Goal: Check status: Check status

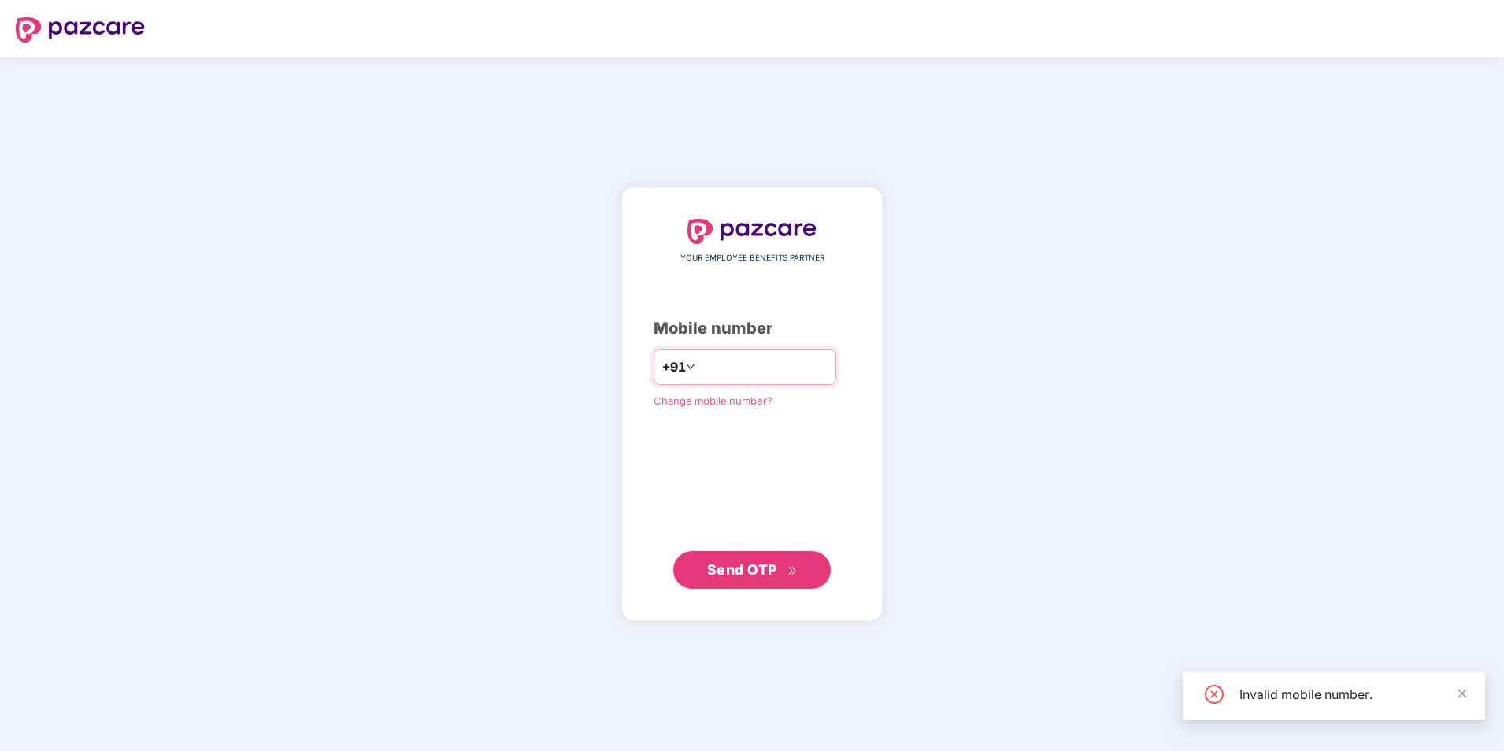
type input "**********"
click at [753, 563] on span "Send OTP" at bounding box center [742, 569] width 70 height 17
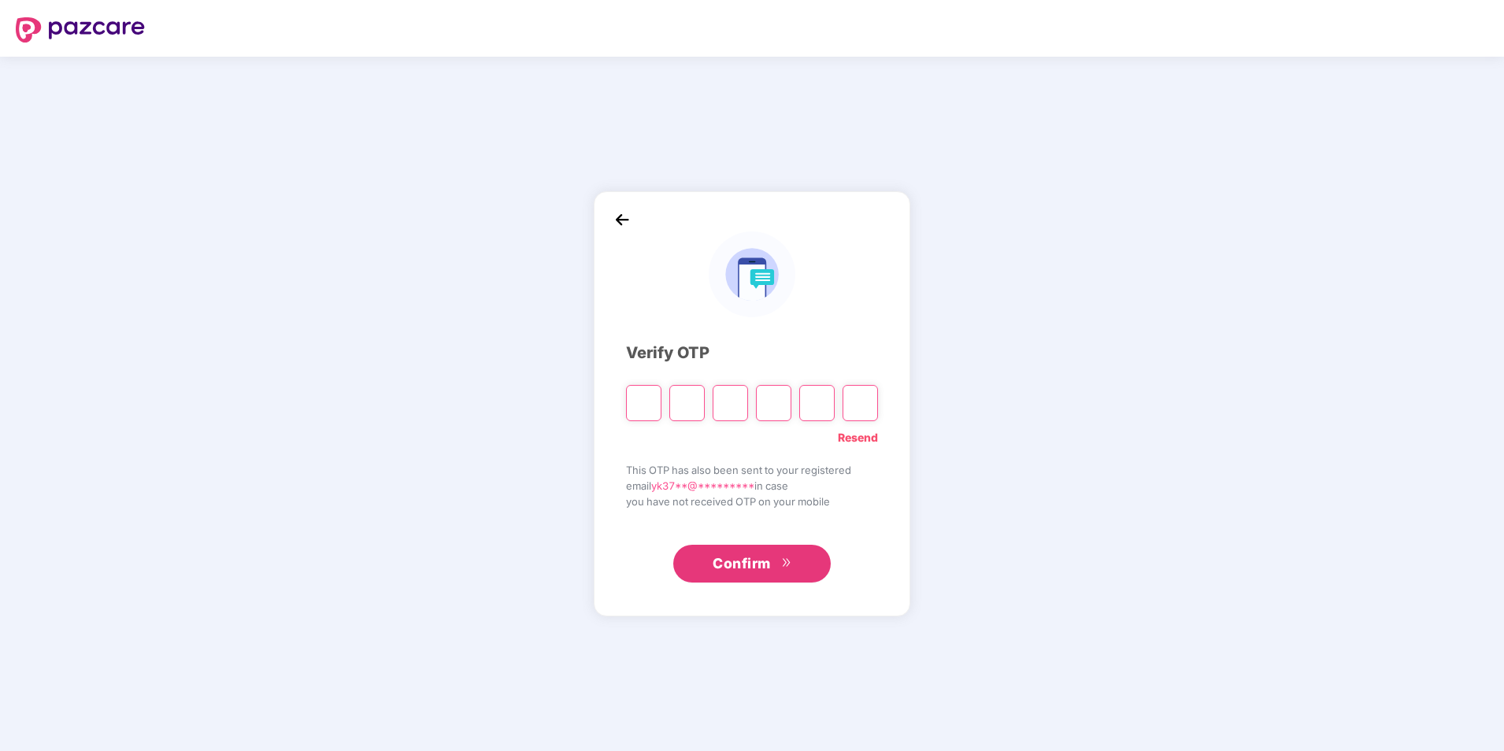
click at [639, 398] on input "Please enter verification code. Digit 1" at bounding box center [643, 403] width 35 height 36
click at [638, 399] on input "Please enter verification code. Digit 1" at bounding box center [643, 403] width 35 height 36
type input "*"
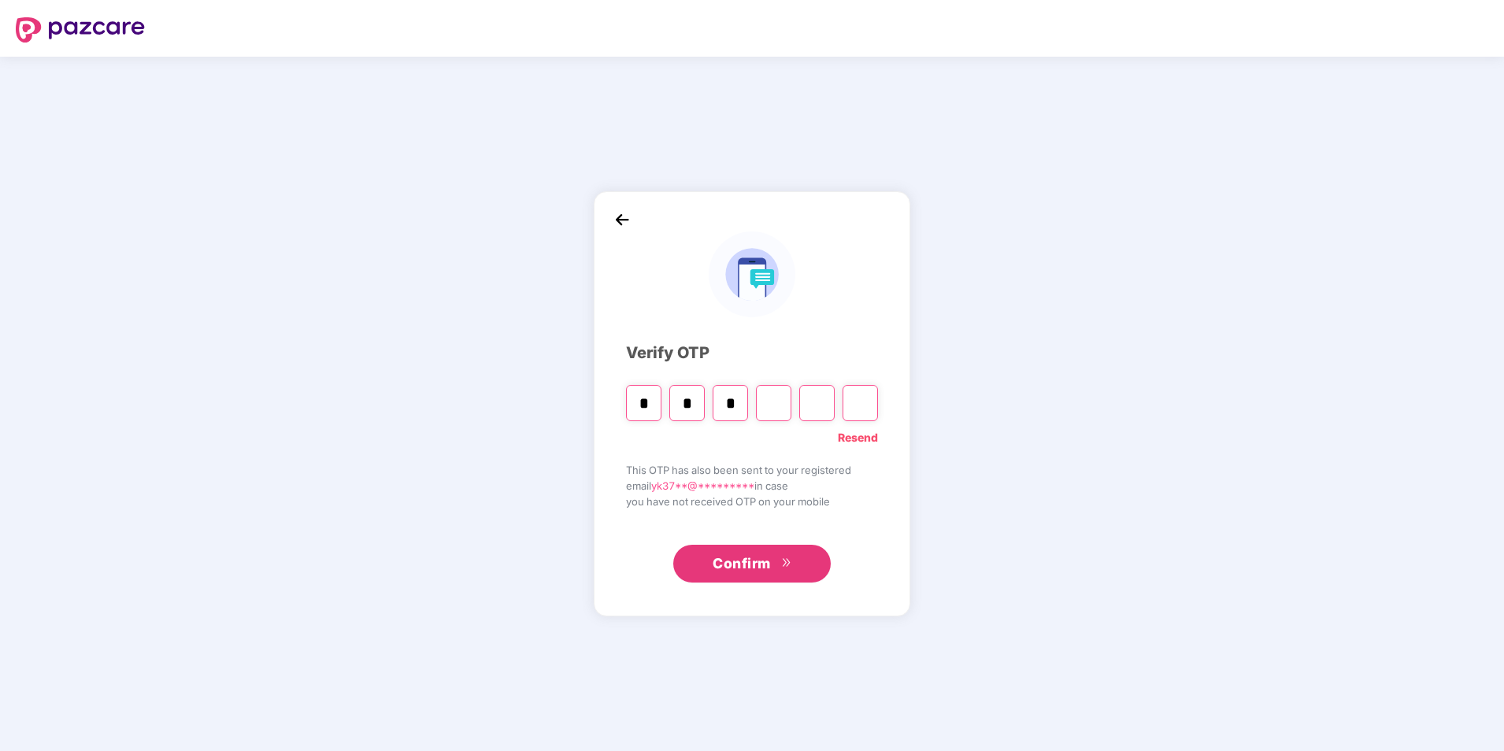
type input "*"
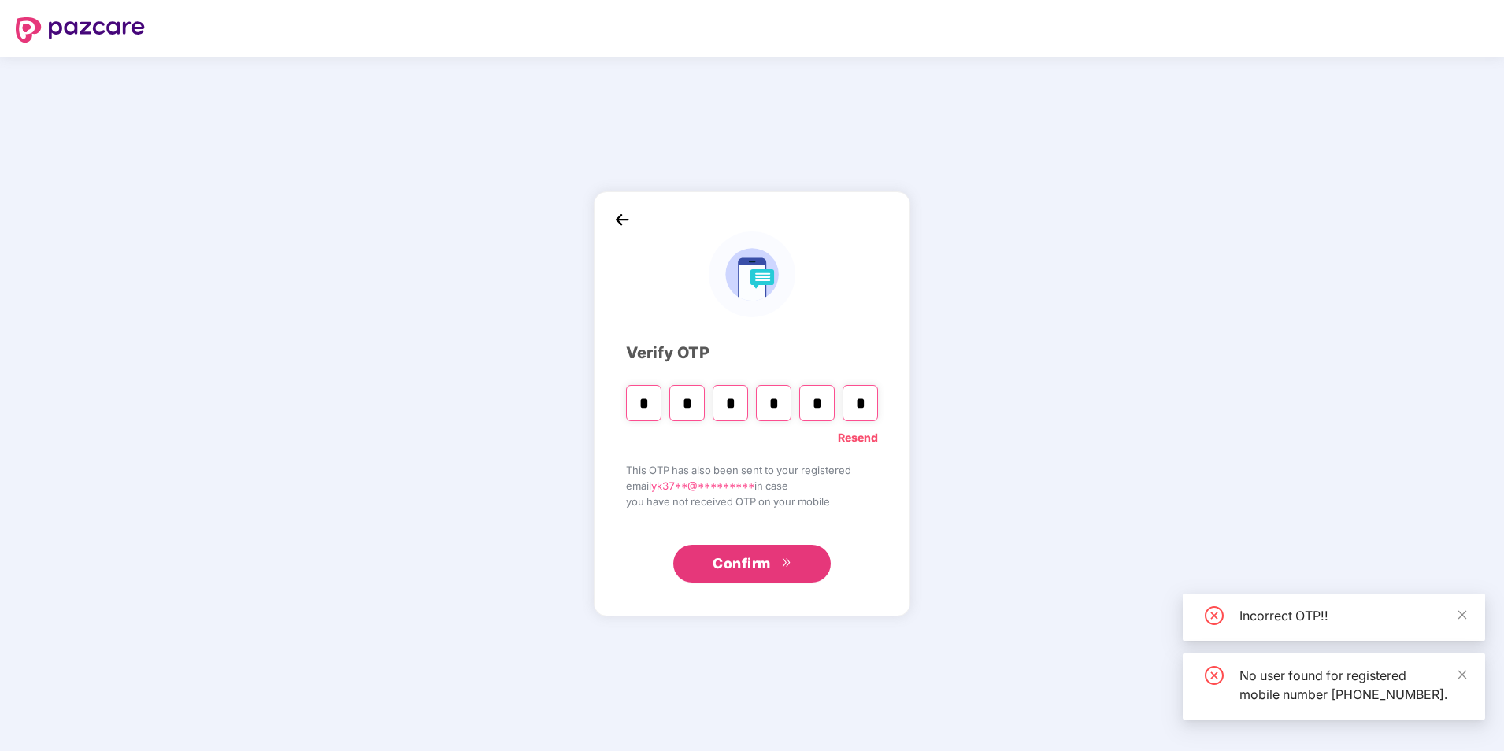
type input "*"
click at [823, 402] on input "*" at bounding box center [816, 403] width 35 height 36
type input "*"
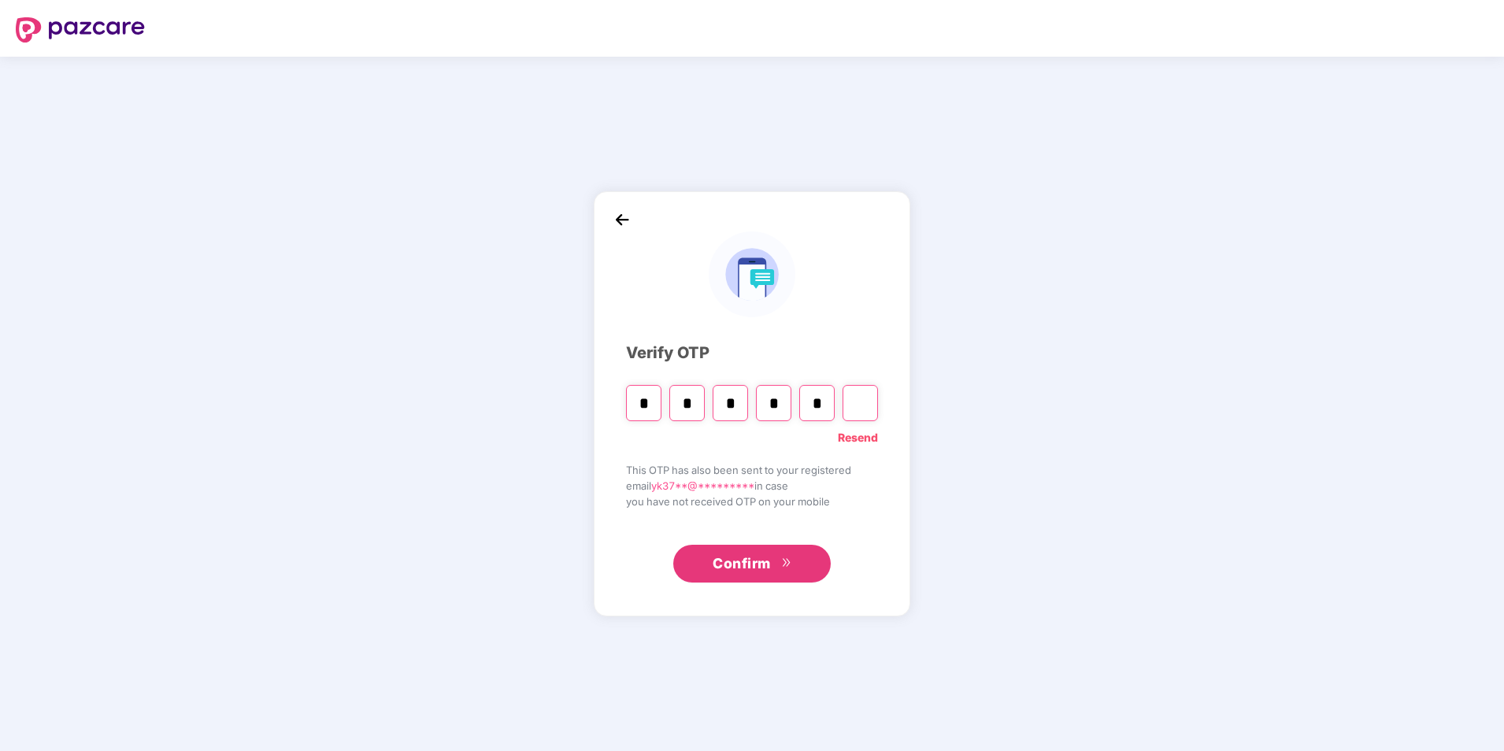
click at [853, 402] on input "Digit 6" at bounding box center [859, 403] width 35 height 36
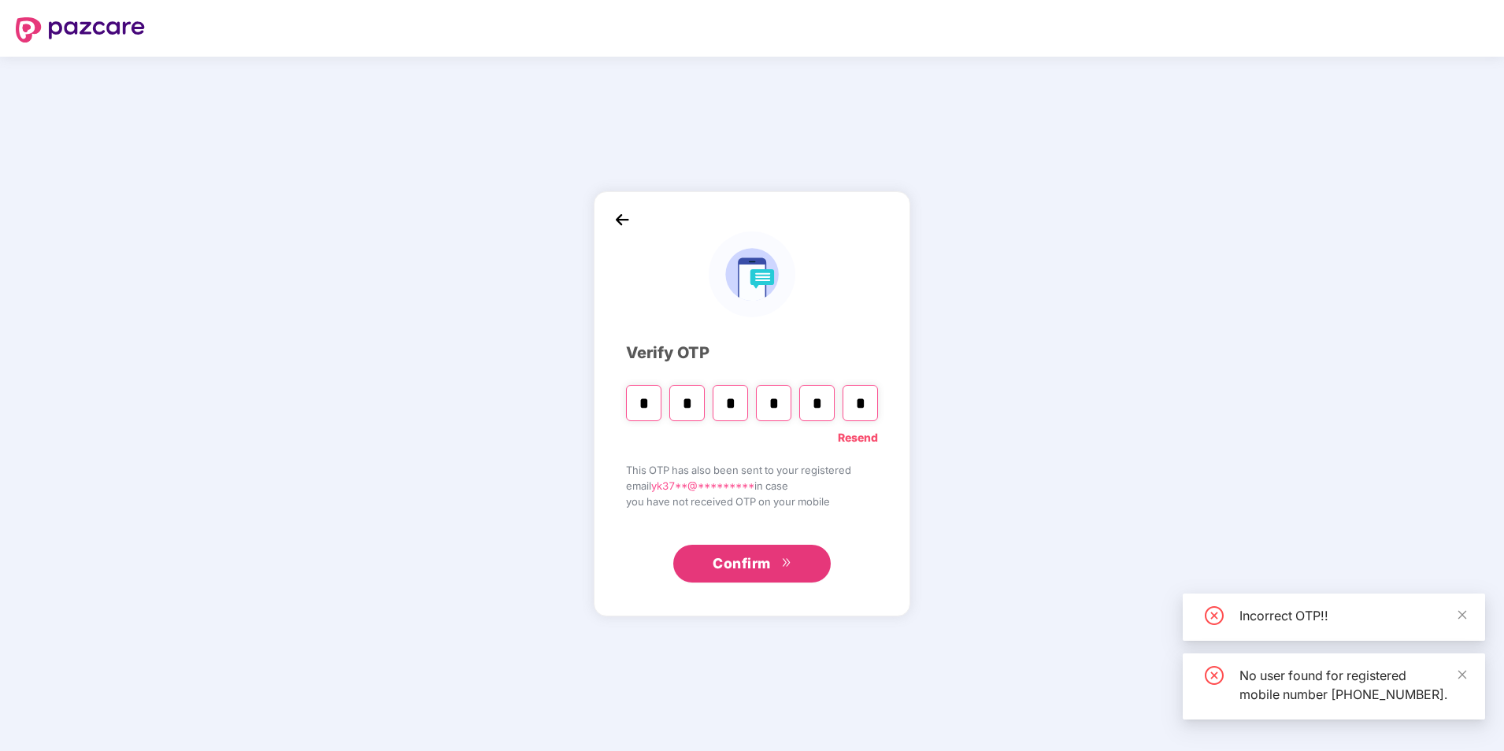
type input "*"
click at [753, 571] on span "Confirm" at bounding box center [742, 564] width 58 height 22
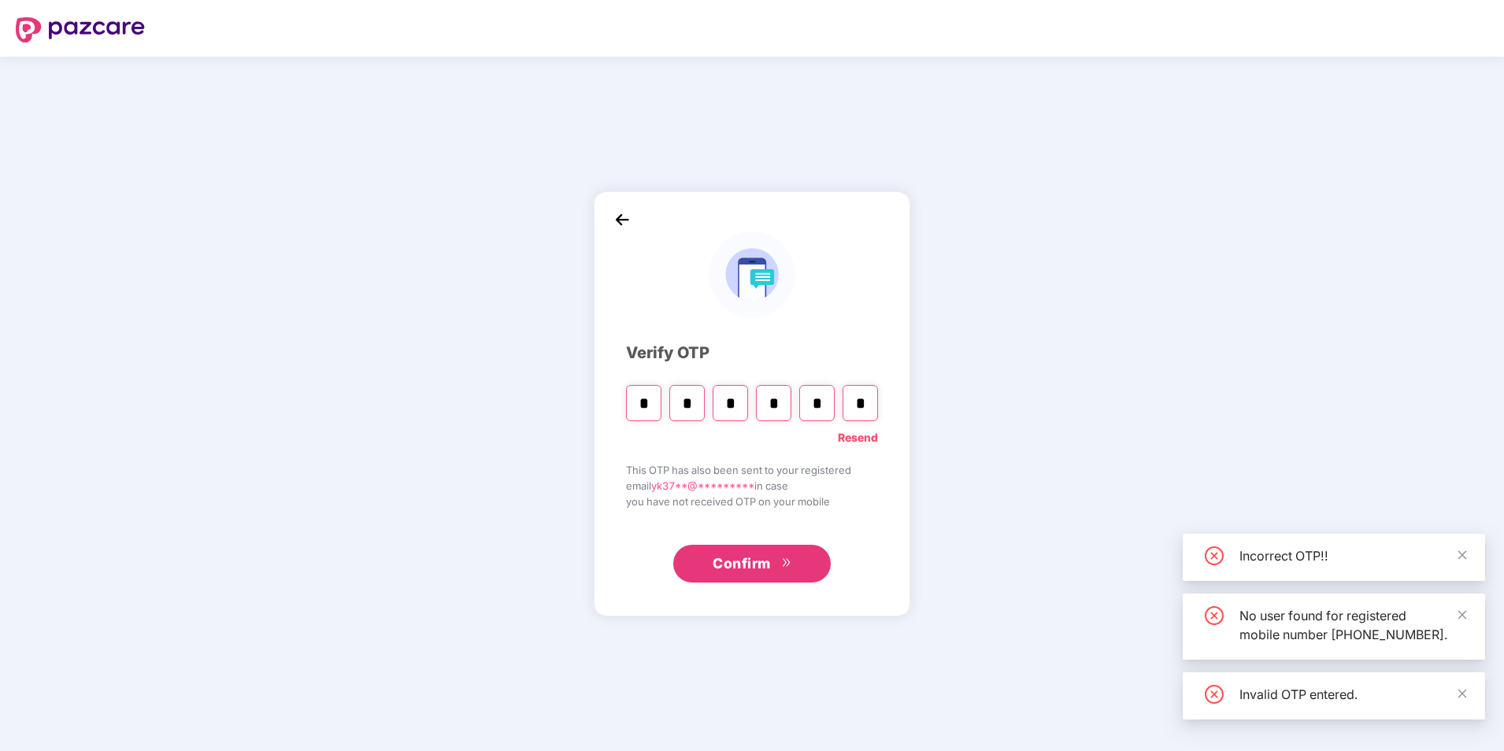
click at [783, 400] on input "*" at bounding box center [773, 403] width 35 height 36
type input "*"
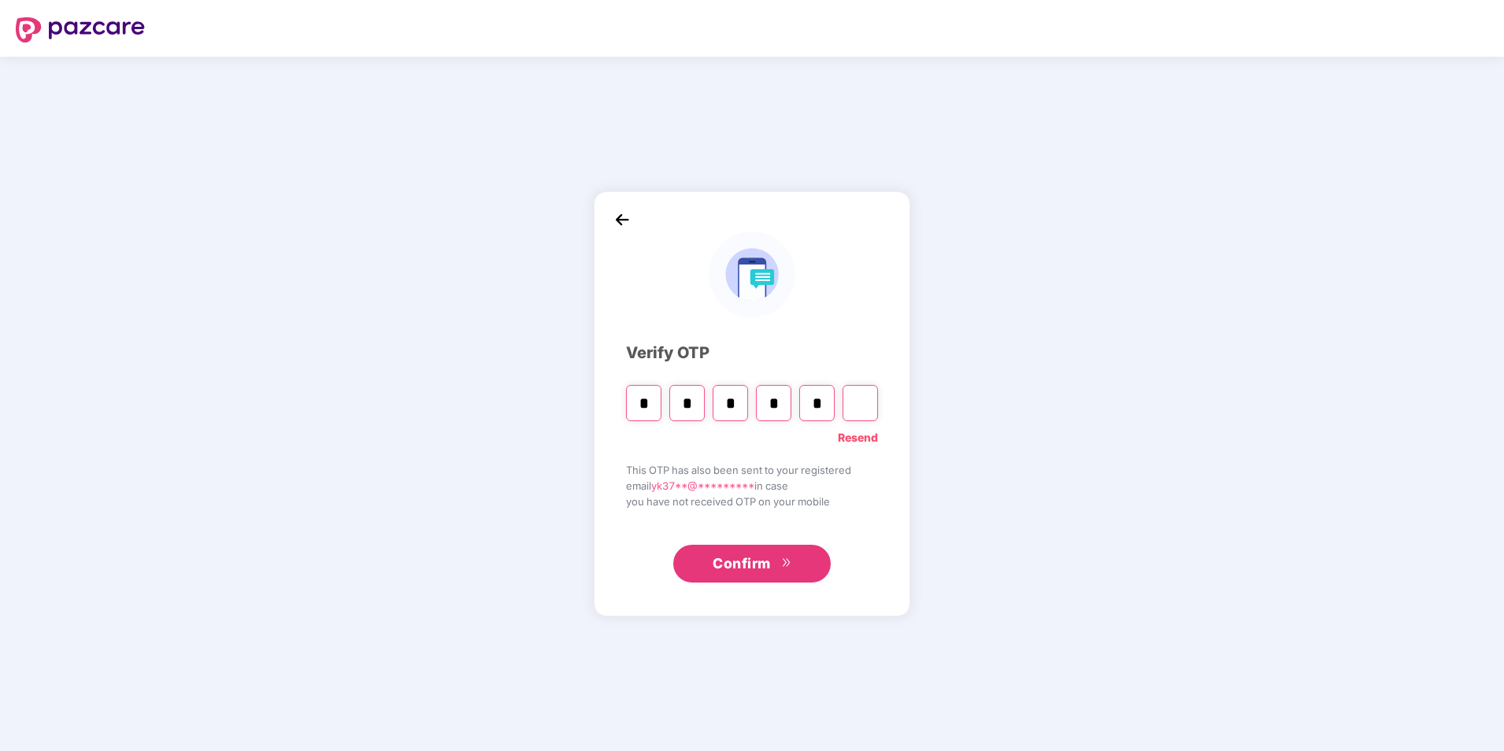
type input "*"
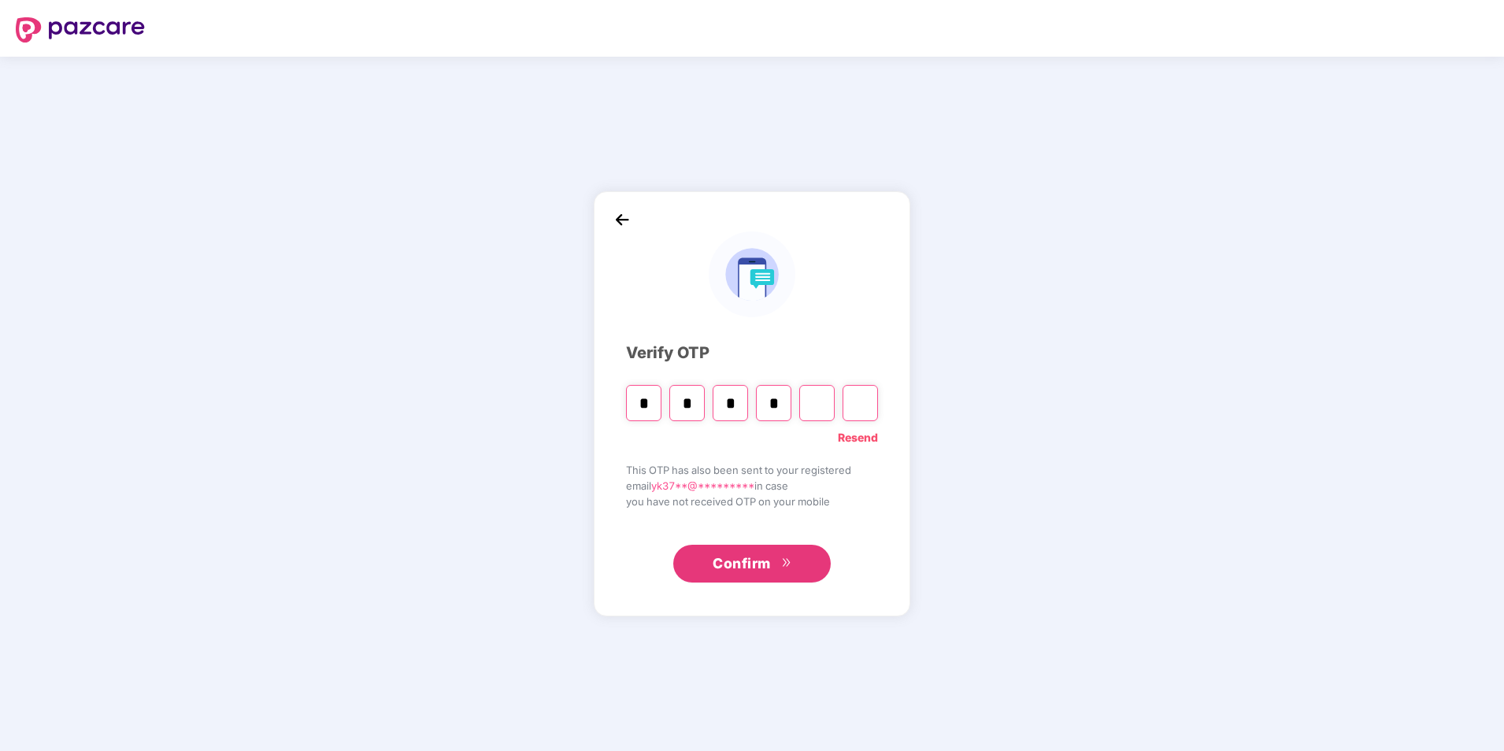
type input "*"
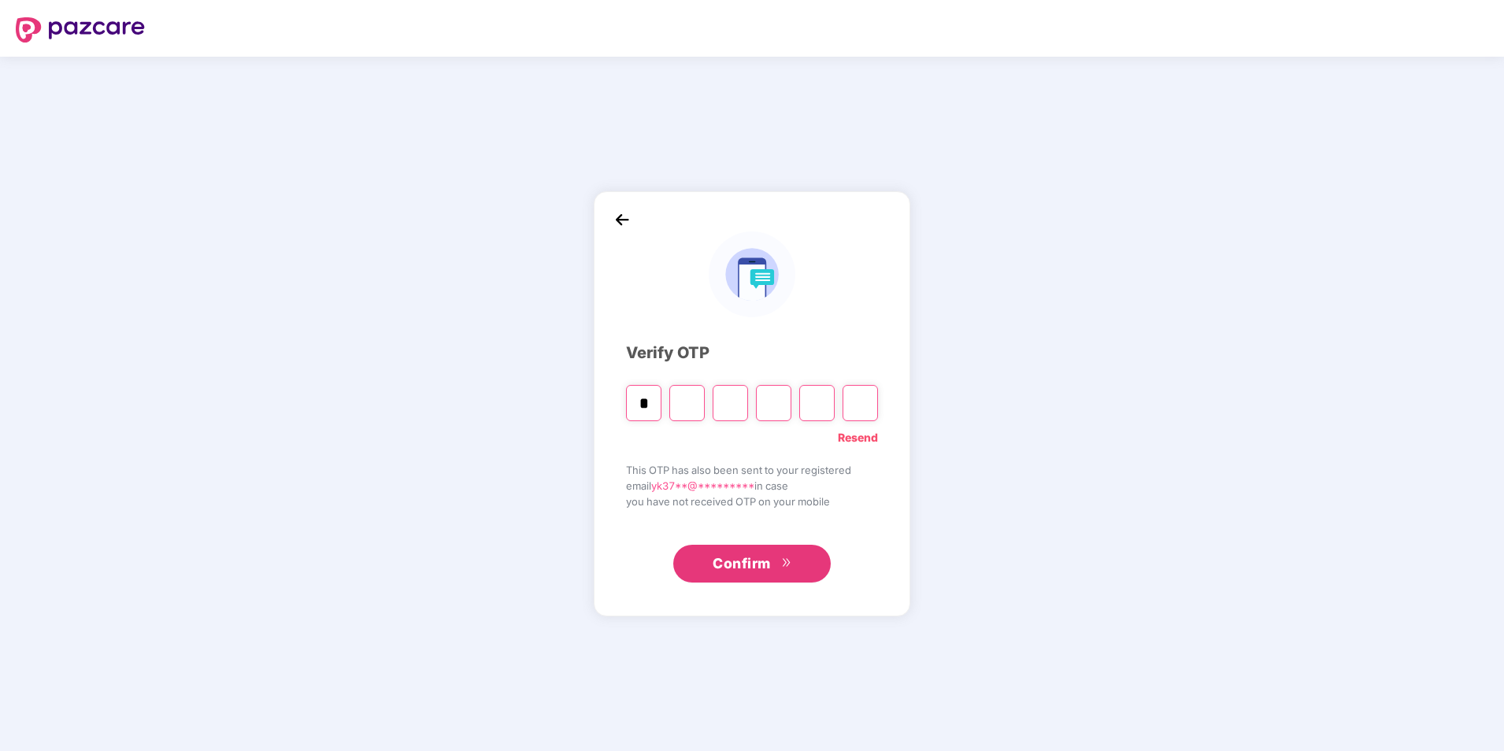
type input "*"
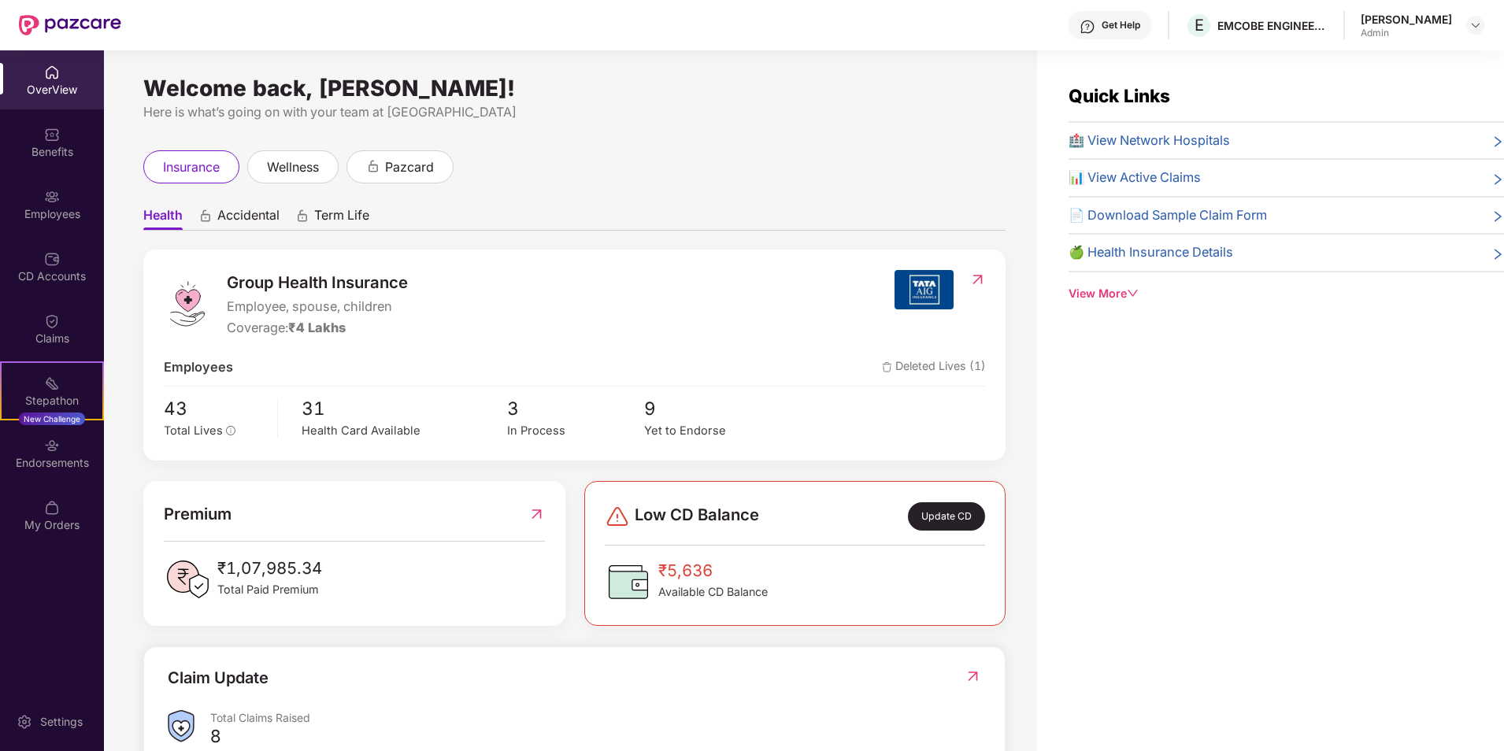
click at [1163, 178] on span "📊 View Active Claims" at bounding box center [1134, 178] width 132 height 20
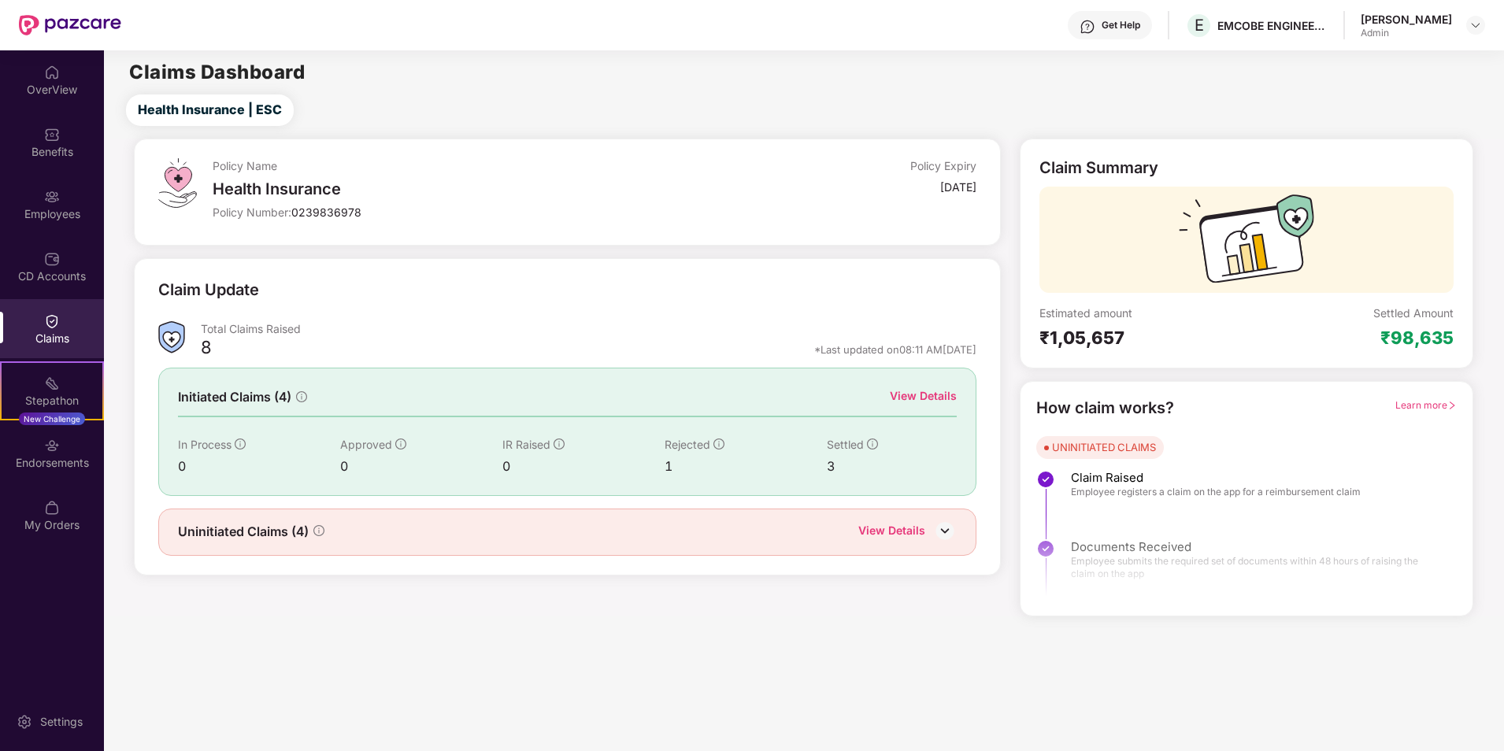
click at [903, 391] on div "View Details" at bounding box center [923, 395] width 67 height 17
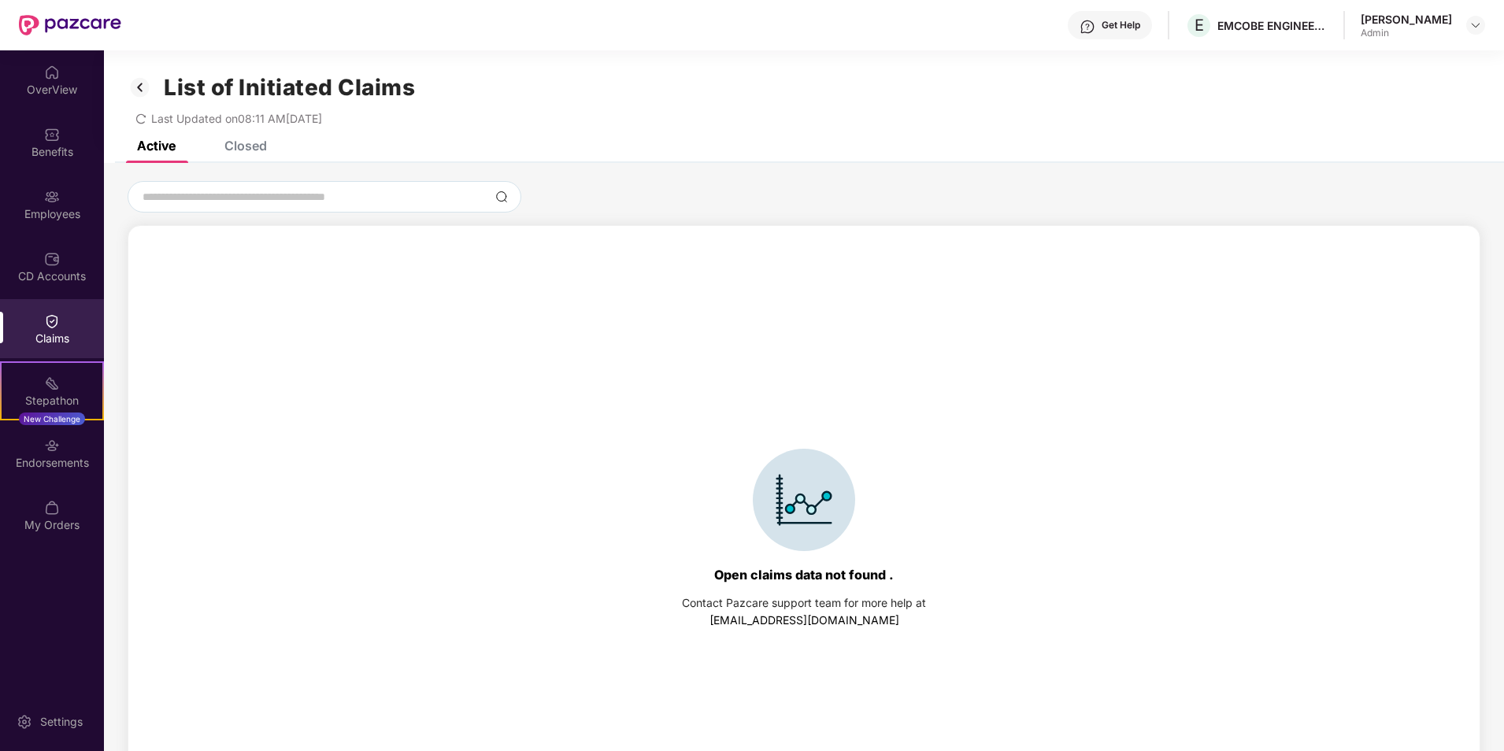
click at [254, 148] on div "Closed" at bounding box center [245, 146] width 43 height 16
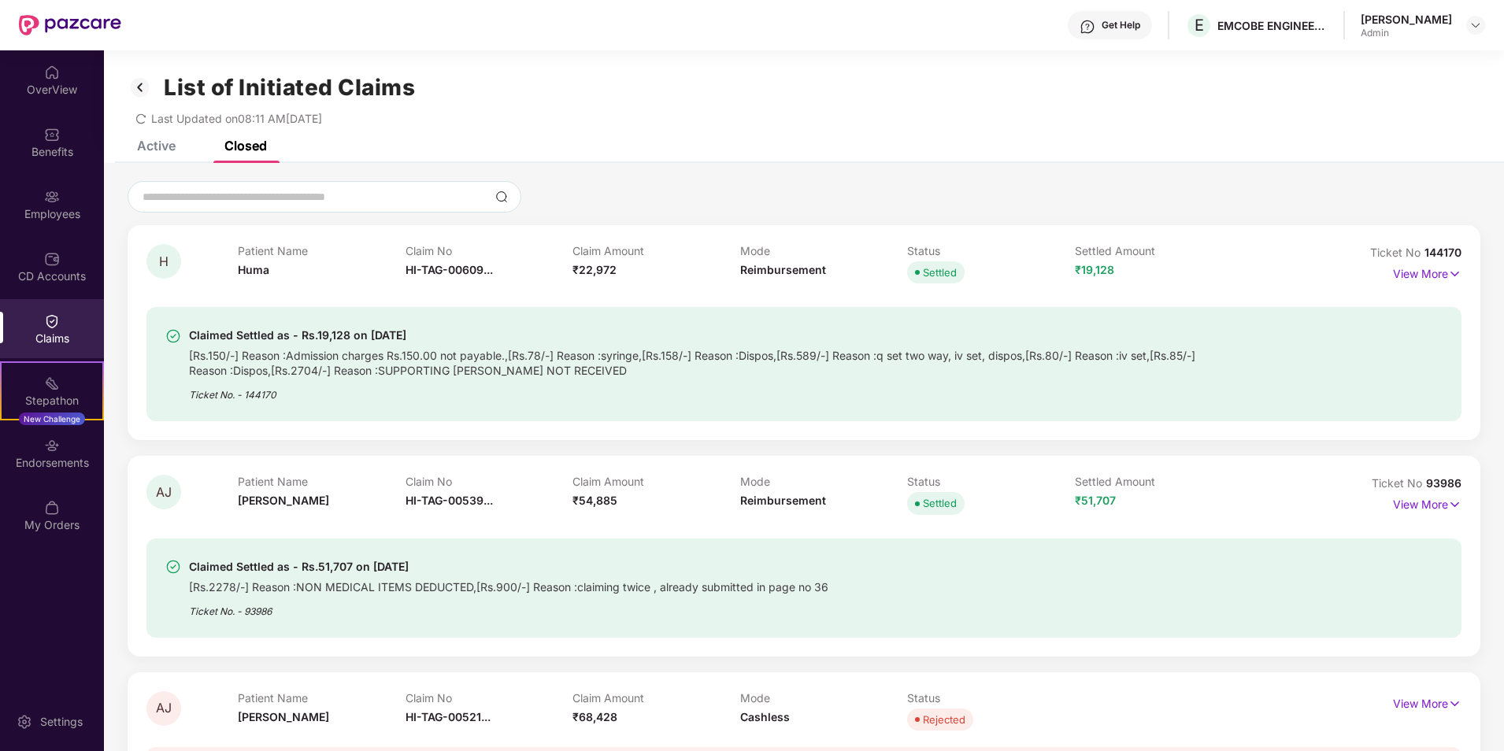
click at [169, 146] on div "Active" at bounding box center [156, 146] width 39 height 16
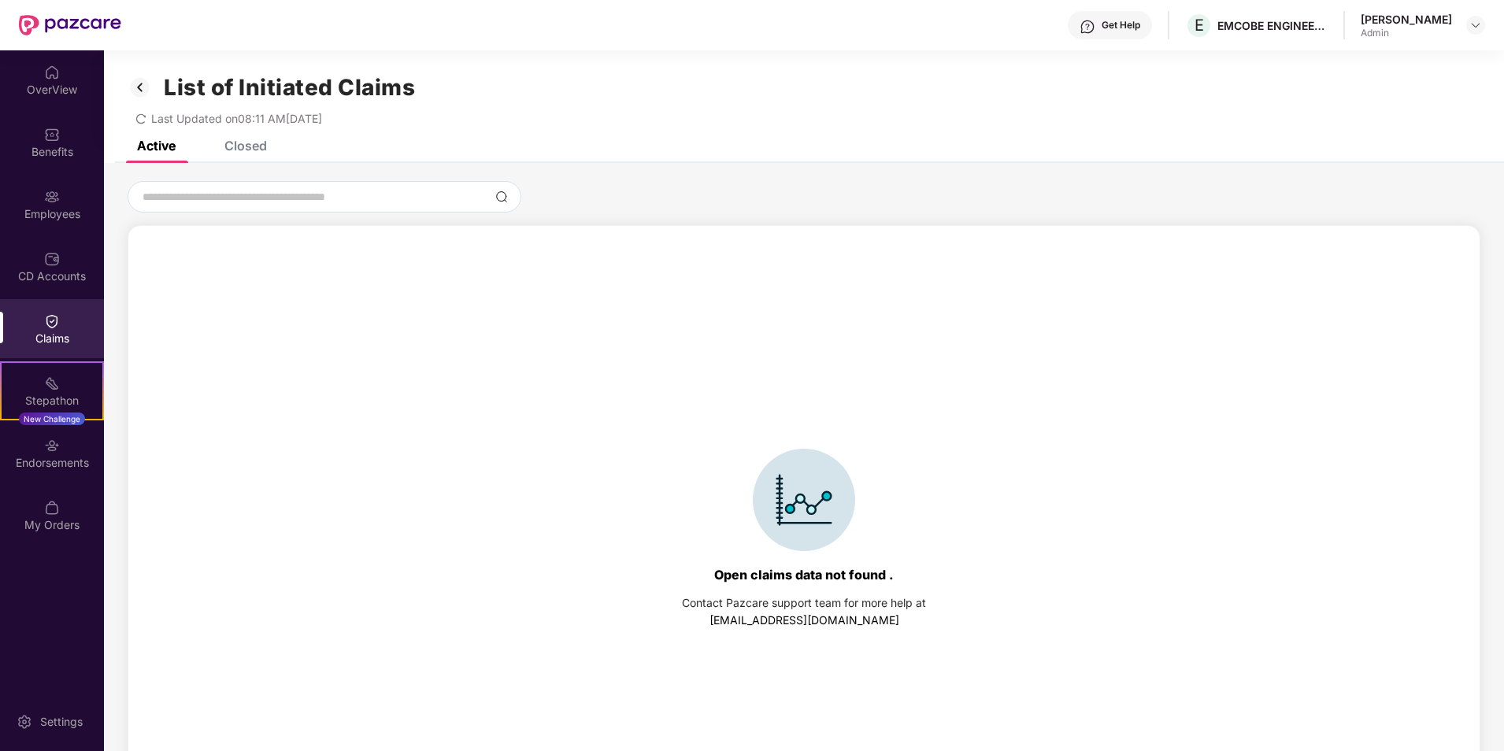
click at [135, 85] on img at bounding box center [140, 87] width 25 height 27
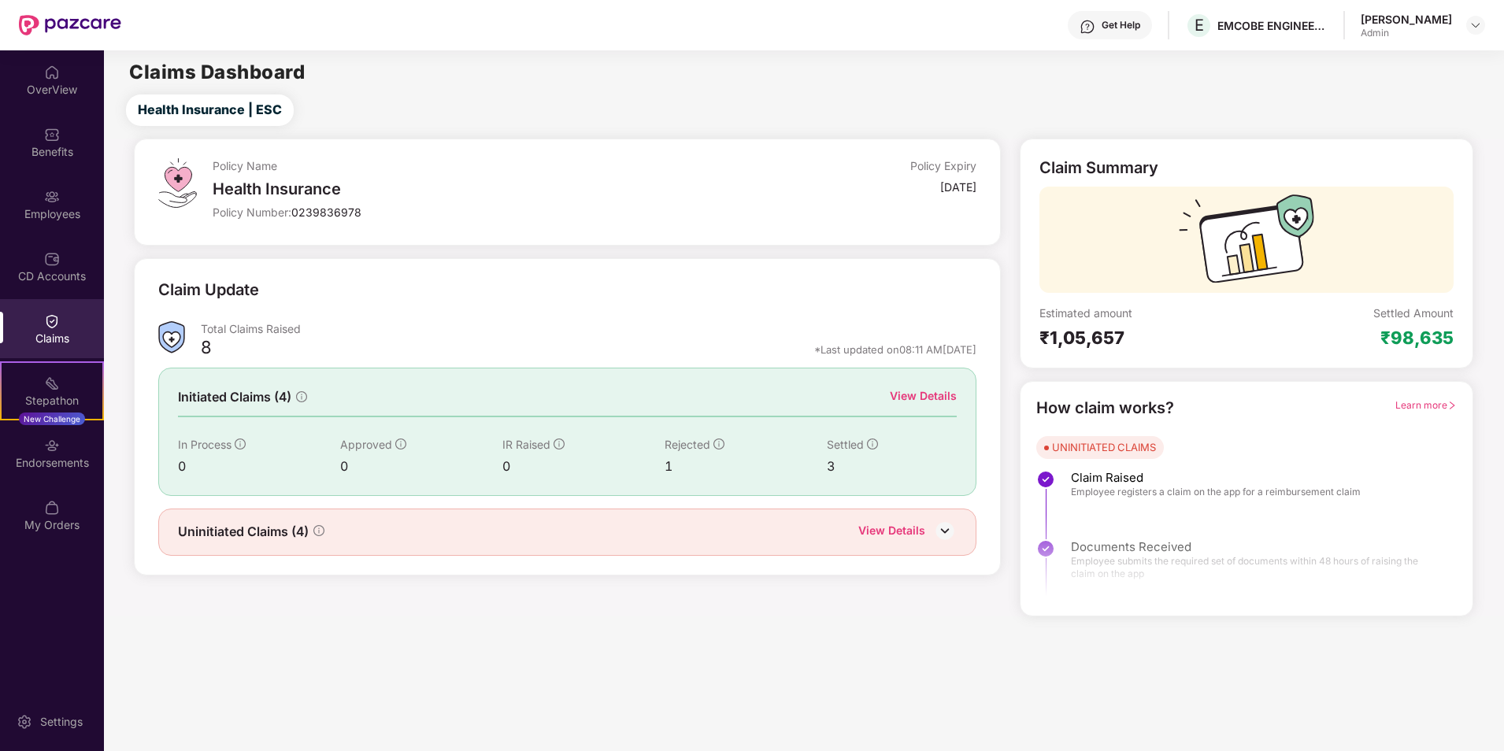
click at [913, 538] on div "View Details" at bounding box center [891, 532] width 67 height 20
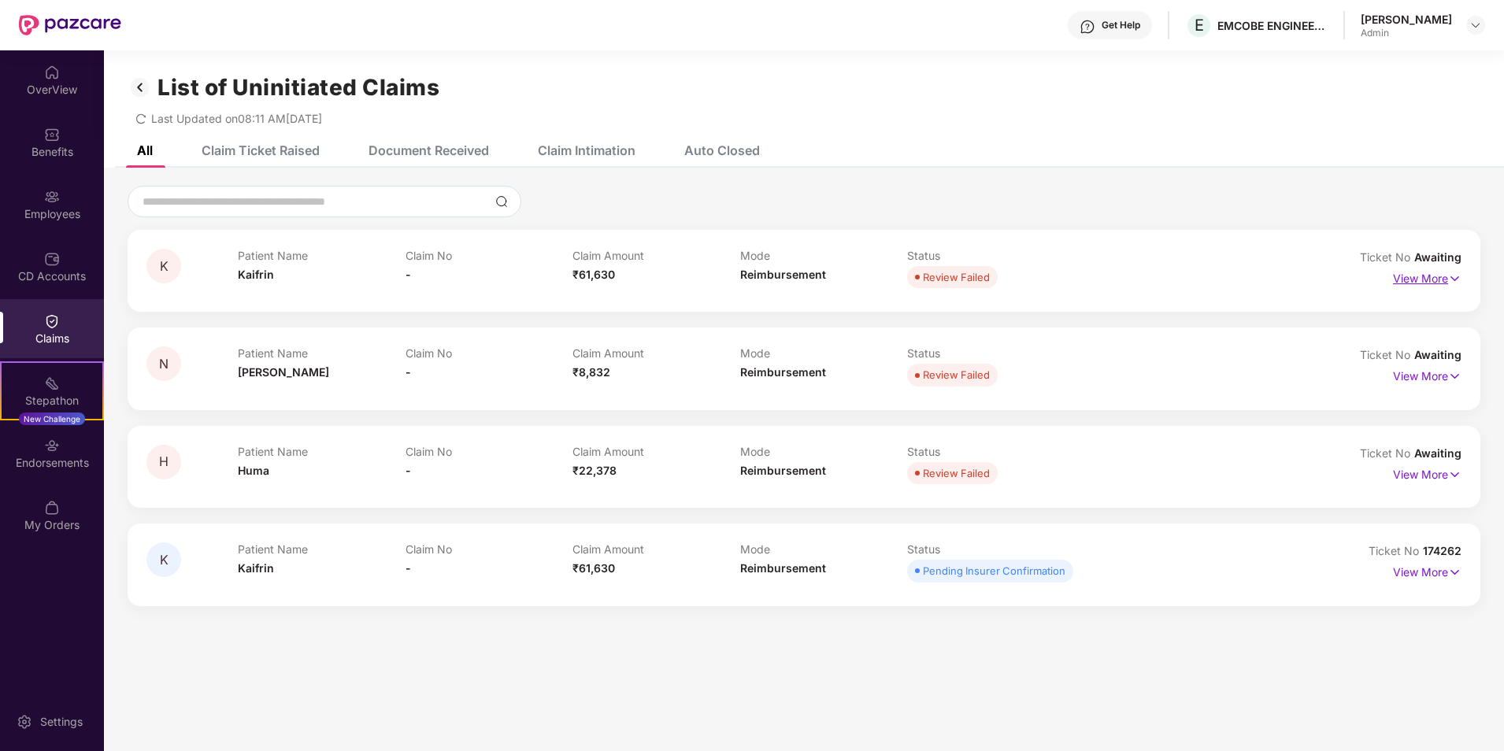
click at [1406, 281] on p "View More" at bounding box center [1427, 276] width 68 height 21
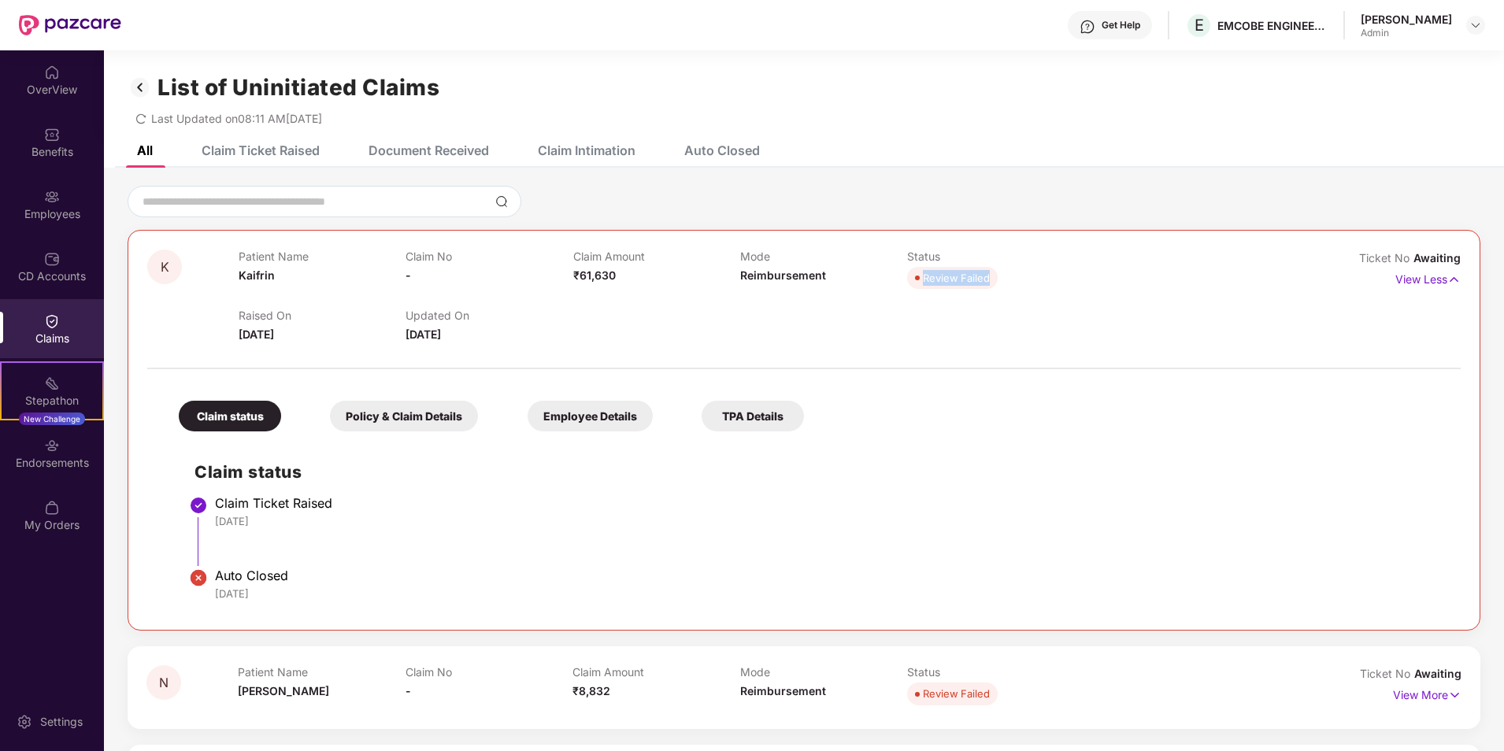
drag, startPoint x: 920, startPoint y: 278, endPoint x: 998, endPoint y: 278, distance: 78.7
click at [998, 278] on div "Review Failed" at bounding box center [990, 278] width 167 height 22
drag, startPoint x: 1375, startPoint y: 253, endPoint x: 1484, endPoint y: 241, distance: 109.3
click at [1484, 241] on div "K Patient Name Kaifrin Claim No - Claim Amount ₹61,630 Mode Reimbursement Statu…" at bounding box center [804, 555] width 1400 height 739
click at [1105, 339] on div "Raised On 02 Sept 2025 Updated On 05 Sept 2025" at bounding box center [740, 318] width 1003 height 50
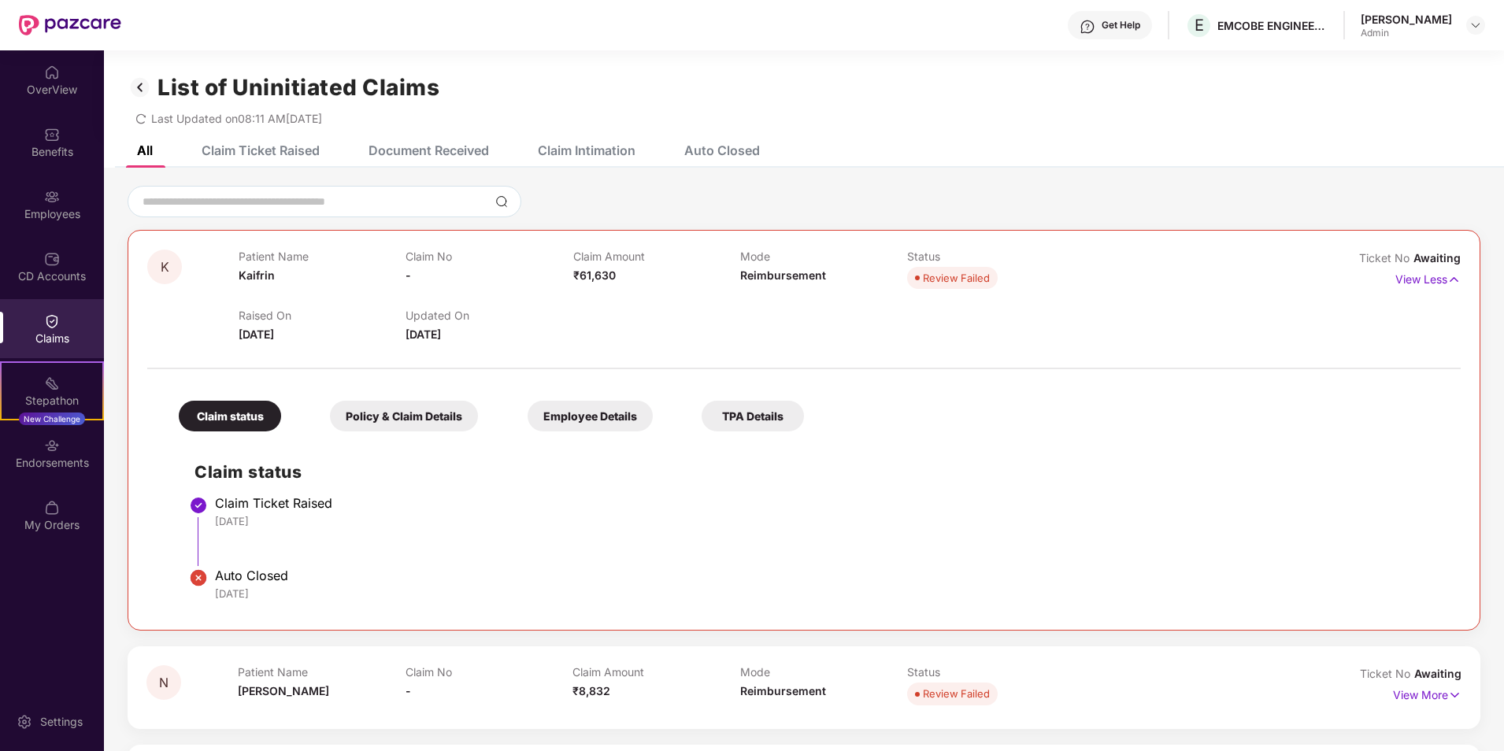
click at [361, 415] on div "Policy & Claim Details" at bounding box center [404, 416] width 148 height 31
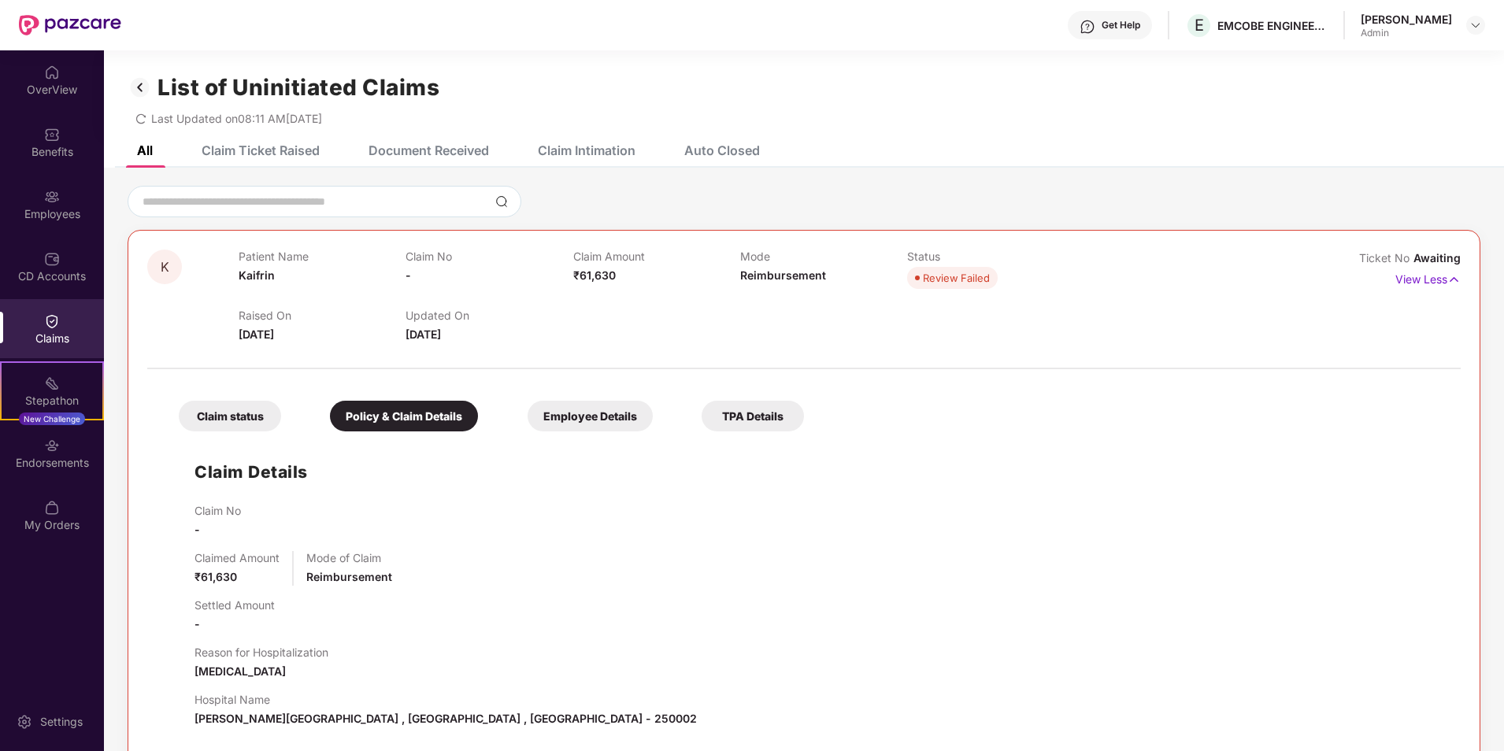
click at [601, 428] on div "Employee Details" at bounding box center [590, 416] width 125 height 31
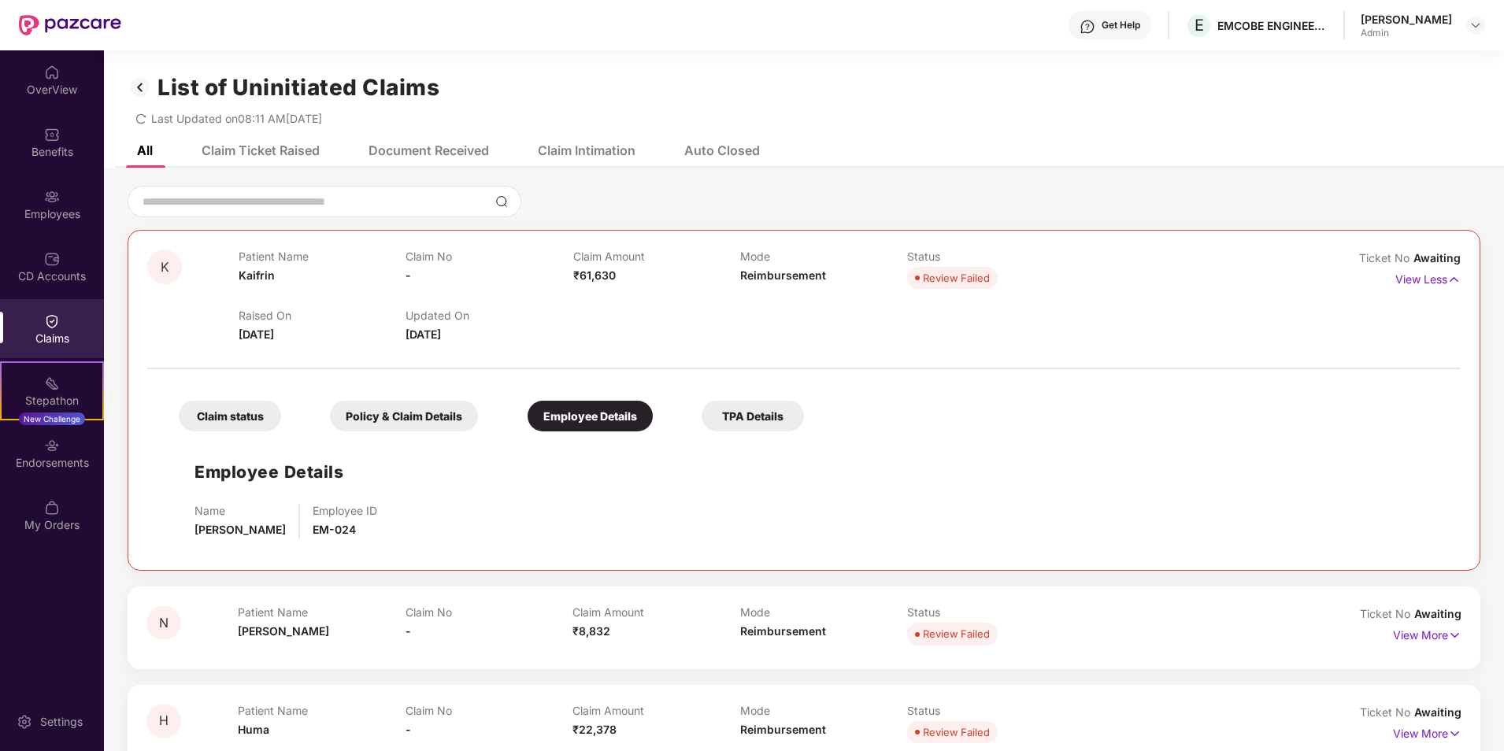
click at [772, 414] on div "TPA Details" at bounding box center [753, 416] width 102 height 31
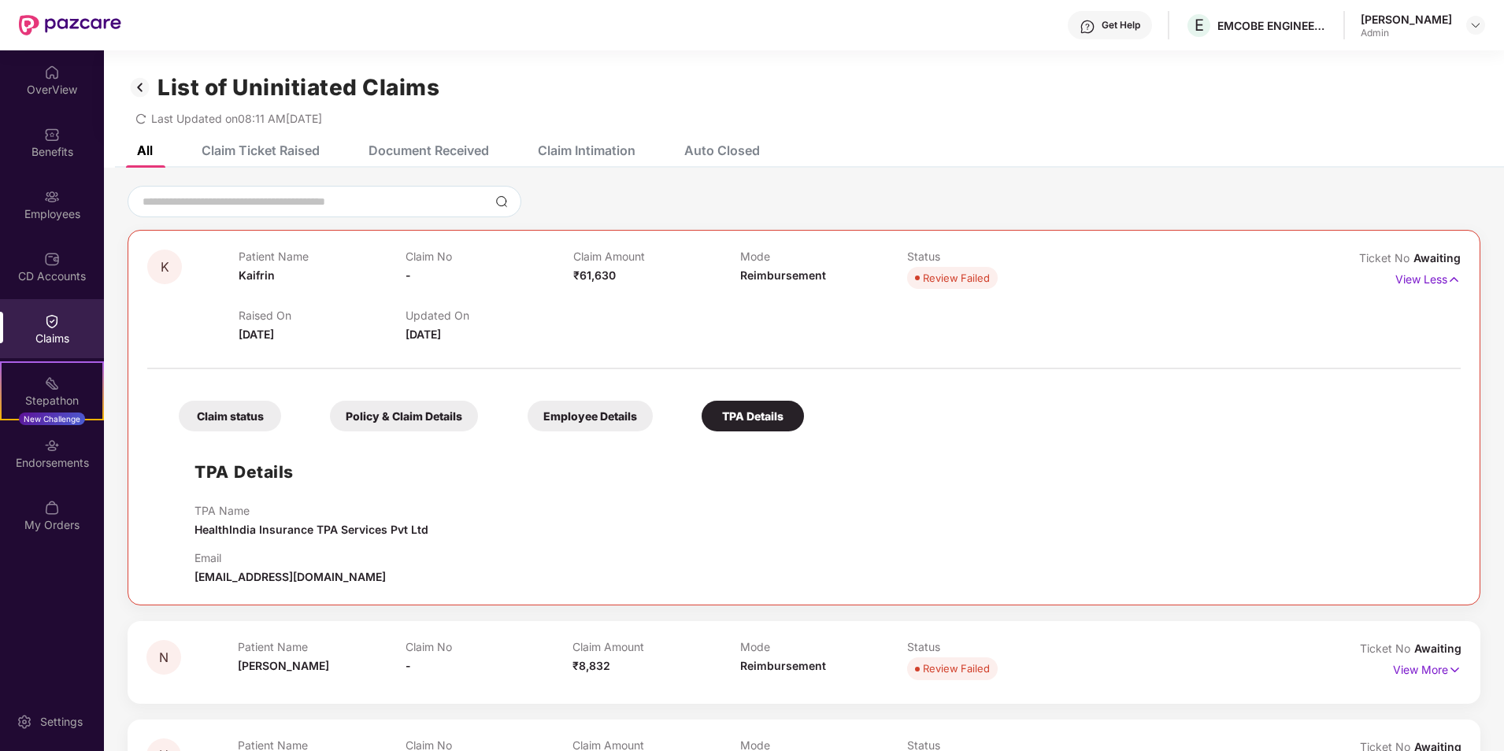
click at [249, 406] on div "Claim status" at bounding box center [230, 416] width 102 height 31
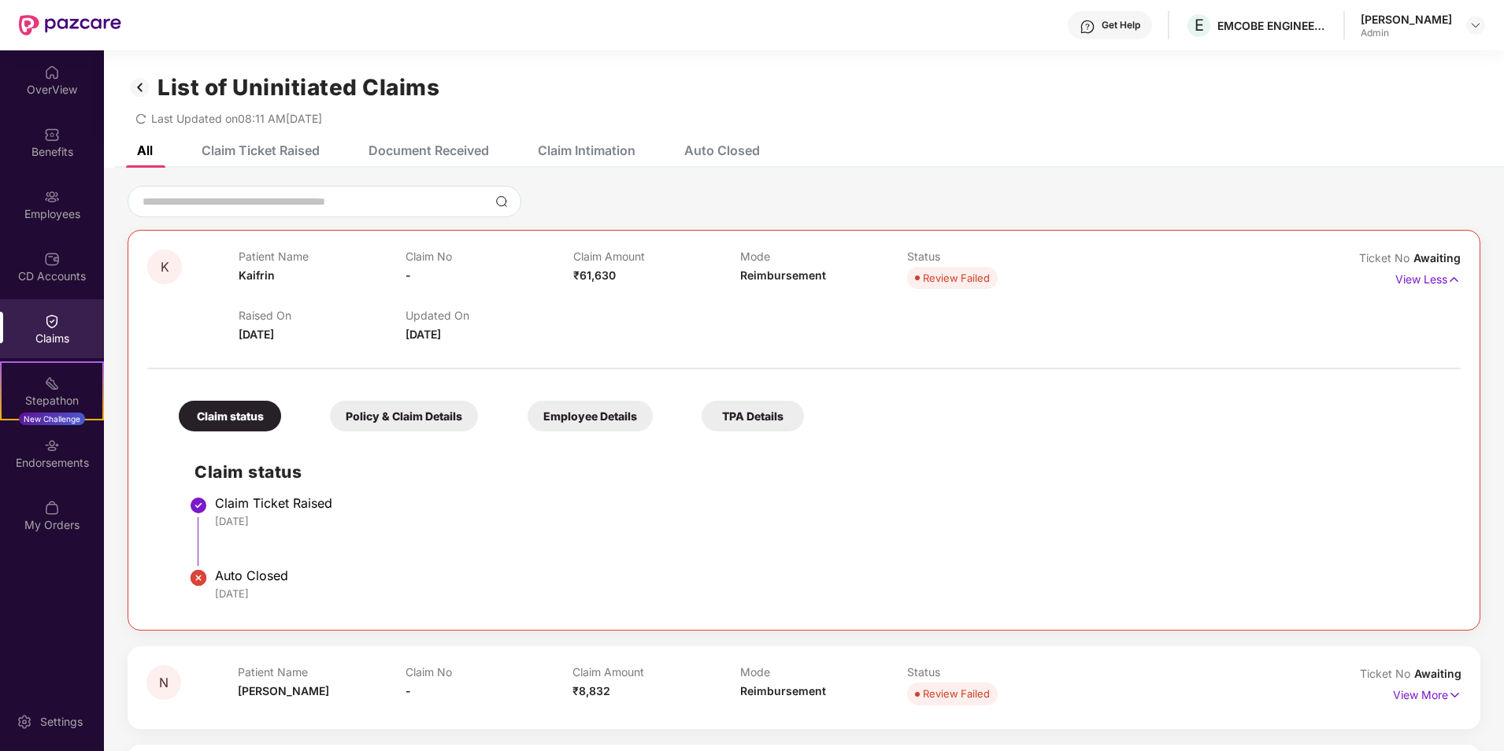
click at [1116, 26] on div "Get Help" at bounding box center [1120, 25] width 39 height 13
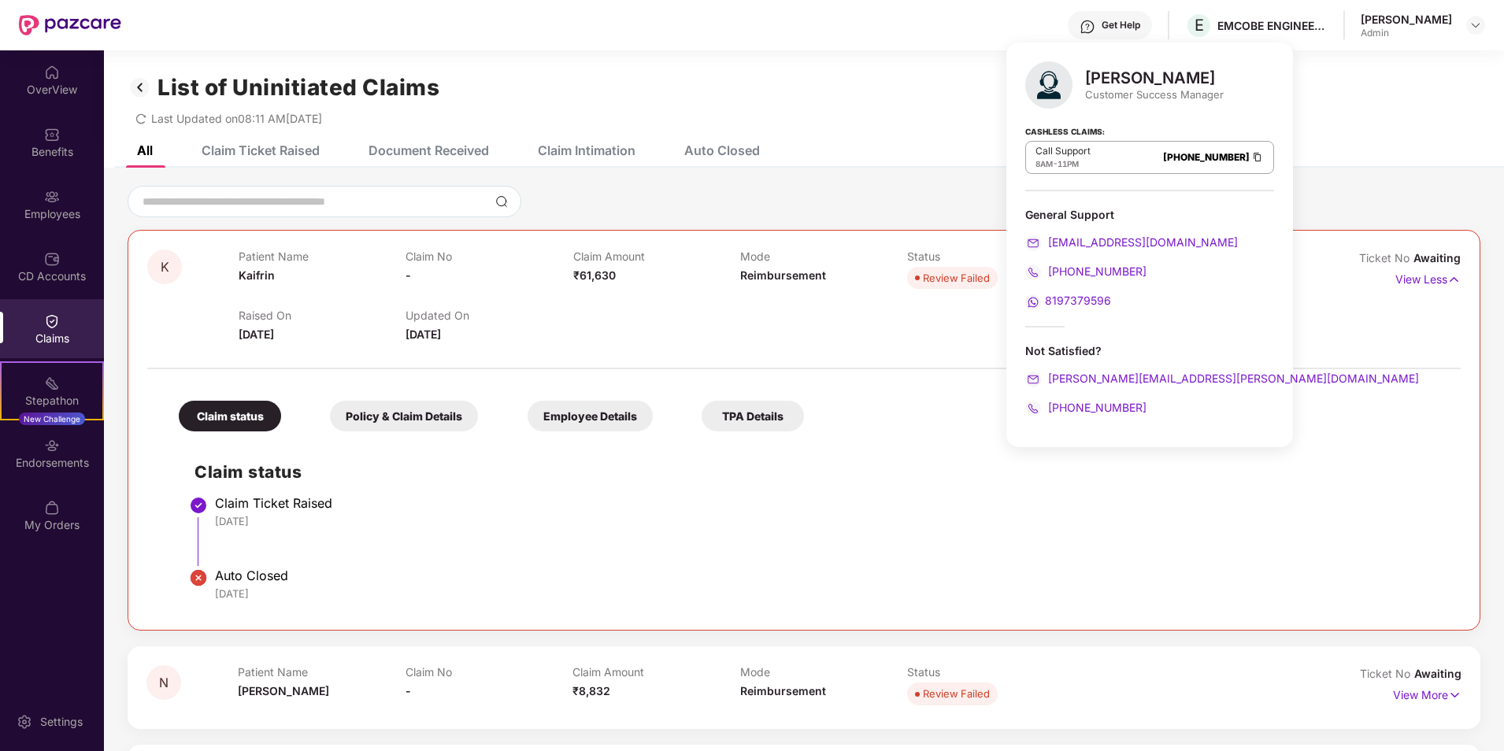
click at [631, 348] on div at bounding box center [803, 360] width 1313 height 33
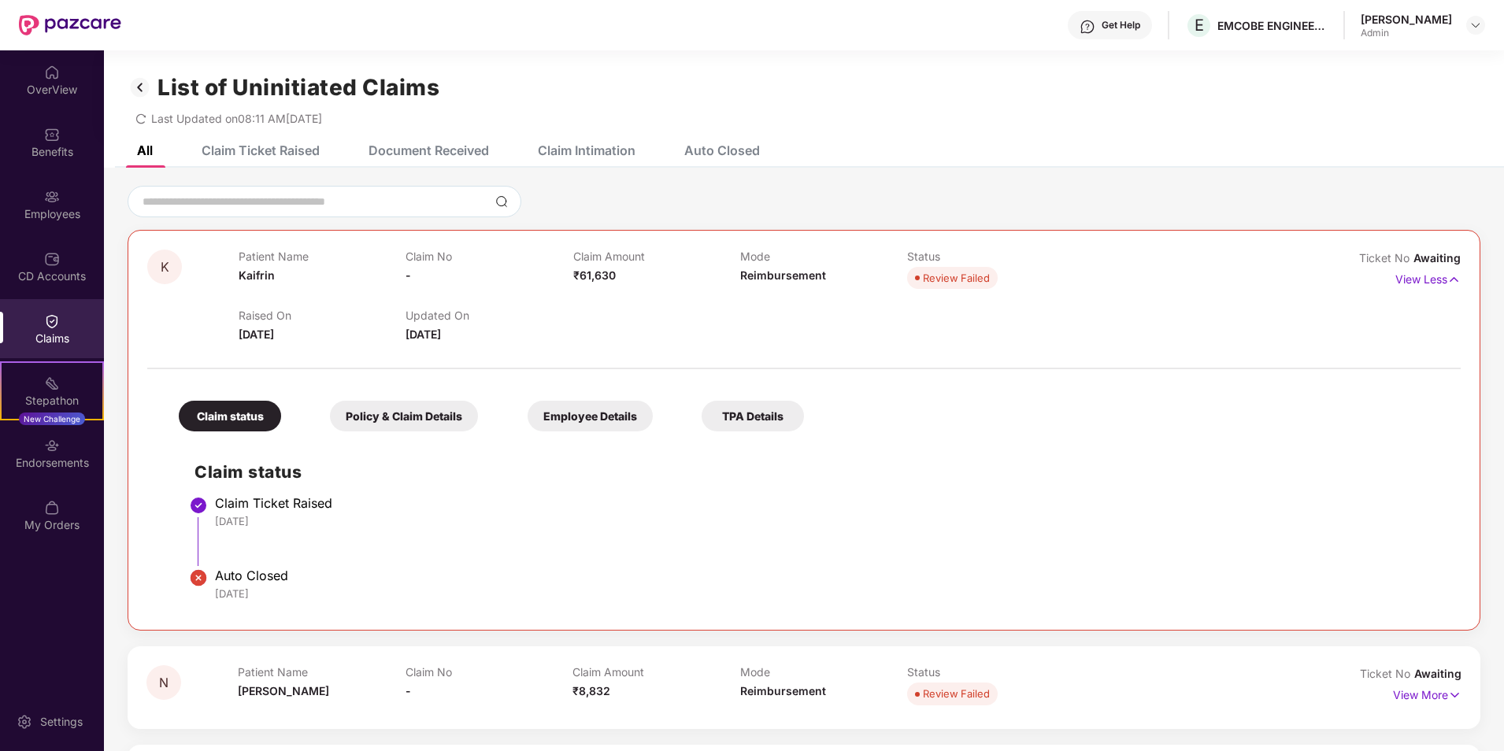
click at [953, 287] on span "Review Failed" at bounding box center [952, 278] width 91 height 22
drag, startPoint x: 931, startPoint y: 280, endPoint x: 1079, endPoint y: 278, distance: 148.8
click at [1079, 278] on div "Patient Name Kaifrin Claim No - Claim Amount ₹61,630 Mode Reimbursement Status …" at bounding box center [740, 271] width 1003 height 43
drag, startPoint x: 1079, startPoint y: 278, endPoint x: 929, endPoint y: 328, distance: 158.3
click at [952, 318] on div "Raised On 02 Sept 2025 Updated On 05 Sept 2025" at bounding box center [740, 318] width 1003 height 50
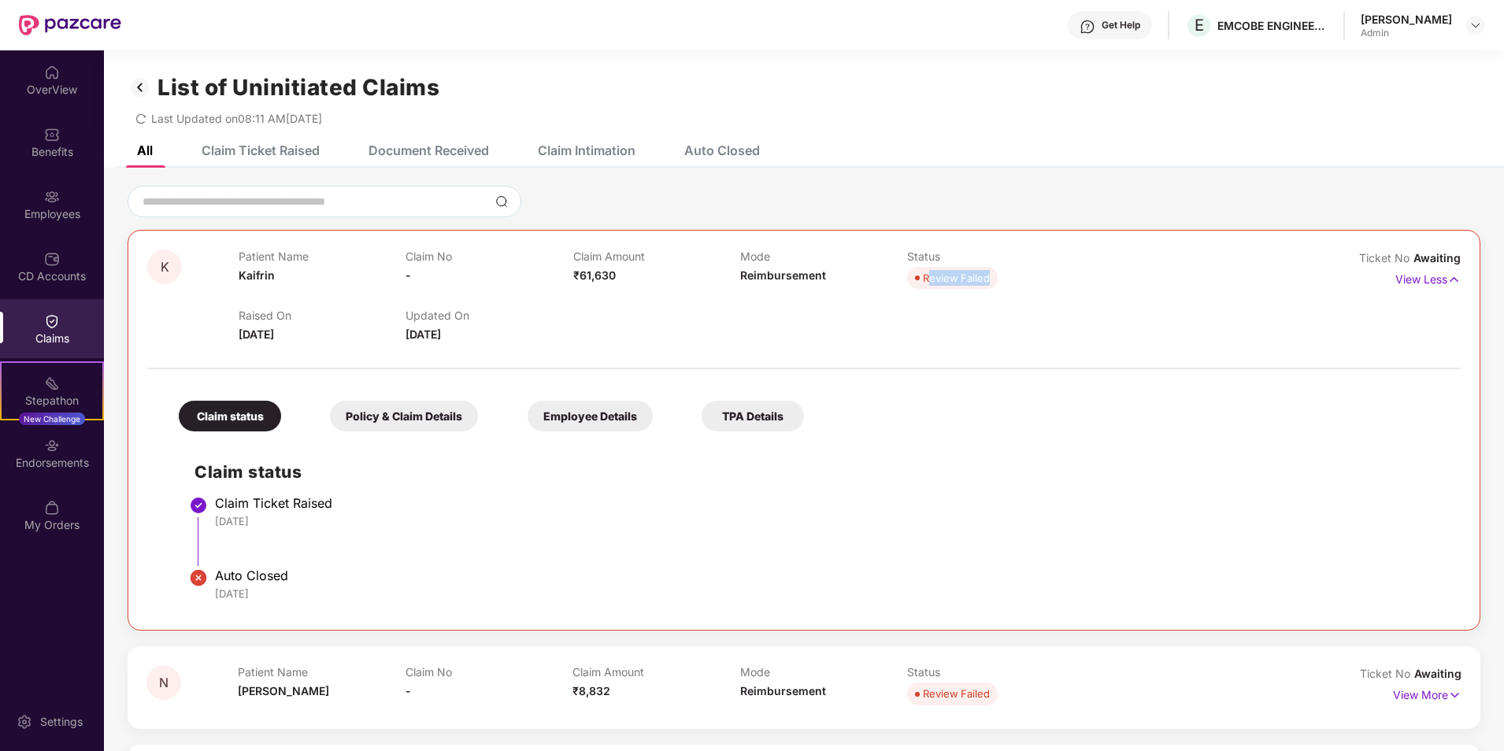
drag, startPoint x: 928, startPoint y: 274, endPoint x: 1029, endPoint y: 273, distance: 100.8
click at [1029, 273] on div "Review Failed" at bounding box center [990, 278] width 167 height 22
drag, startPoint x: 1029, startPoint y: 273, endPoint x: 1068, endPoint y: 283, distance: 40.7
click at [1068, 283] on div "Review Failed" at bounding box center [990, 278] width 167 height 22
click at [294, 150] on div "Claim Ticket Raised" at bounding box center [261, 151] width 118 height 16
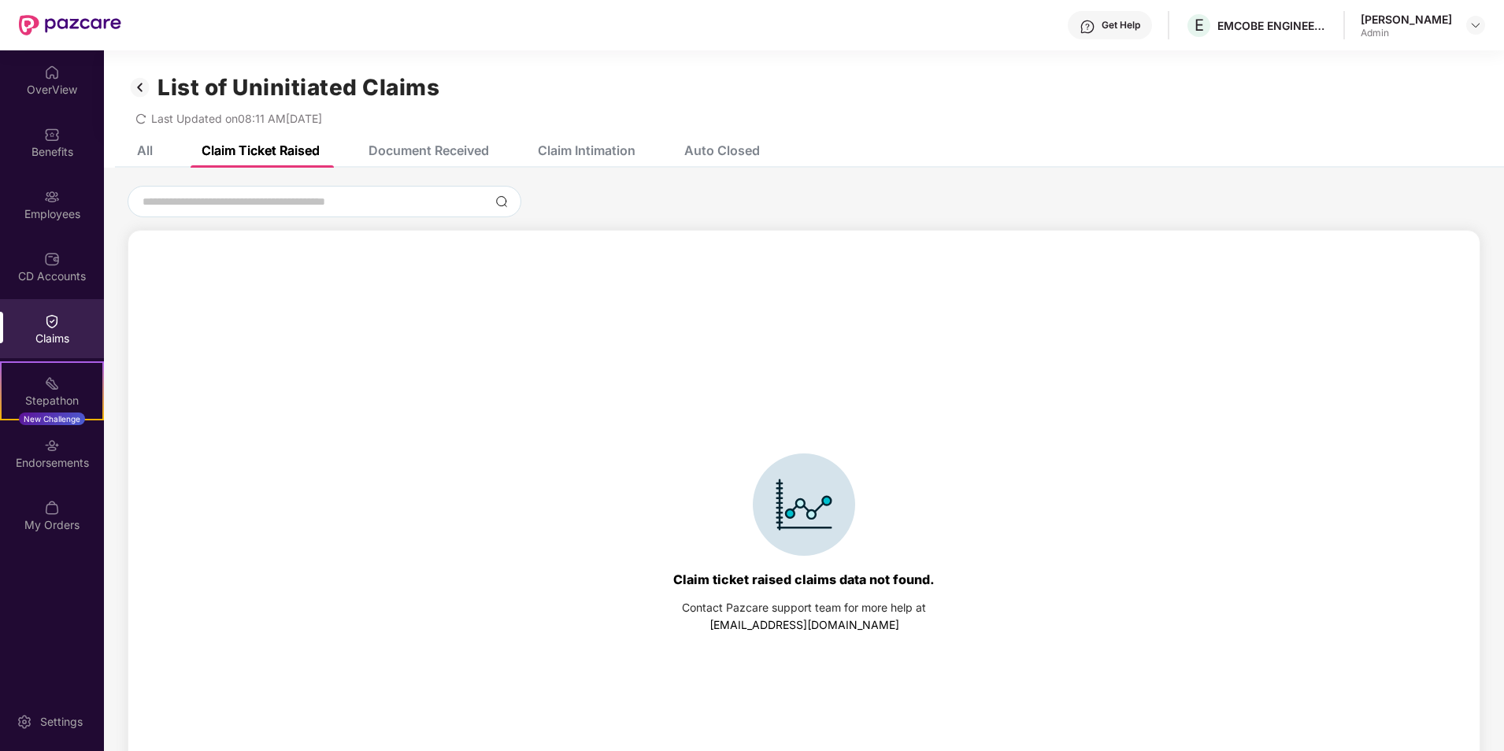
click at [458, 150] on div "Document Received" at bounding box center [428, 151] width 120 height 16
click at [569, 142] on div "Claim Intimation" at bounding box center [574, 150] width 121 height 35
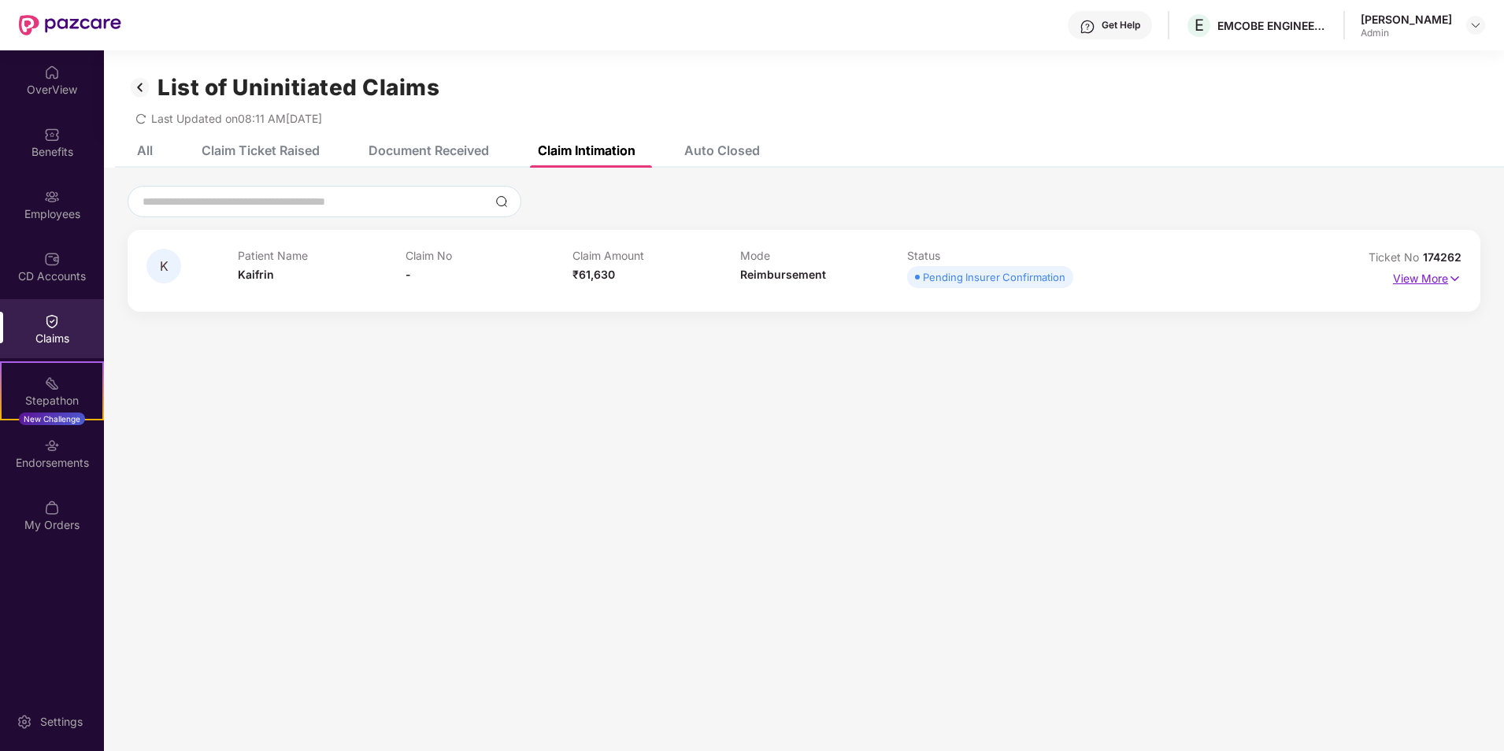
click at [1398, 281] on p "View More" at bounding box center [1427, 276] width 68 height 21
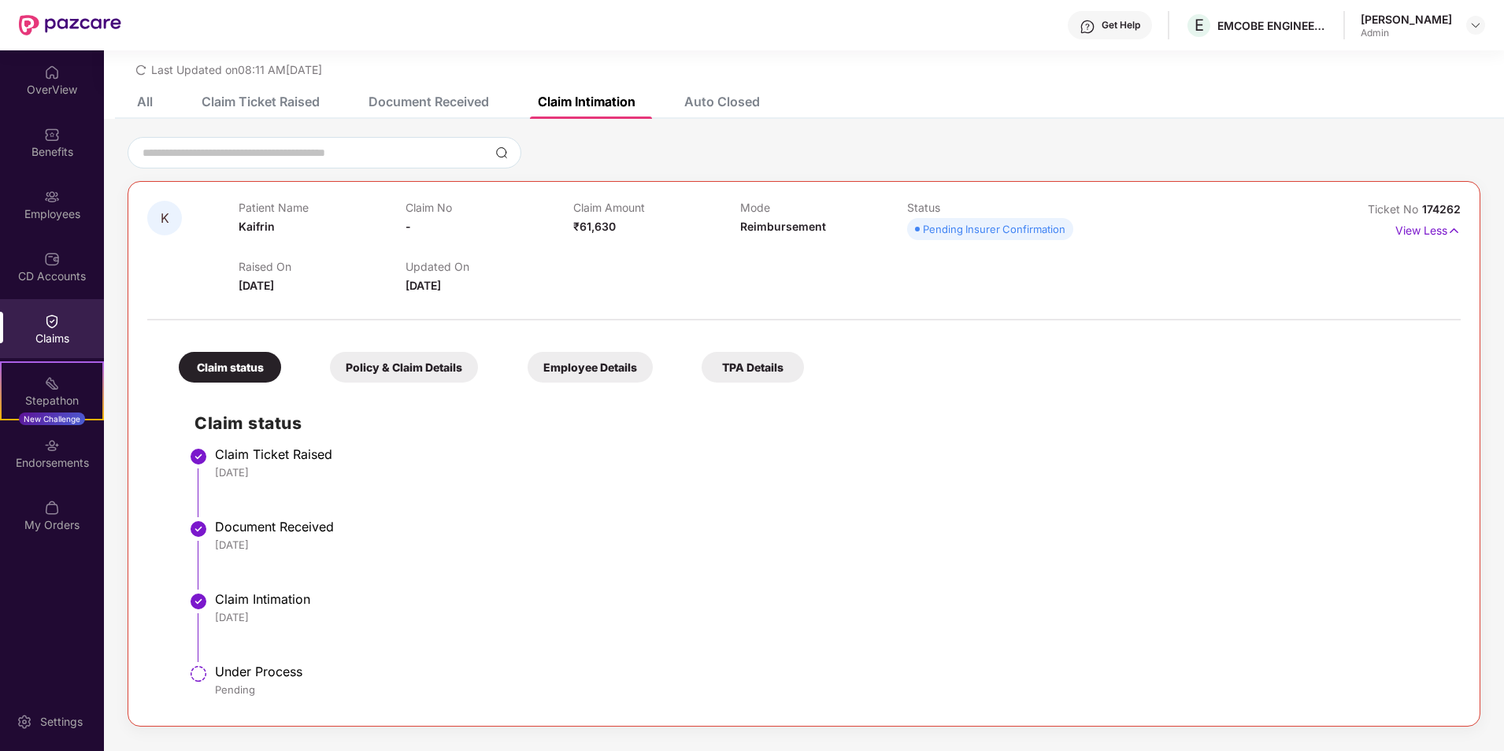
scroll to position [50, 0]
click at [580, 370] on div "Employee Details" at bounding box center [590, 365] width 125 height 31
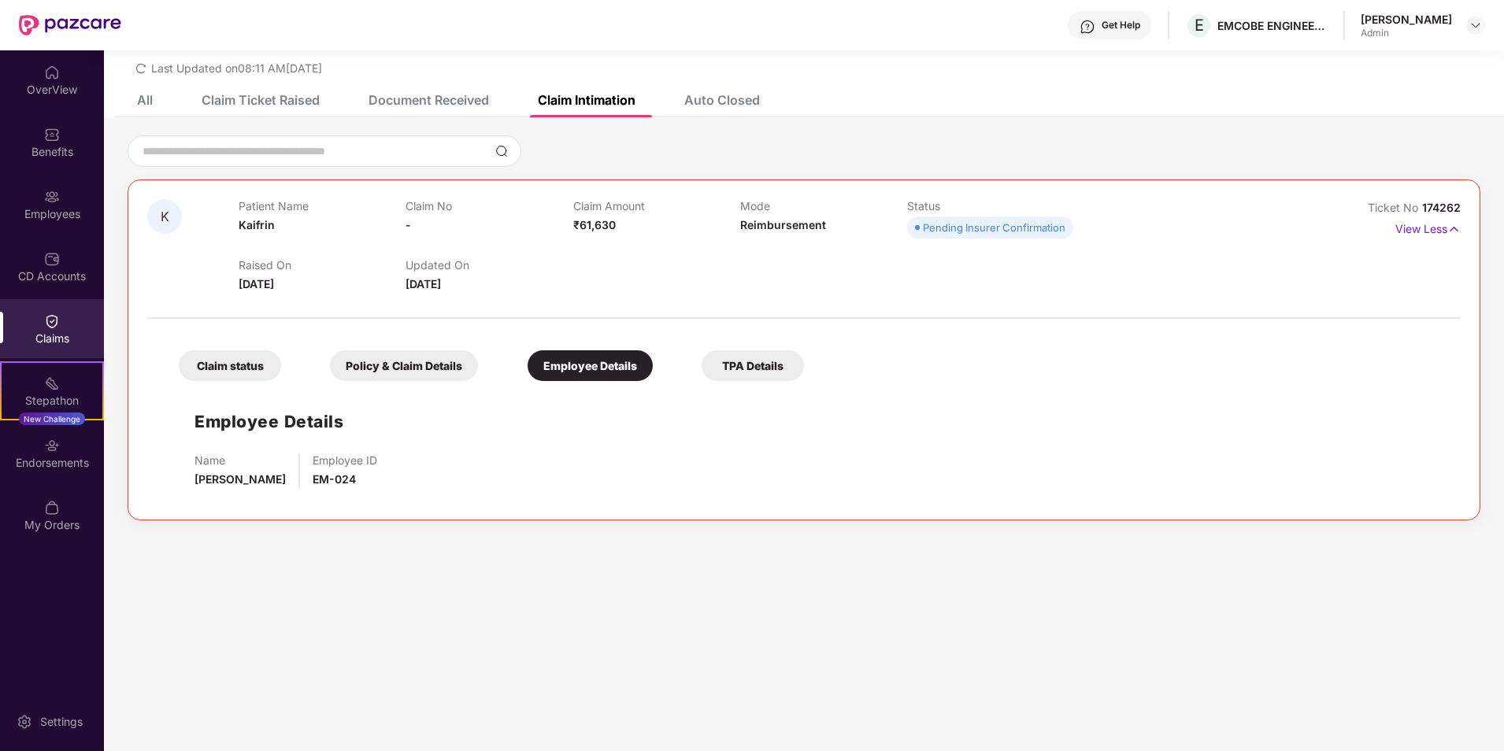
click at [255, 368] on div "Claim status" at bounding box center [230, 365] width 102 height 31
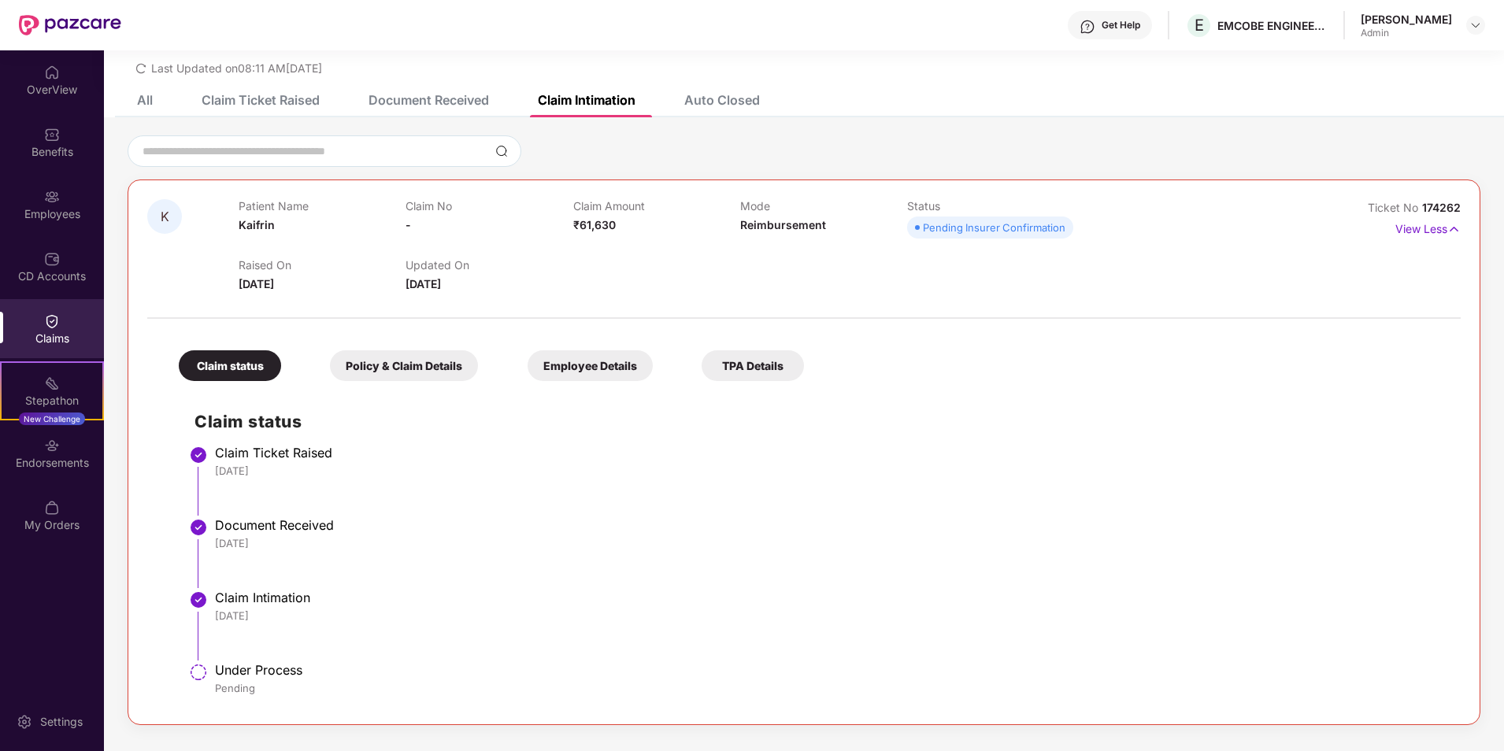
drag, startPoint x: 246, startPoint y: 280, endPoint x: 323, endPoint y: 281, distance: 77.2
click at [323, 281] on div "Raised On 14 Sept 2025" at bounding box center [322, 275] width 167 height 35
click at [489, 292] on div "Updated On 17 Sept 2025" at bounding box center [488, 275] width 167 height 35
drag, startPoint x: 469, startPoint y: 284, endPoint x: 457, endPoint y: 284, distance: 12.6
click at [457, 284] on div "Updated On 17 Sept 2025" at bounding box center [488, 275] width 167 height 35
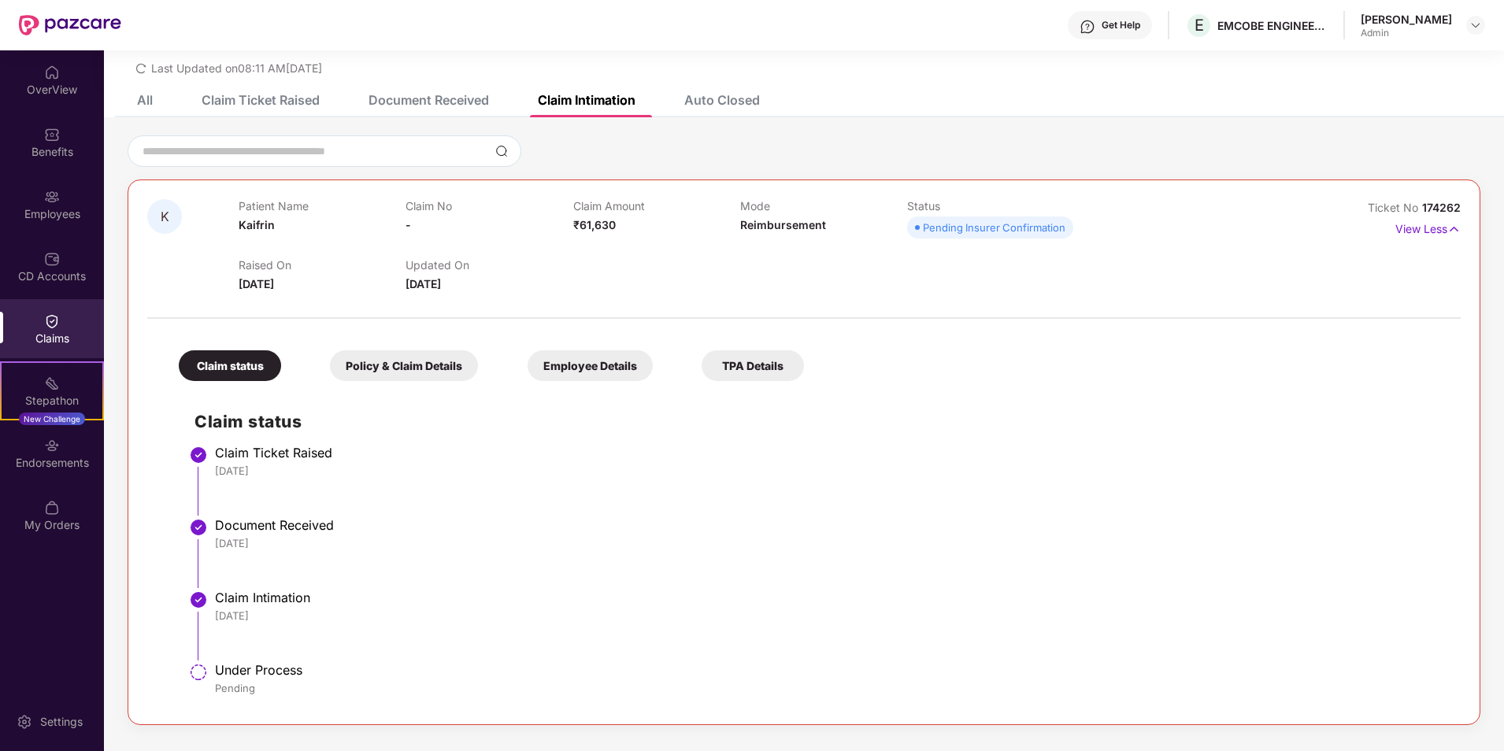
drag, startPoint x: 457, startPoint y: 284, endPoint x: 452, endPoint y: 292, distance: 9.2
click at [429, 289] on span "17 Sept 2025" at bounding box center [422, 283] width 35 height 13
click at [622, 269] on div "Raised On 14 Sept 2025 Updated On 17 Sept 2025" at bounding box center [740, 267] width 1003 height 50
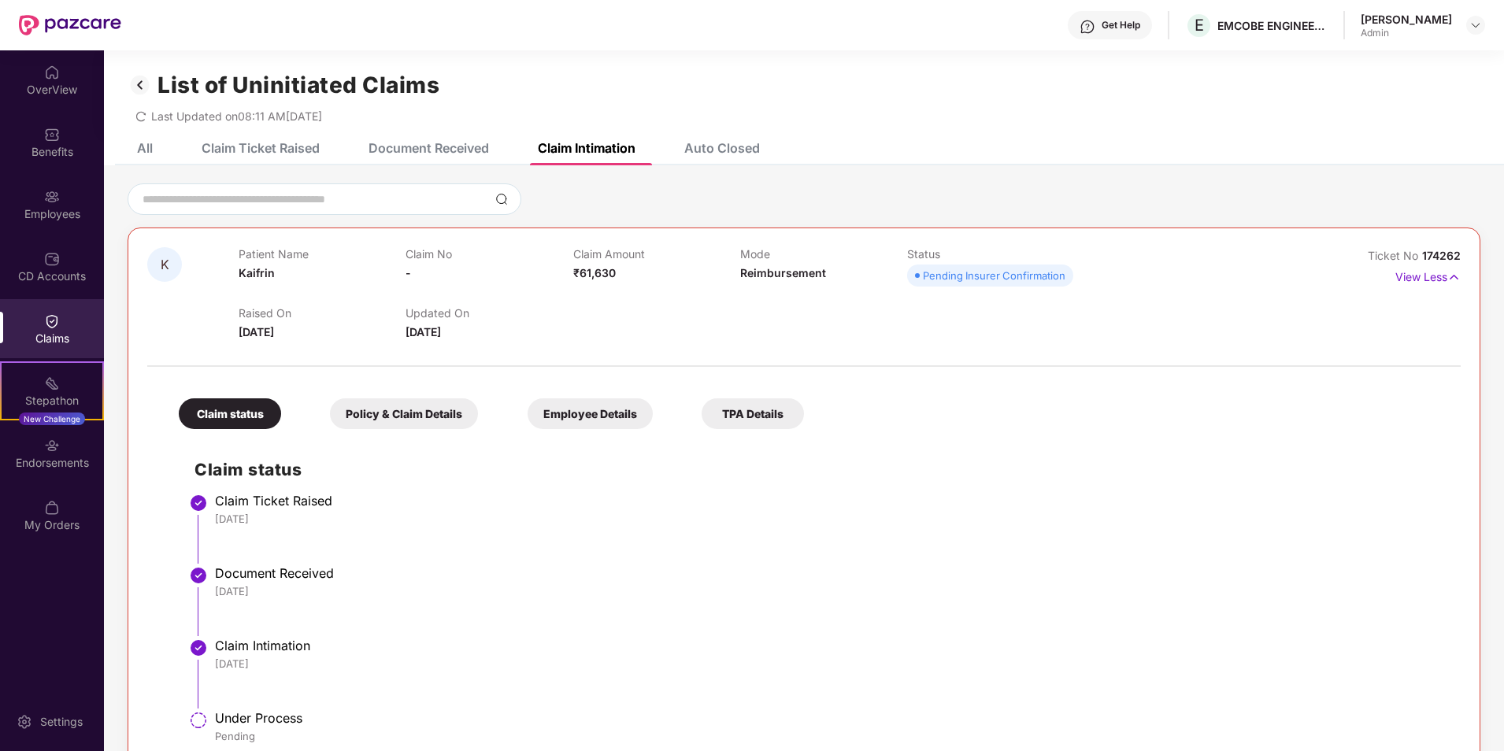
scroll to position [0, 0]
click at [696, 150] on div "Auto Closed" at bounding box center [722, 151] width 76 height 16
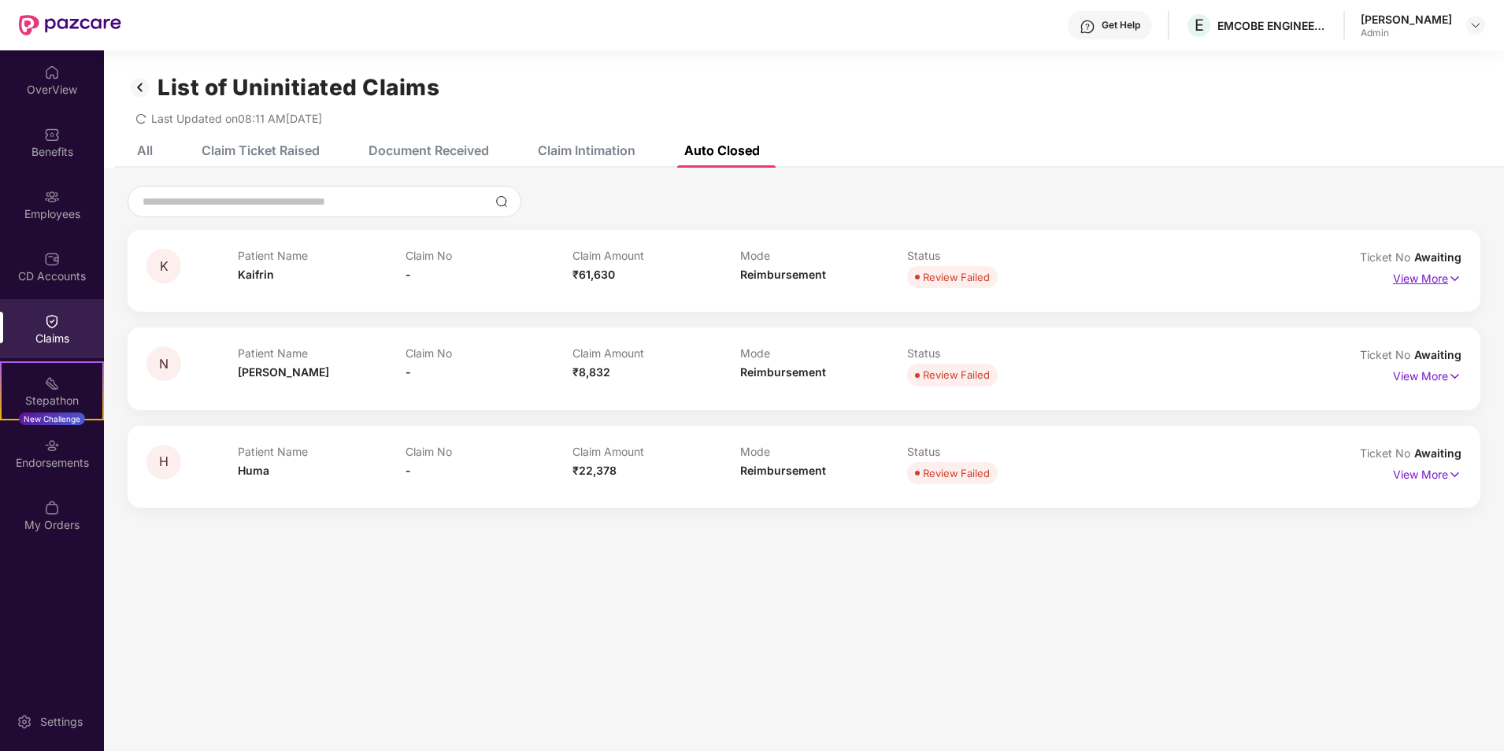
click at [1435, 268] on p "View More" at bounding box center [1427, 276] width 68 height 21
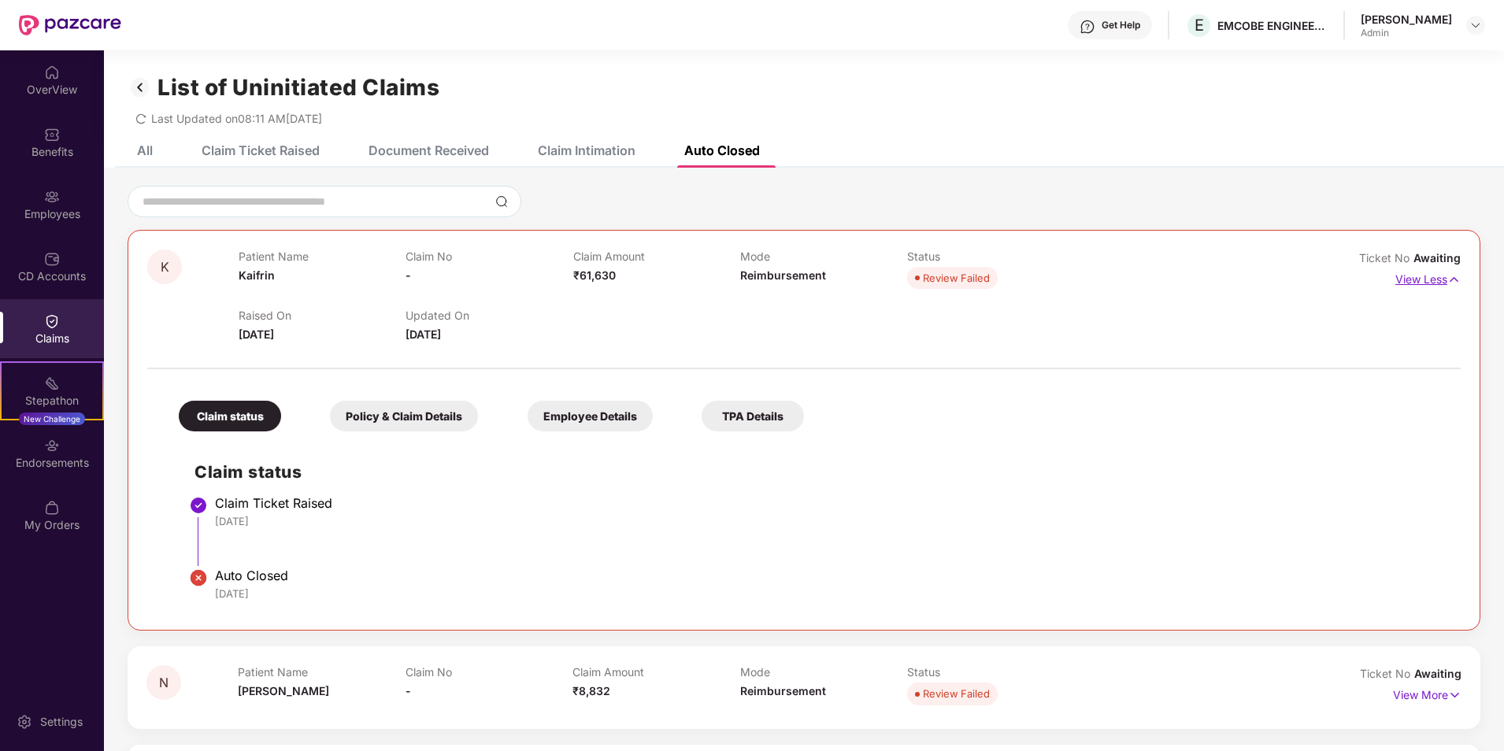
click at [1434, 273] on p "View Less" at bounding box center [1427, 277] width 65 height 21
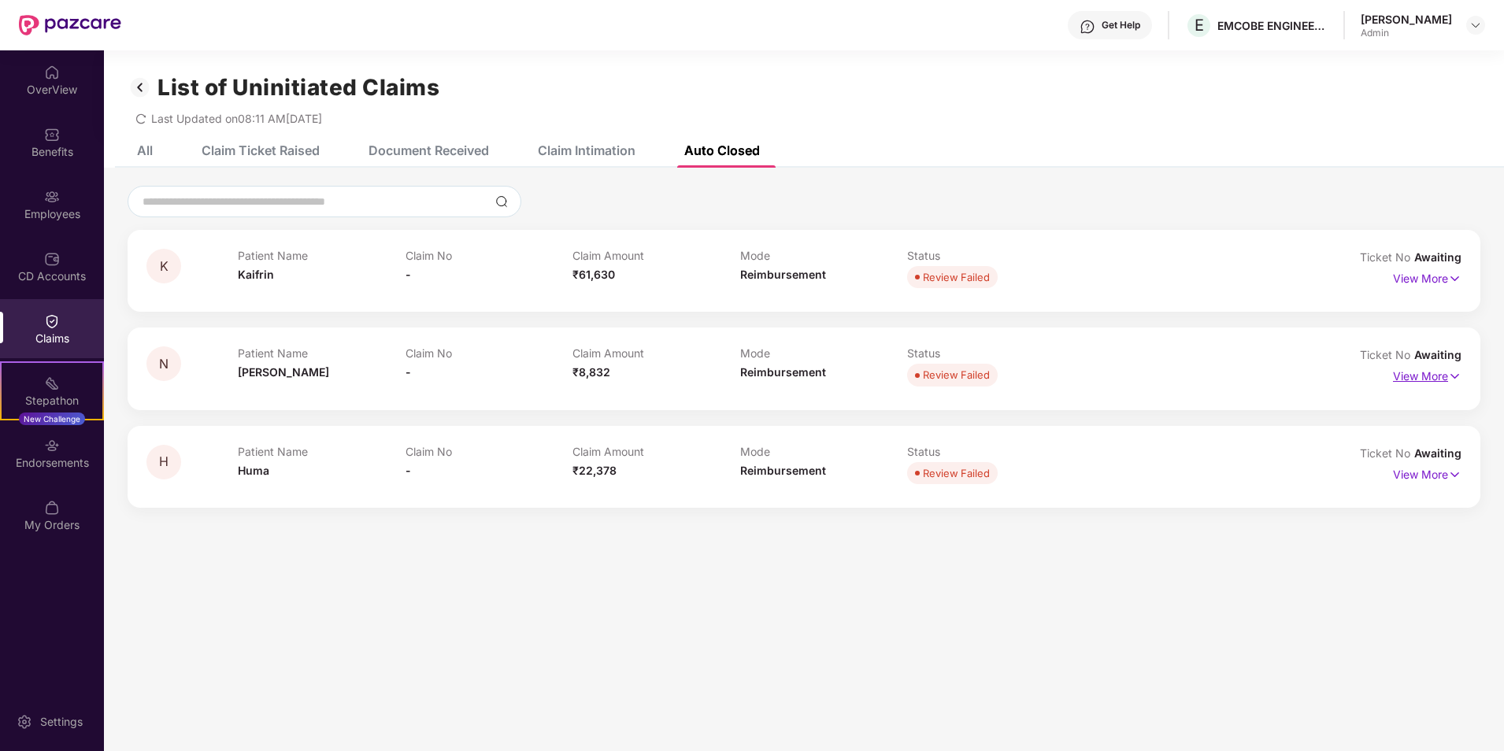
click at [1409, 372] on p "View More" at bounding box center [1427, 374] width 68 height 21
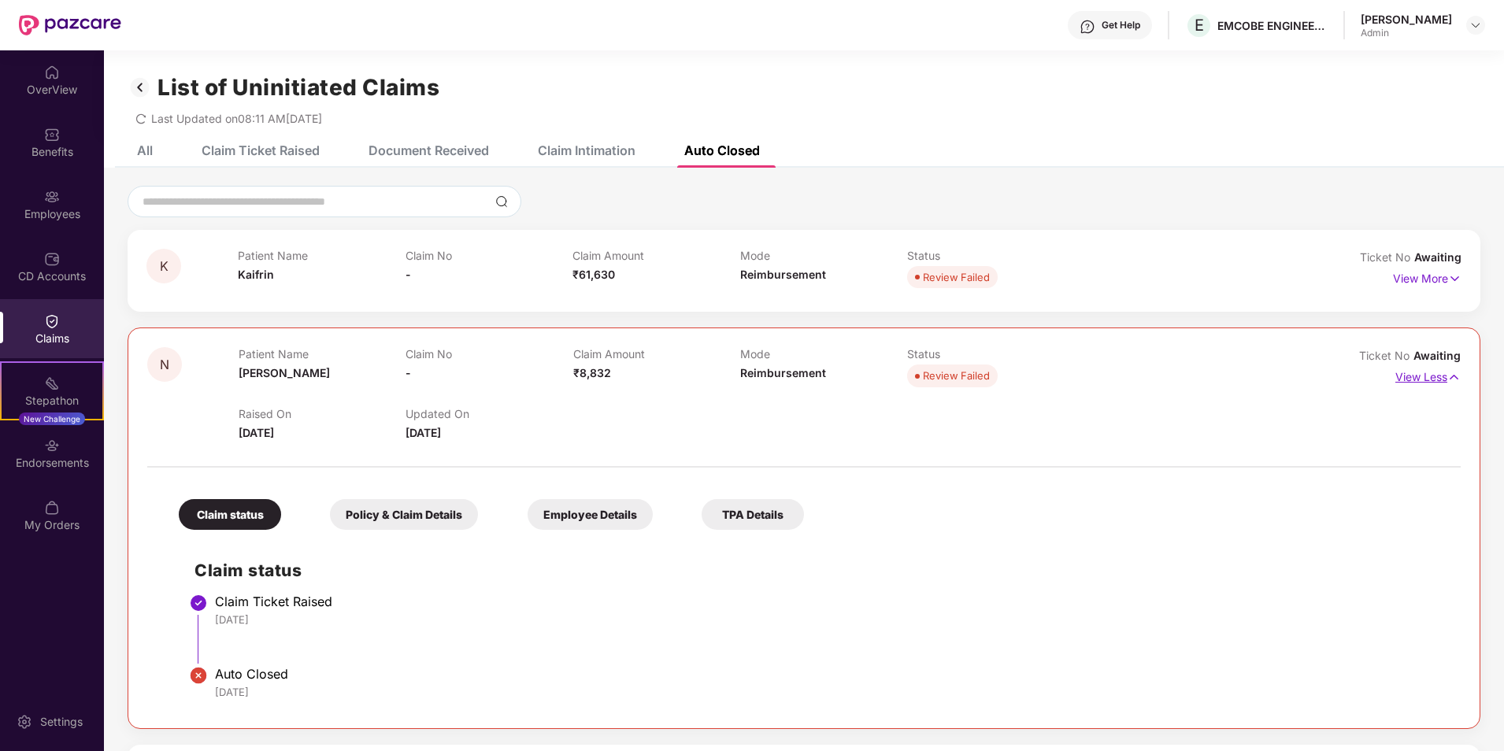
click at [1409, 372] on p "View Less" at bounding box center [1427, 375] width 65 height 21
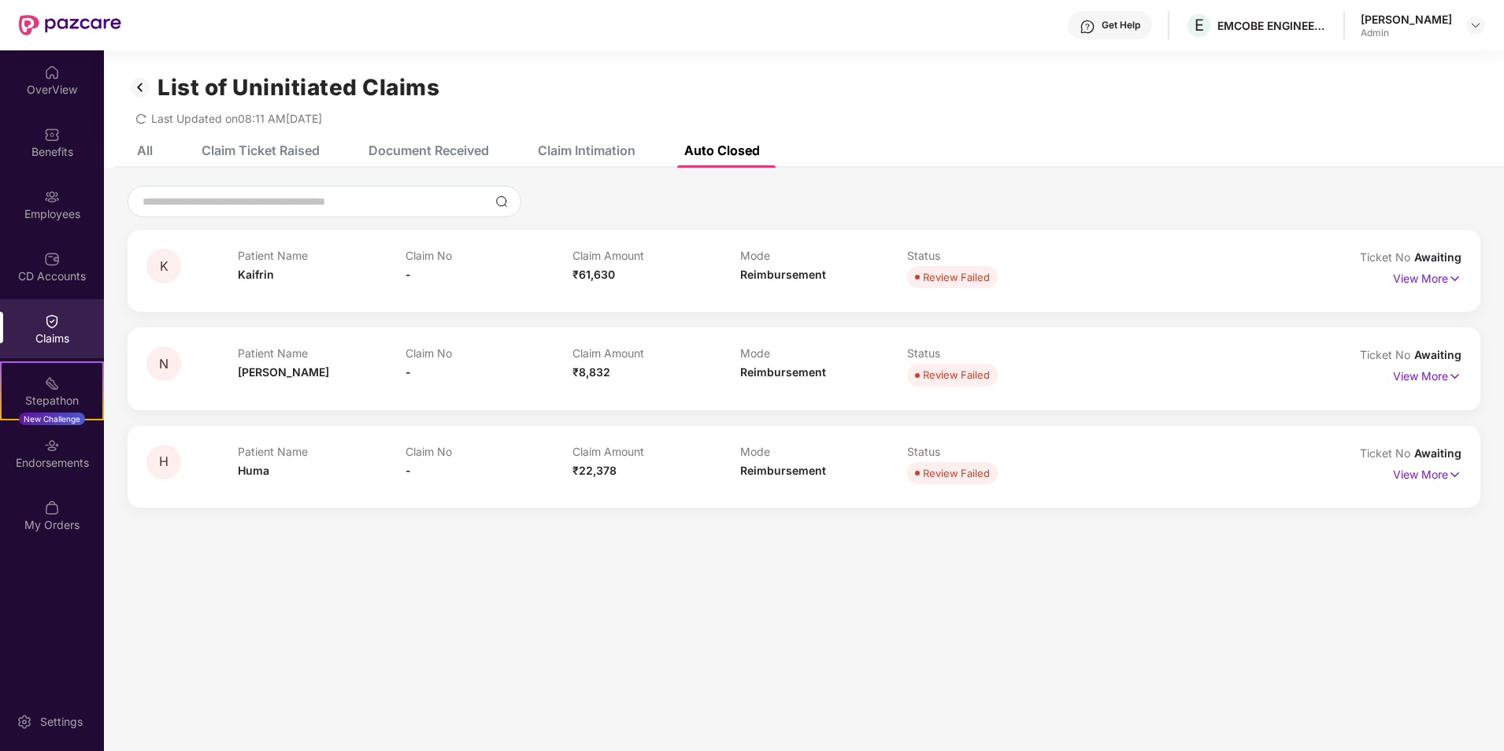
click at [563, 162] on div "Claim Intimation" at bounding box center [574, 150] width 121 height 35
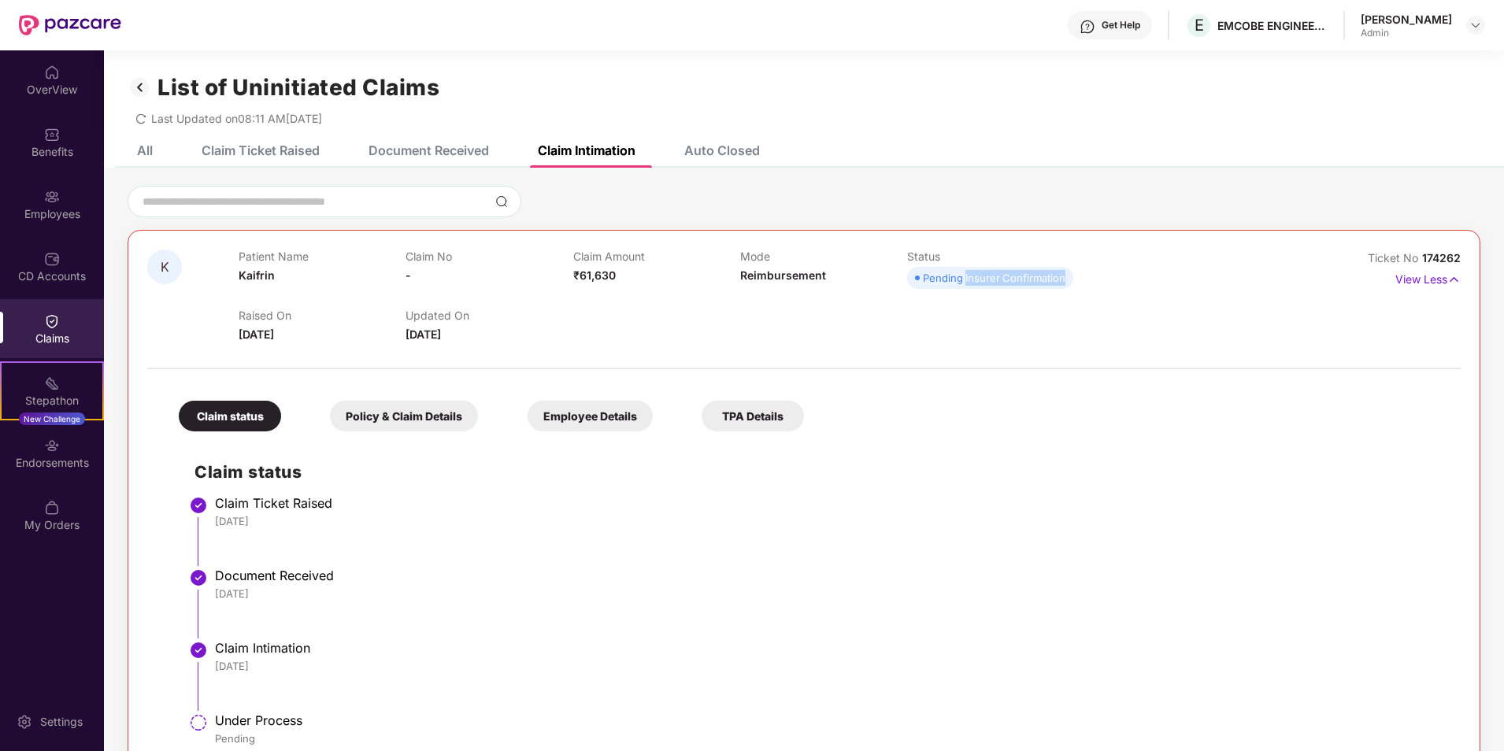
drag, startPoint x: 965, startPoint y: 282, endPoint x: 1113, endPoint y: 282, distance: 148.0
click at [1113, 282] on div "Patient Name Kaifrin Claim No - Claim Amount ₹61,630 Mode Reimbursement Status …" at bounding box center [740, 271] width 1003 height 43
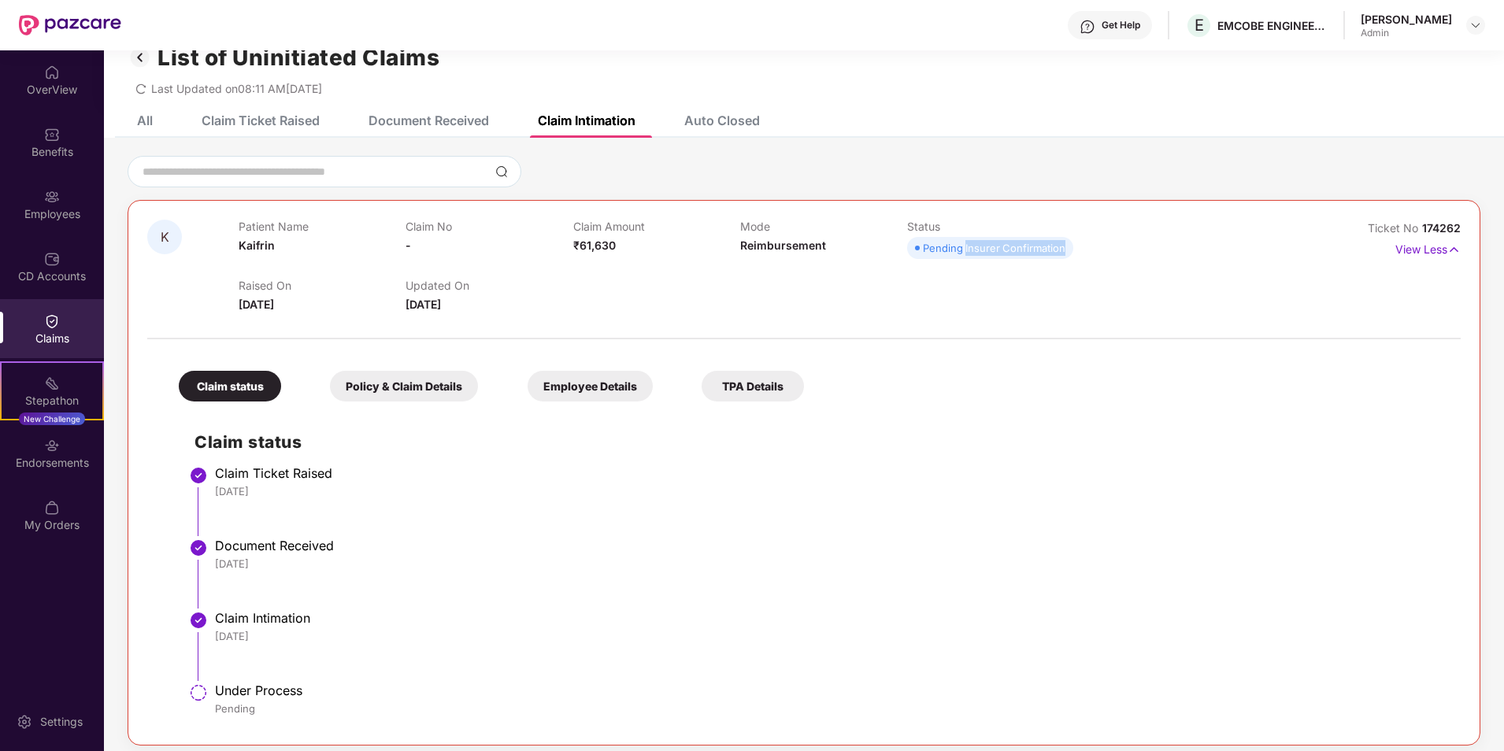
scroll to position [50, 0]
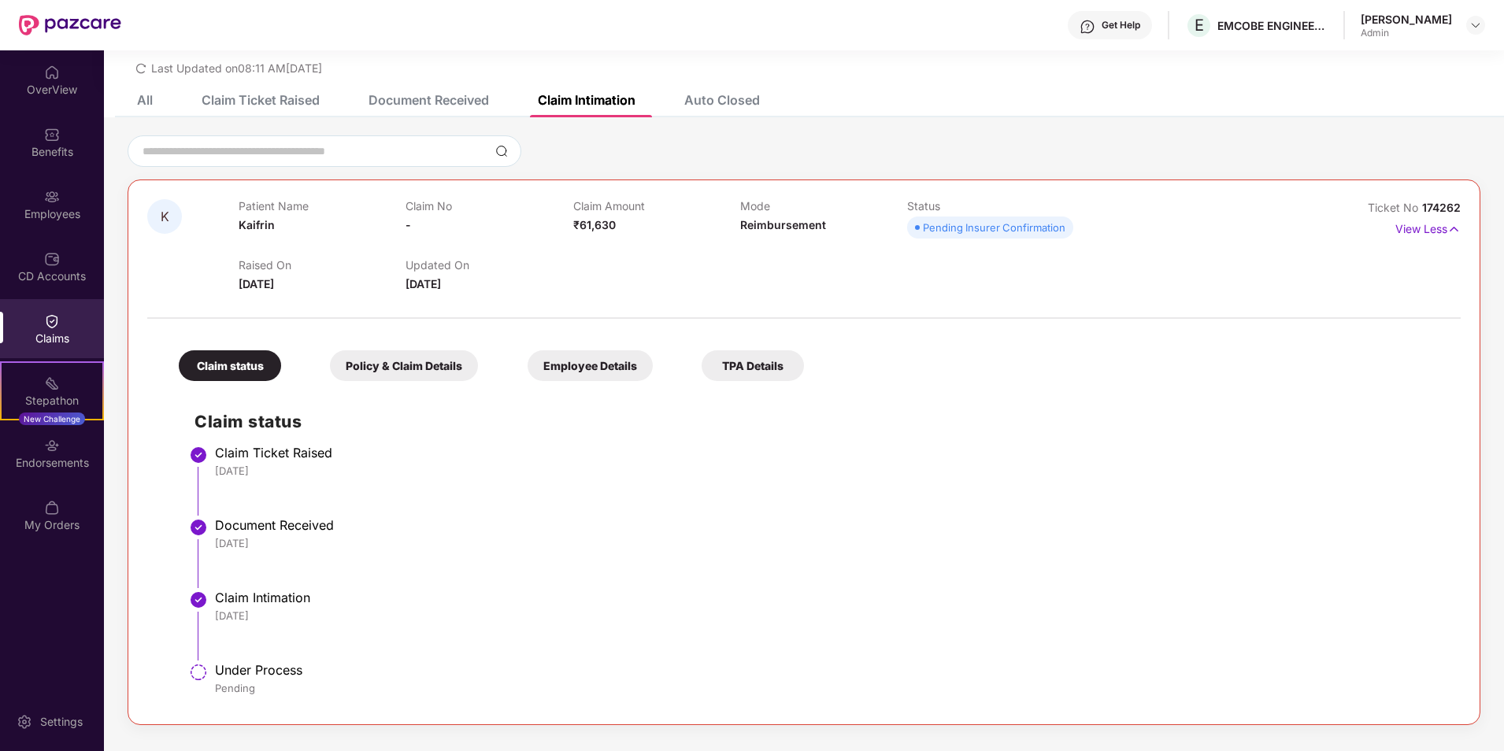
click at [412, 372] on div "Policy & Claim Details" at bounding box center [404, 365] width 148 height 31
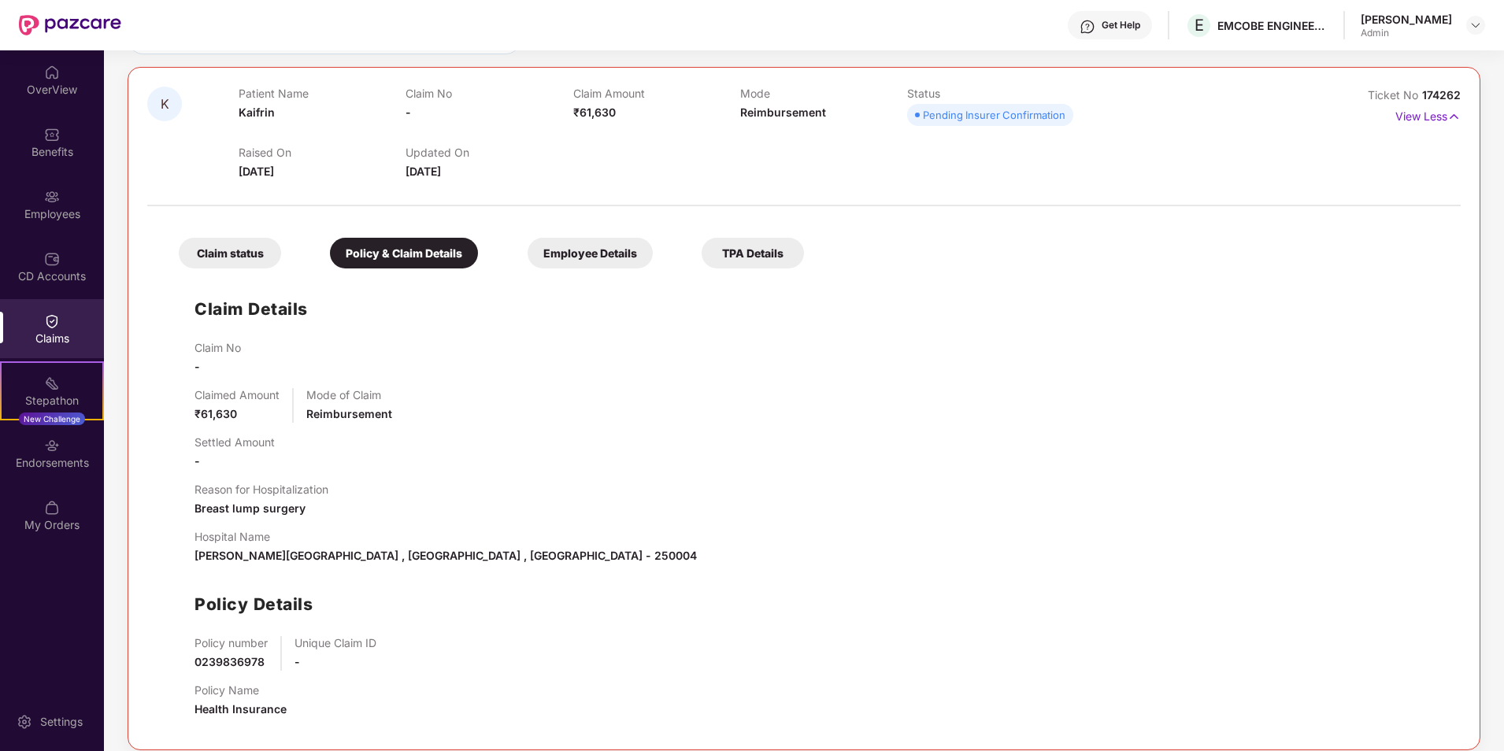
scroll to position [178, 0]
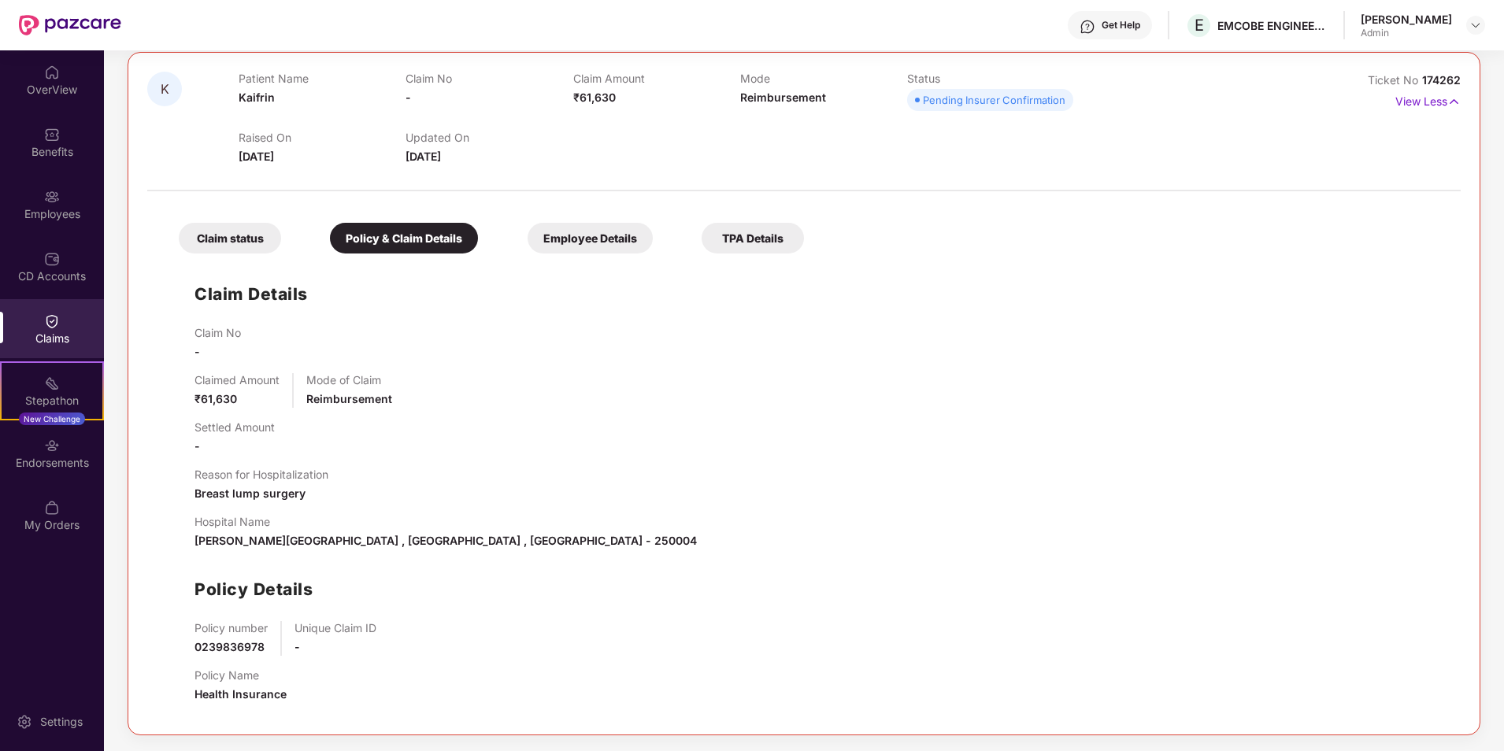
click at [599, 244] on div "Employee Details" at bounding box center [590, 238] width 125 height 31
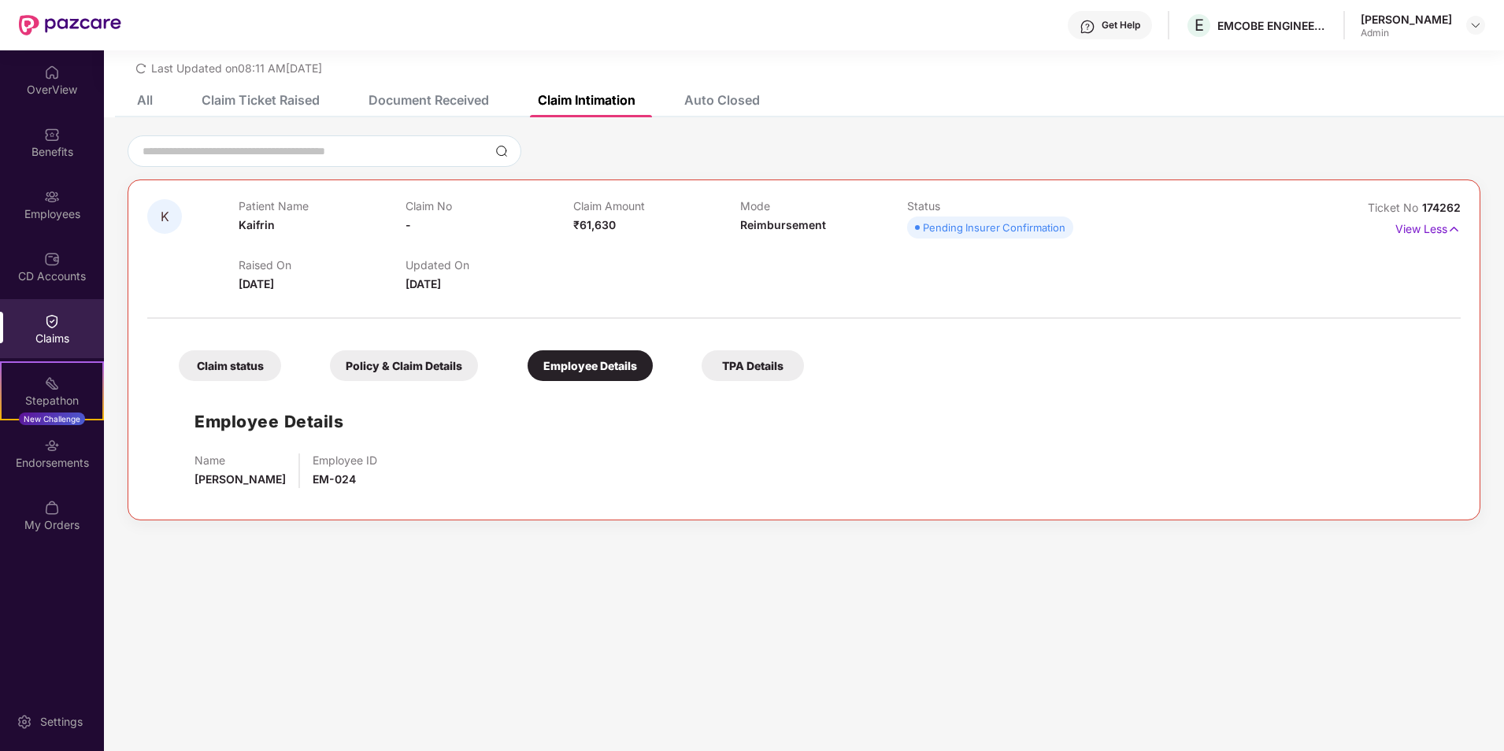
click at [764, 361] on div "TPA Details" at bounding box center [753, 365] width 102 height 31
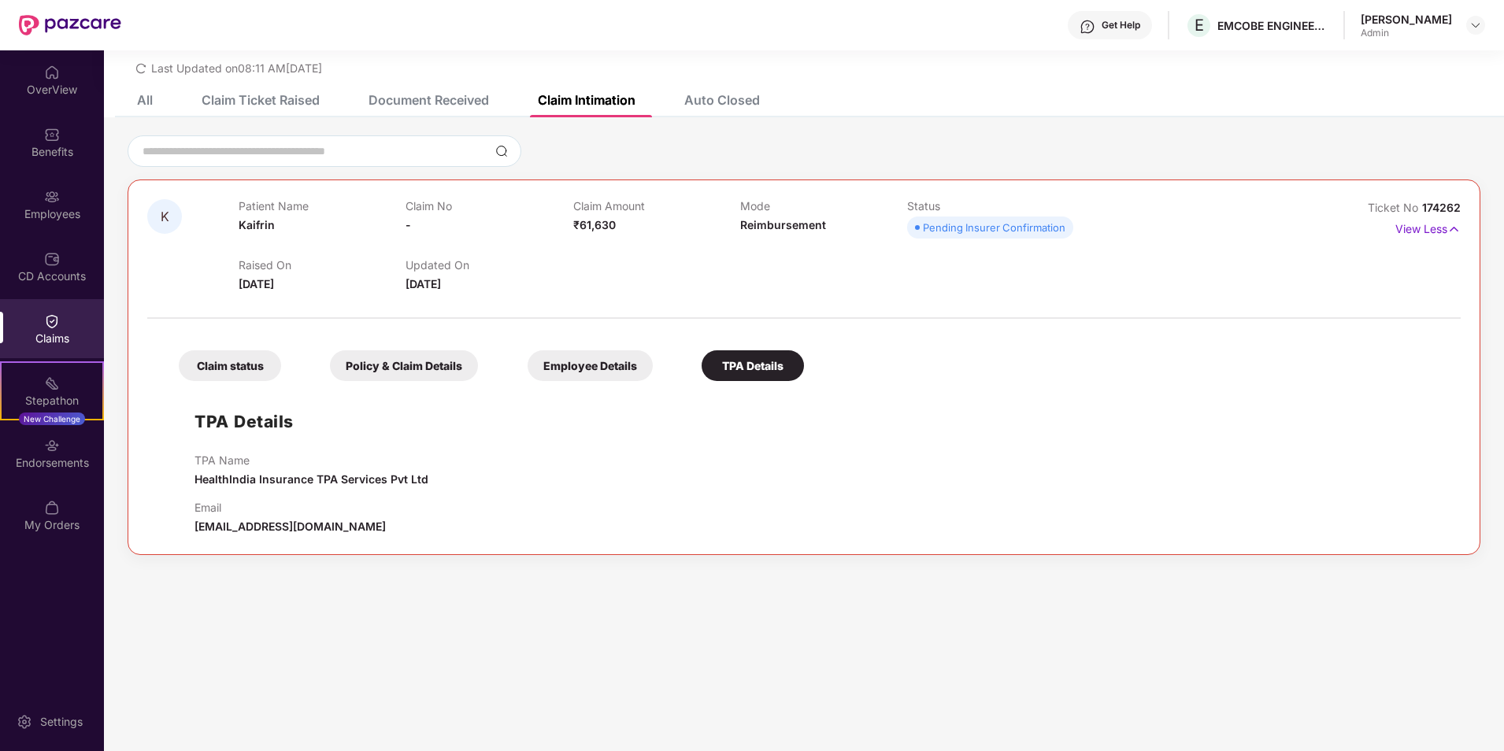
click at [217, 354] on div "Claim status" at bounding box center [230, 365] width 102 height 31
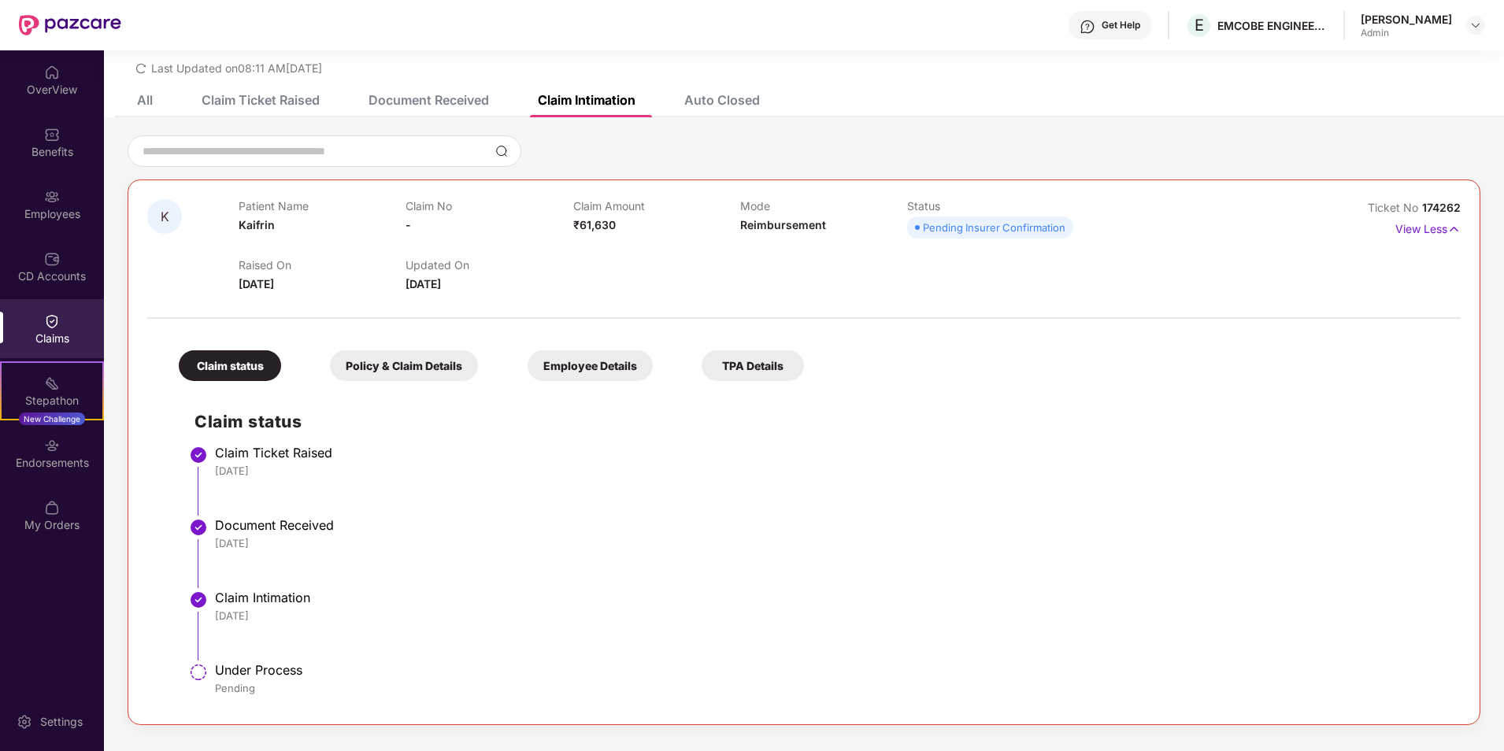
drag, startPoint x: 168, startPoint y: 97, endPoint x: 160, endPoint y: 103, distance: 10.1
click at [165, 97] on div "All Claim Ticket Raised Document Received Claim Intimation Auto Closed" at bounding box center [436, 100] width 646 height 35
click at [154, 102] on div "All Claim Ticket Raised Document Received Claim Intimation Auto Closed" at bounding box center [436, 100] width 646 height 35
click at [149, 98] on div "All" at bounding box center [145, 100] width 16 height 16
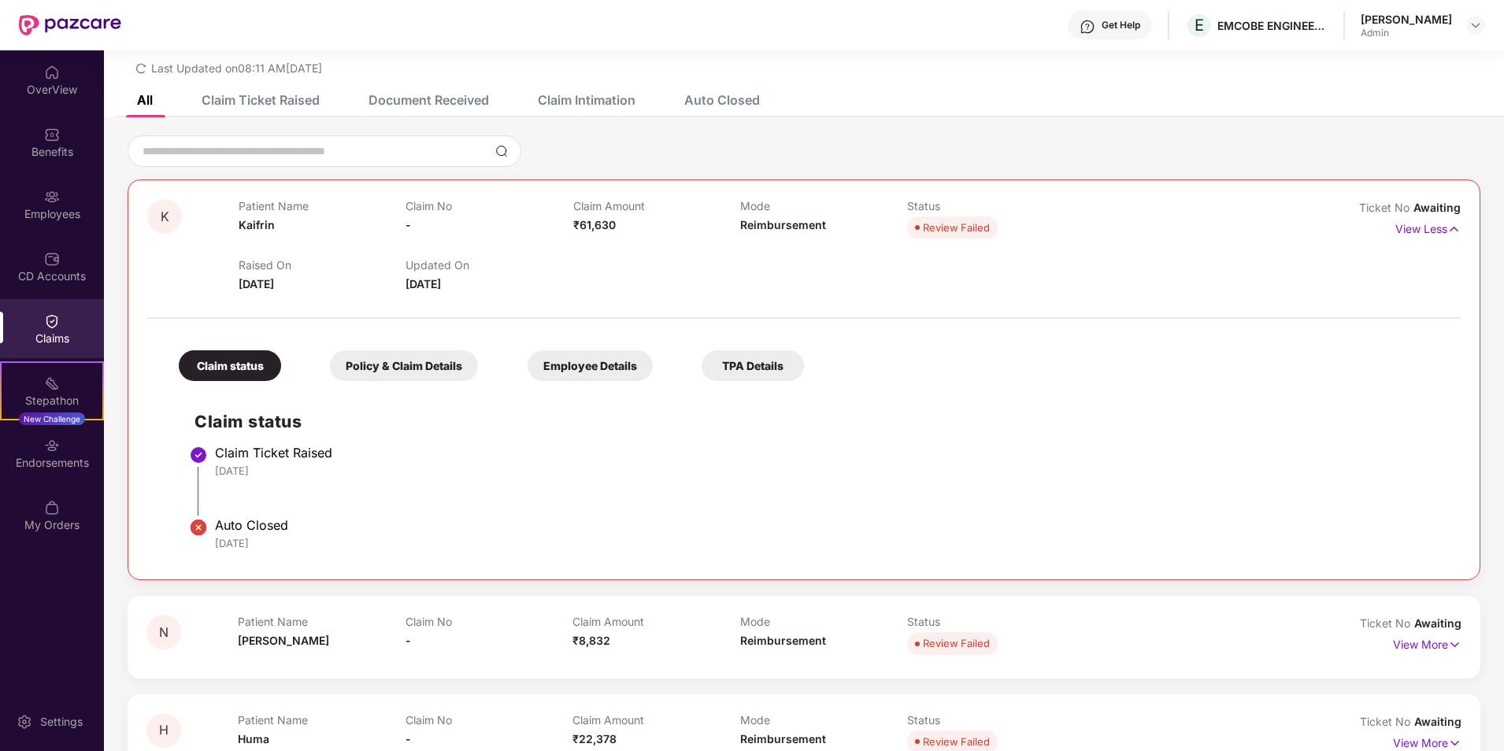
click at [40, 331] on div "Claims" at bounding box center [52, 339] width 104 height 16
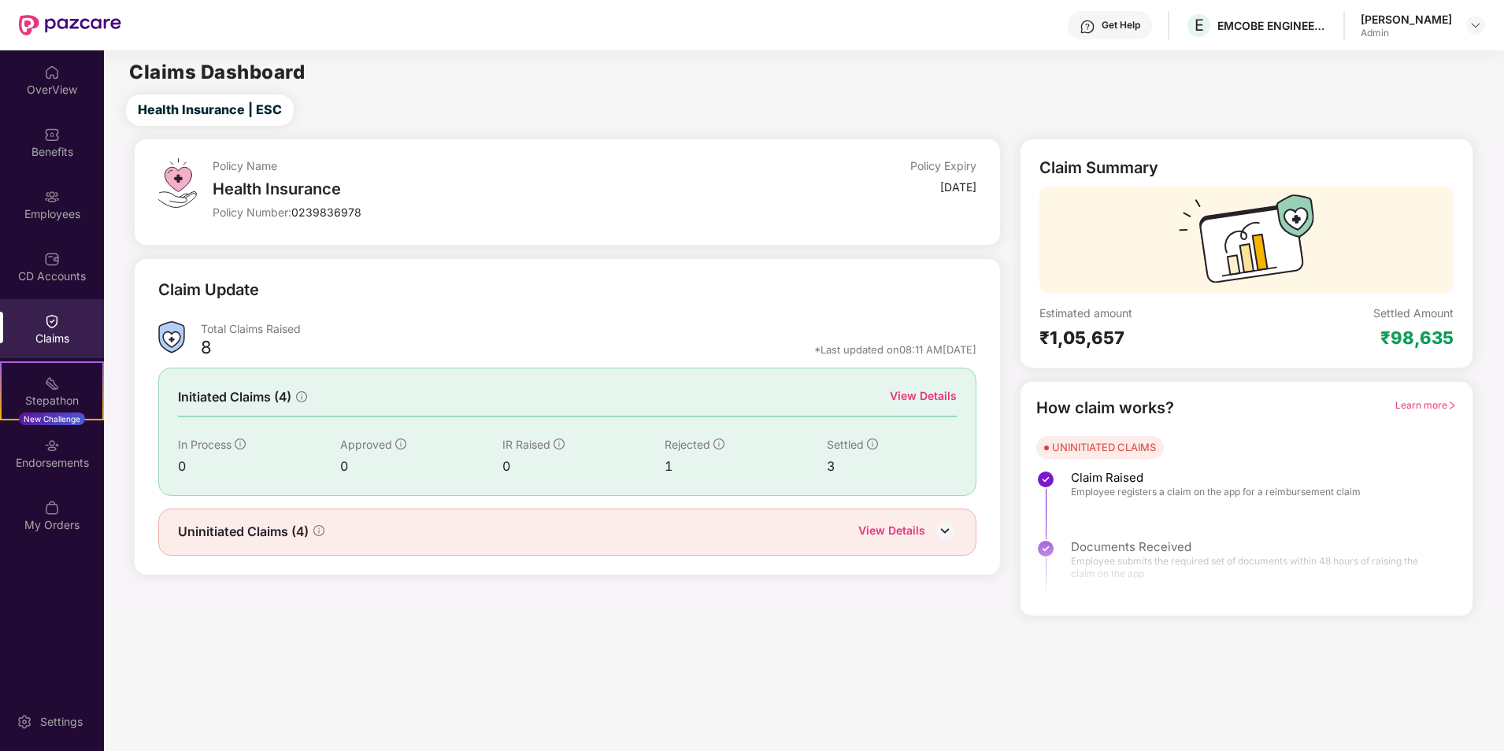
scroll to position [0, 0]
click at [50, 199] on img at bounding box center [52, 197] width 16 height 16
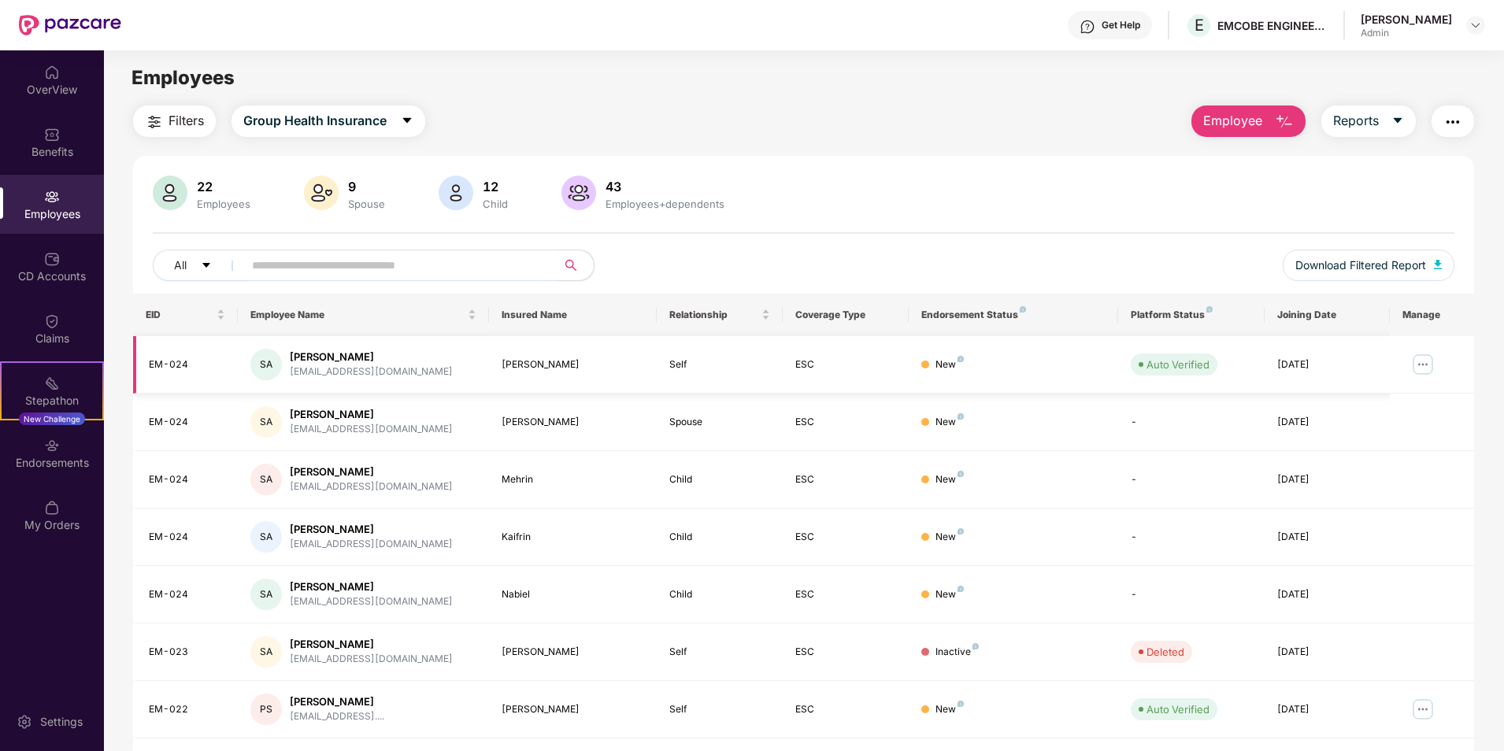
click at [1427, 359] on img at bounding box center [1422, 364] width 25 height 25
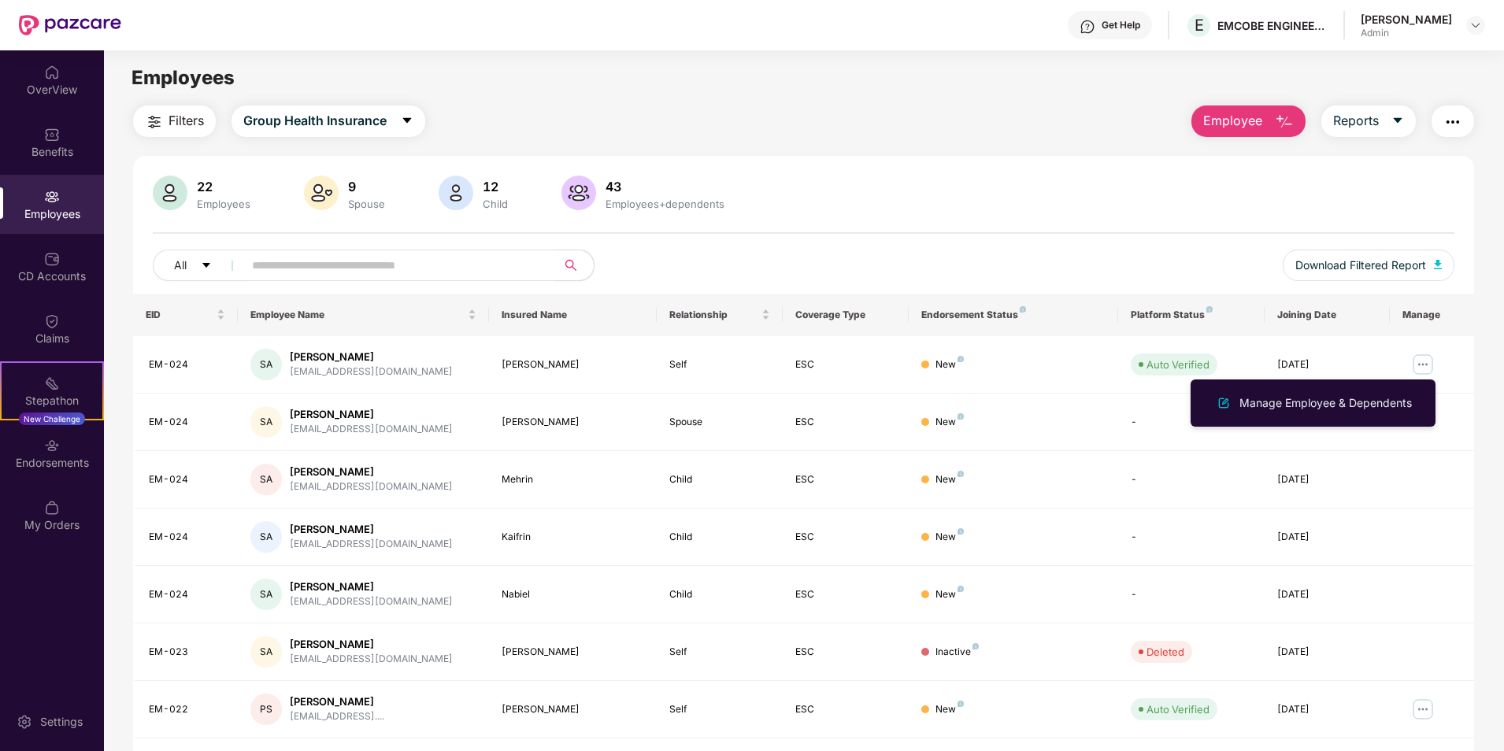
click at [1032, 98] on main "Employees Filters Group Health Insurance Employee Reports 22 Employees 9 Spouse…" at bounding box center [803, 425] width 1399 height 751
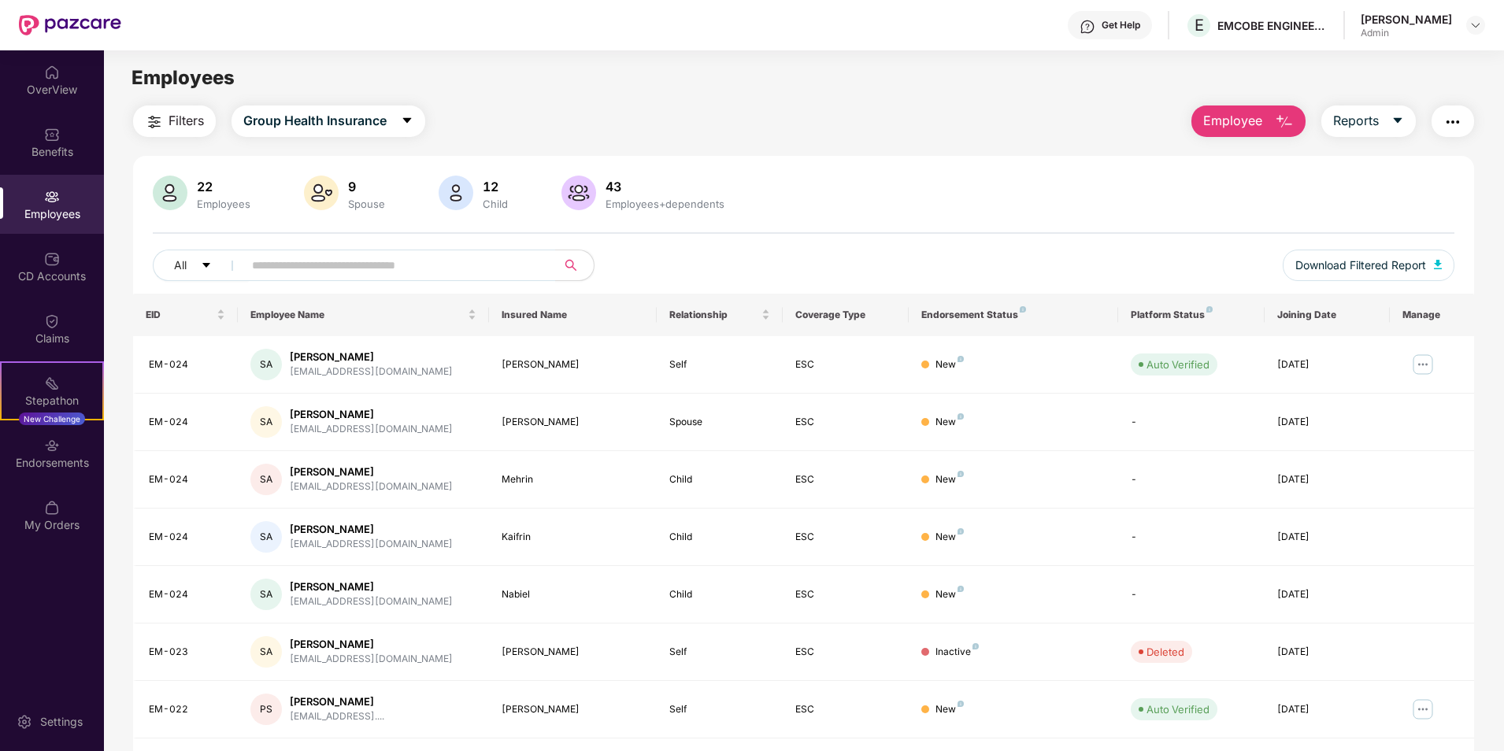
click at [194, 193] on div "22" at bounding box center [224, 187] width 60 height 16
click at [154, 193] on img at bounding box center [170, 193] width 35 height 35
click at [57, 328] on img at bounding box center [52, 321] width 16 height 16
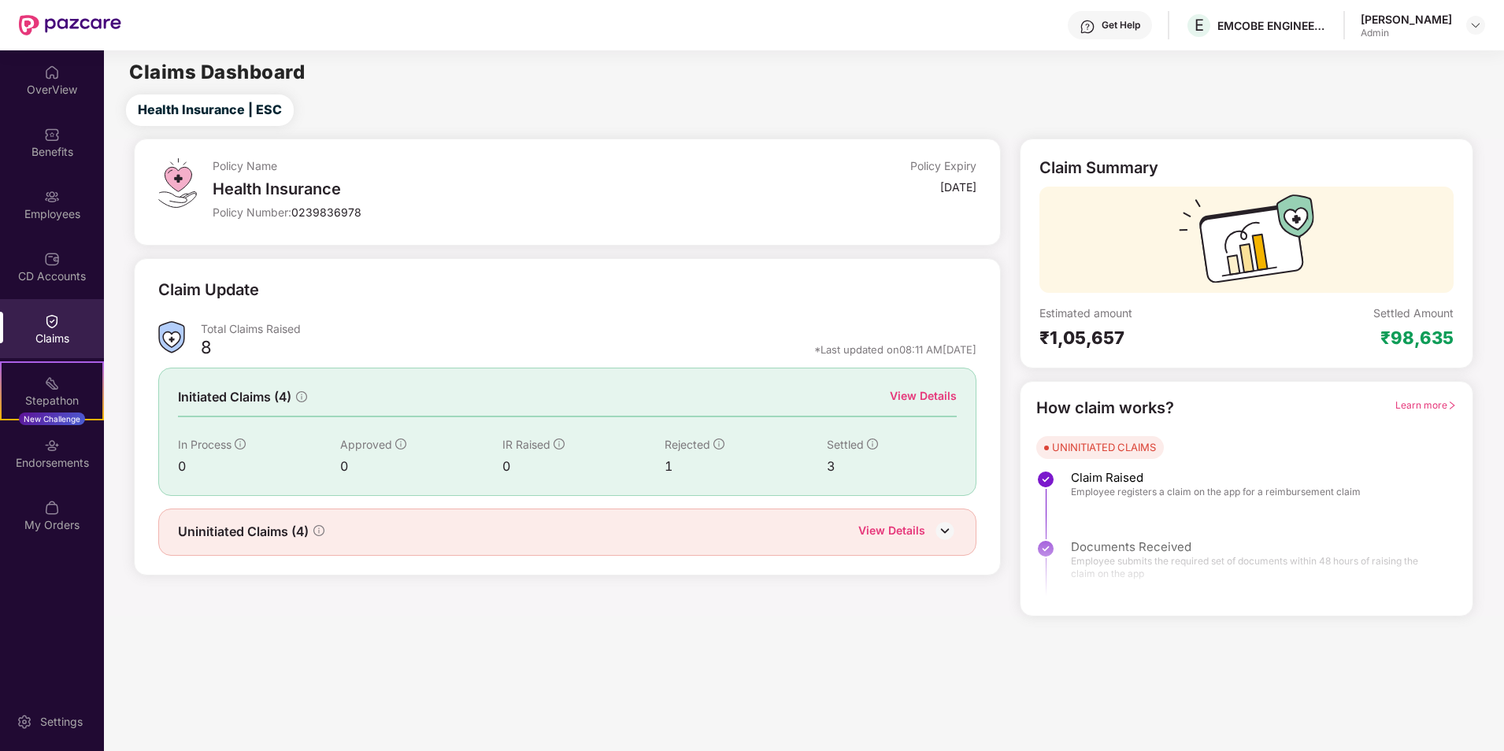
click at [921, 530] on div "View Details" at bounding box center [891, 532] width 67 height 20
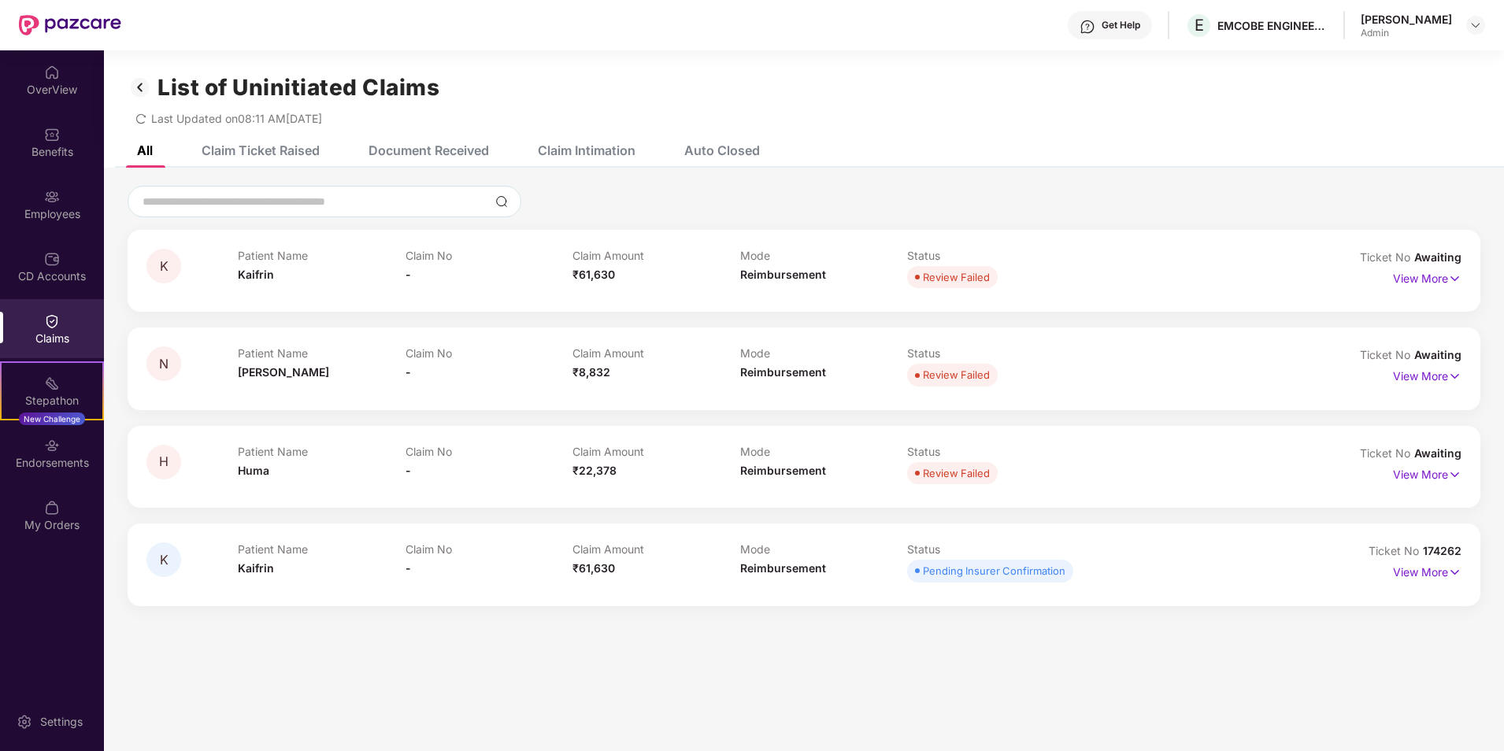
click at [240, 154] on div "Claim Ticket Raised" at bounding box center [261, 151] width 118 height 16
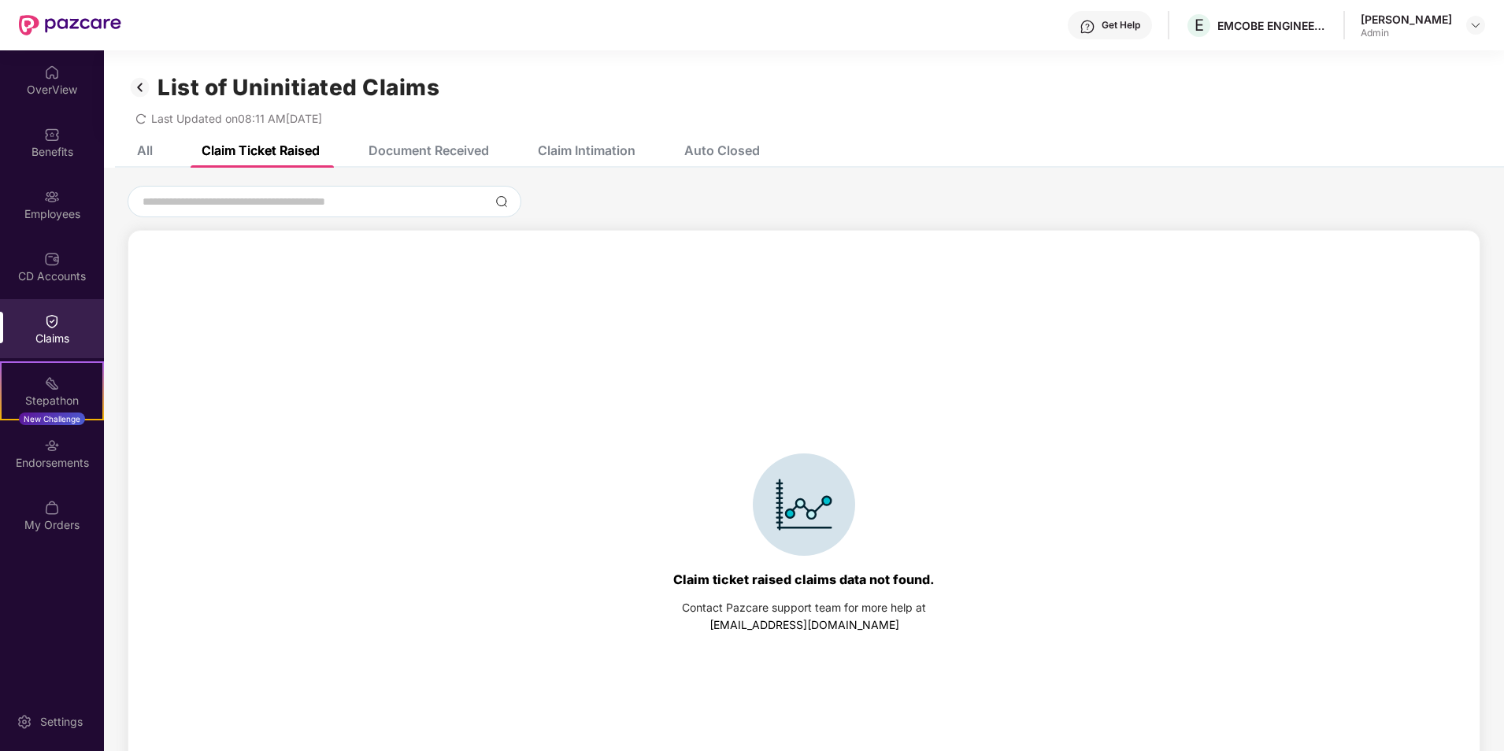
click at [439, 149] on div "Document Received" at bounding box center [428, 151] width 120 height 16
click at [601, 149] on div "Claim Intimation" at bounding box center [587, 151] width 98 height 16
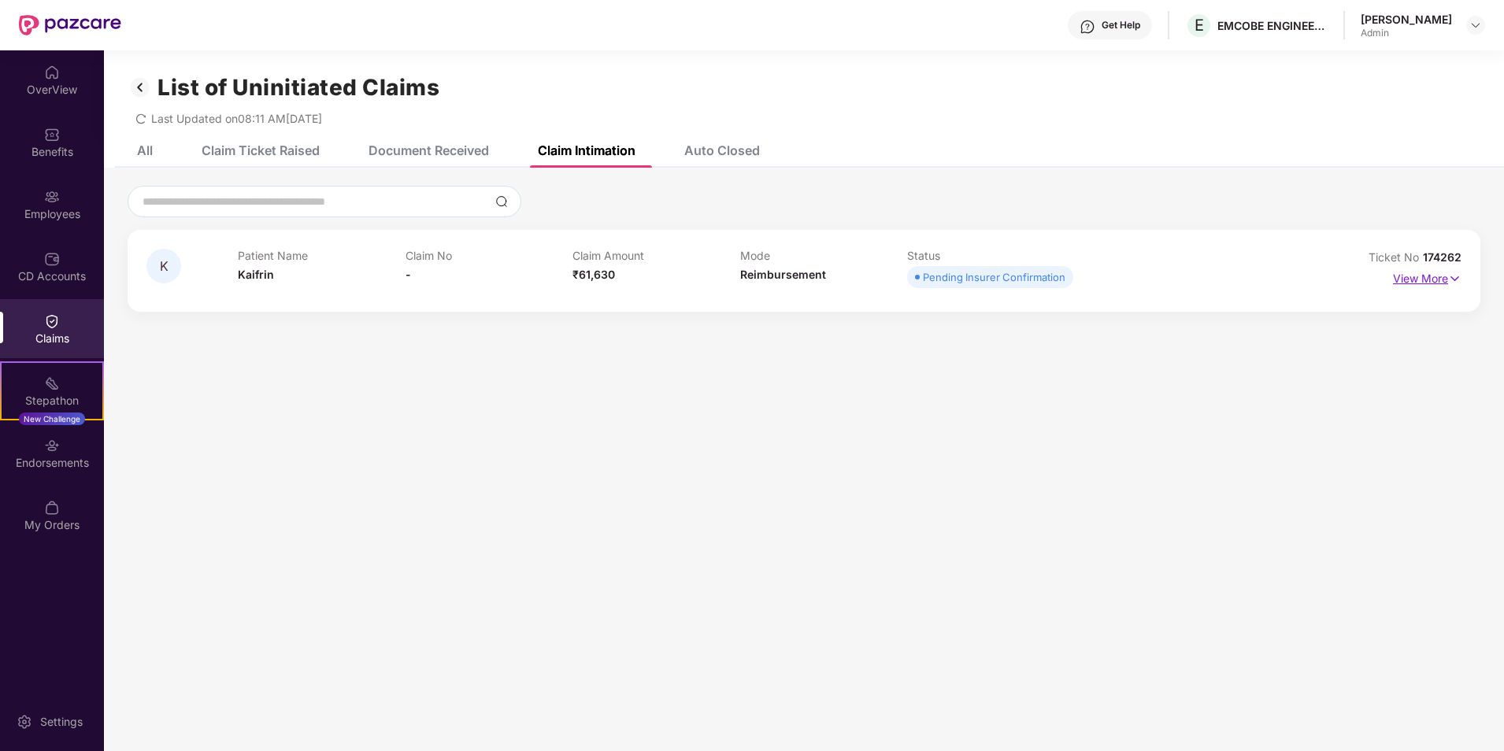
click at [1435, 277] on p "View More" at bounding box center [1427, 276] width 68 height 21
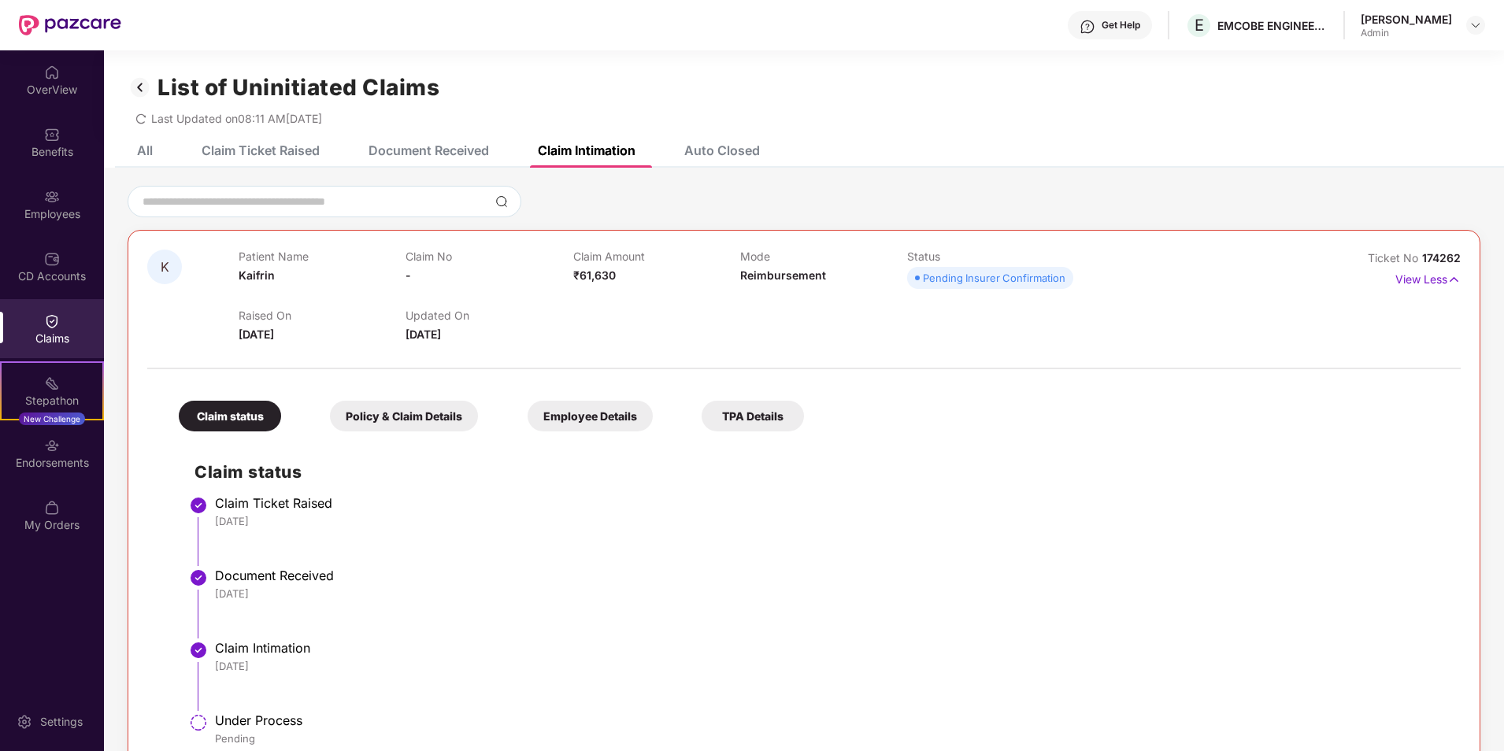
click at [742, 139] on div "Auto Closed" at bounding box center [710, 150] width 99 height 35
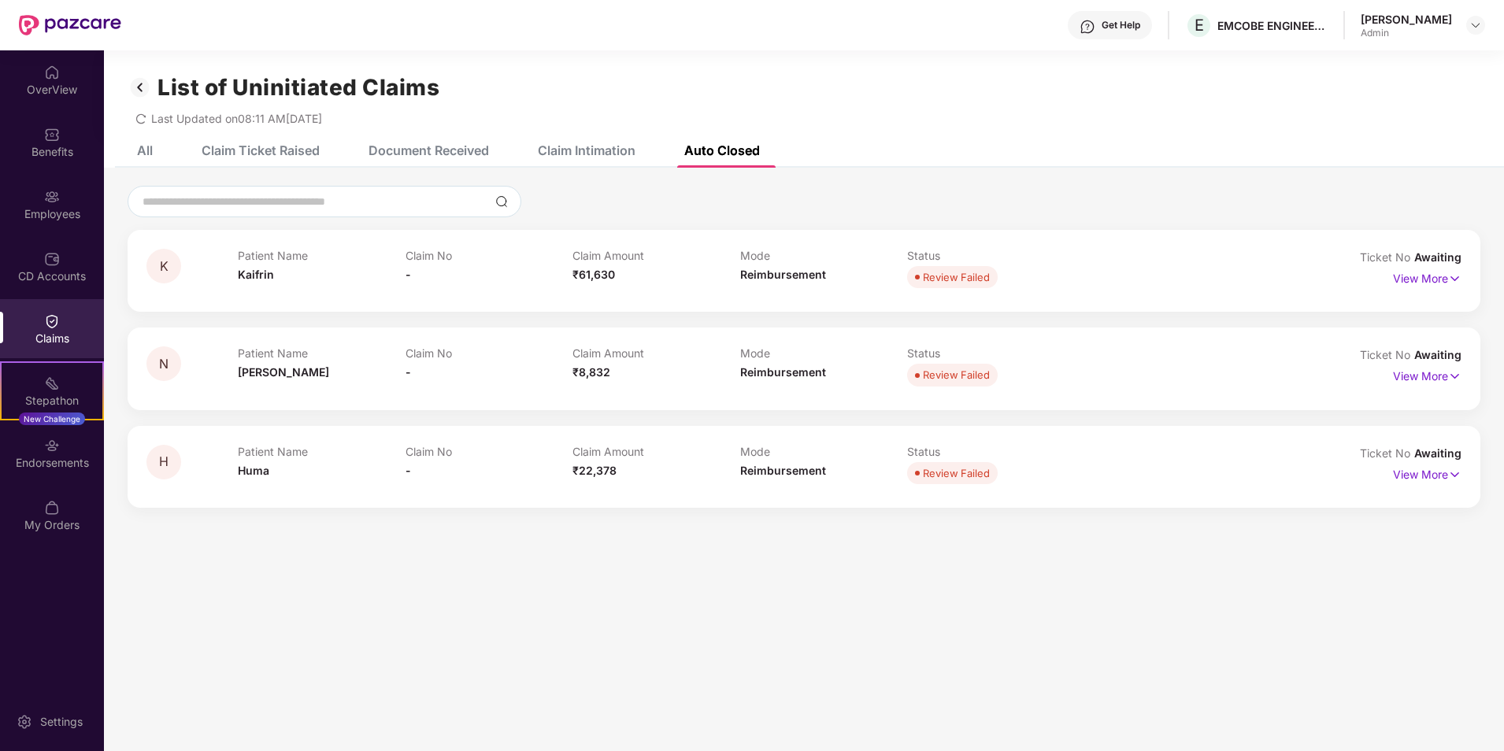
click at [596, 142] on div "Claim Intimation" at bounding box center [574, 150] width 121 height 35
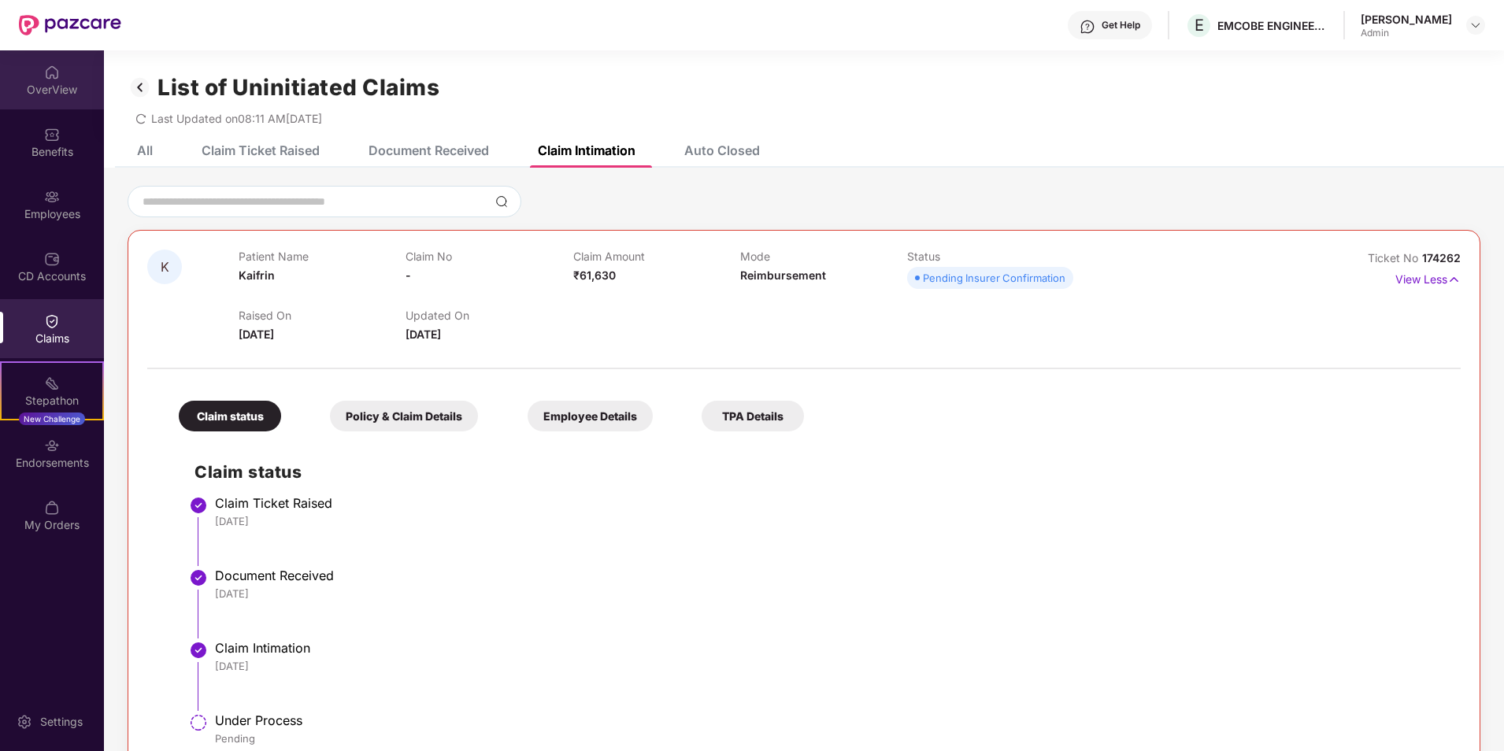
click at [53, 68] on img at bounding box center [52, 73] width 16 height 16
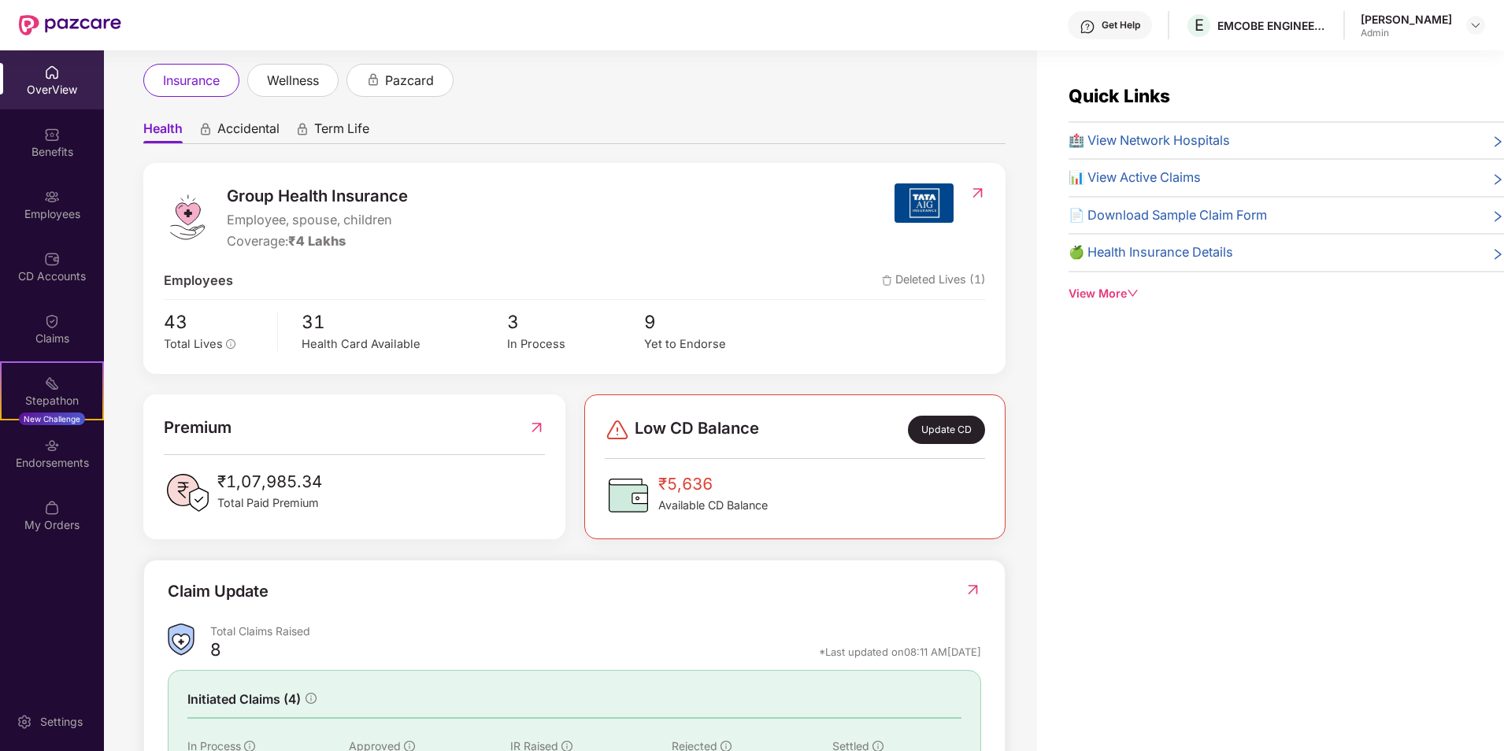
scroll to position [157, 0]
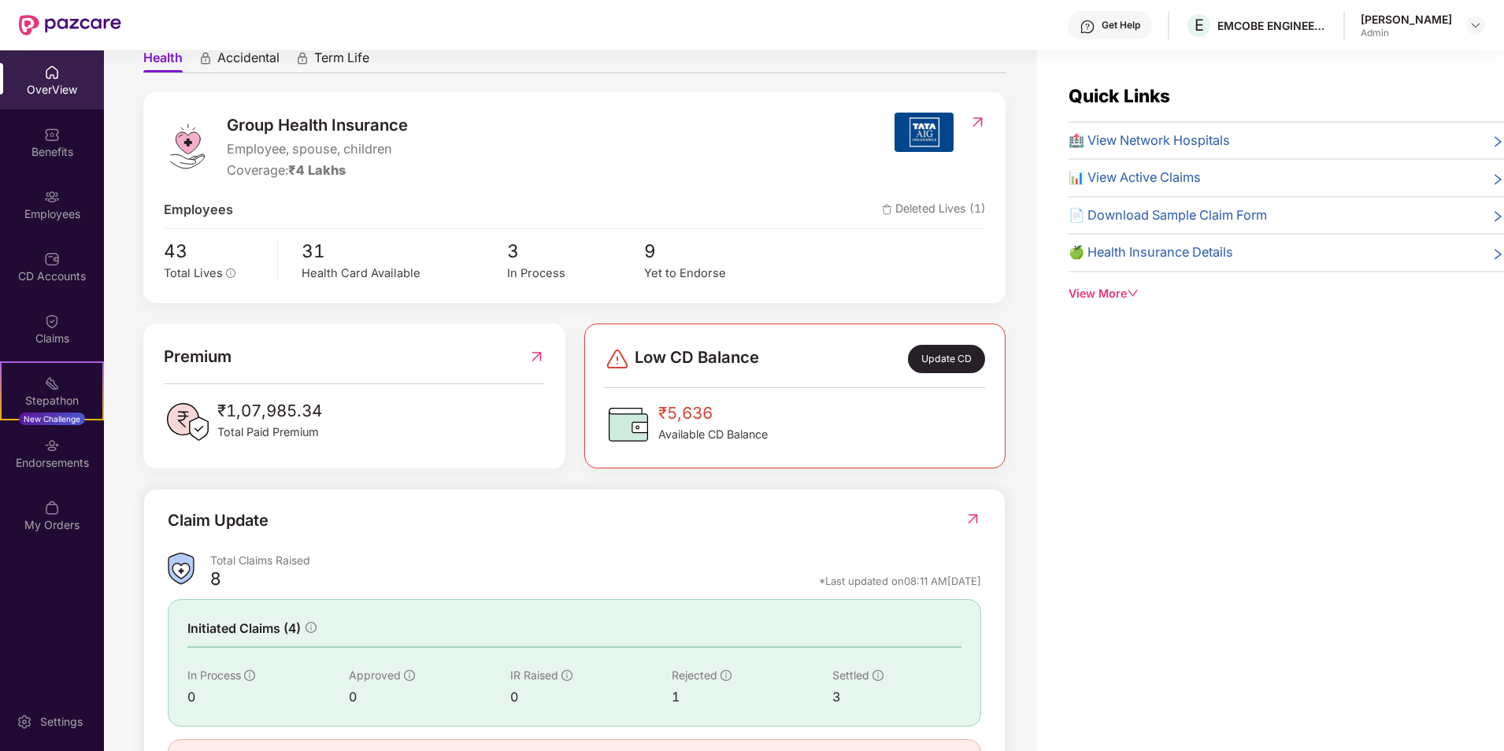
click at [542, 354] on img at bounding box center [536, 356] width 17 height 25
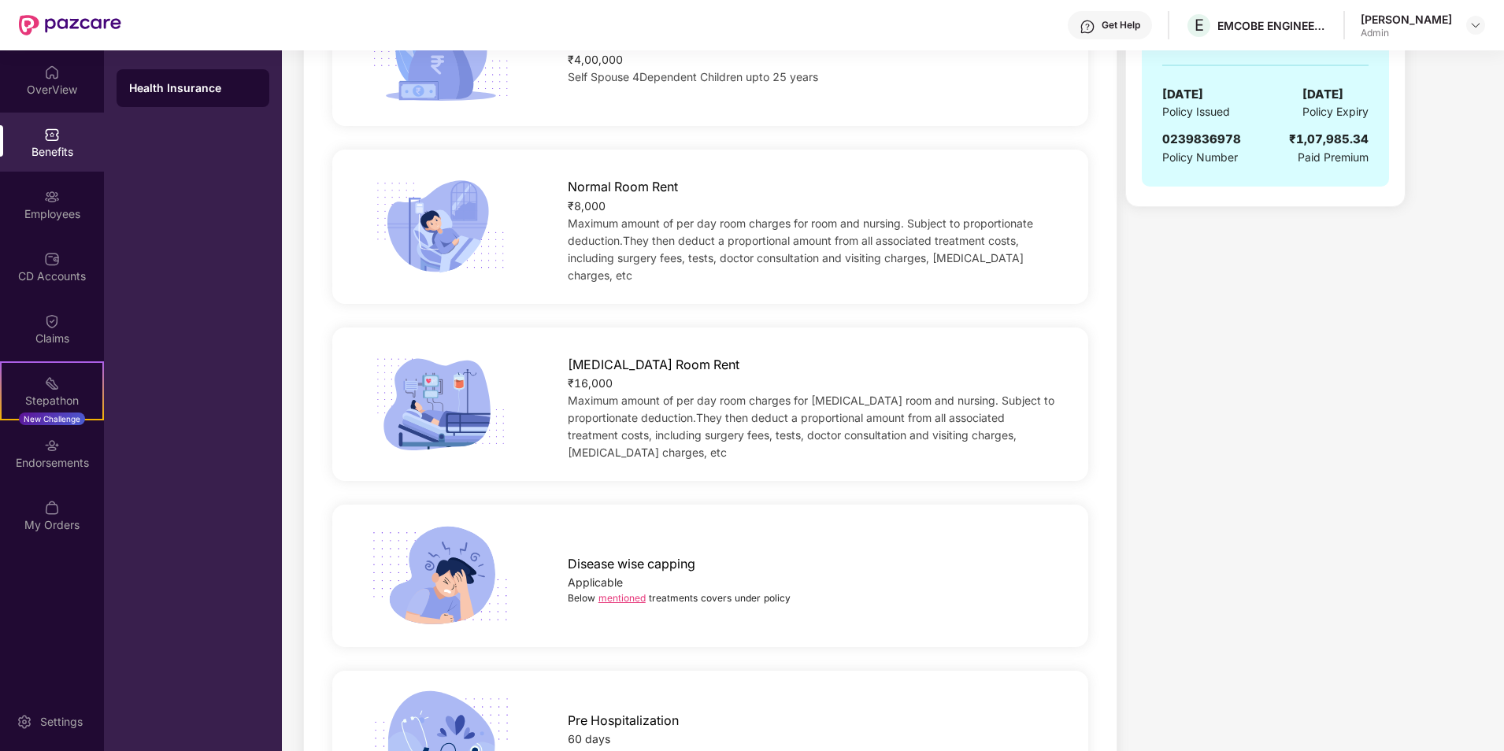
scroll to position [0, 0]
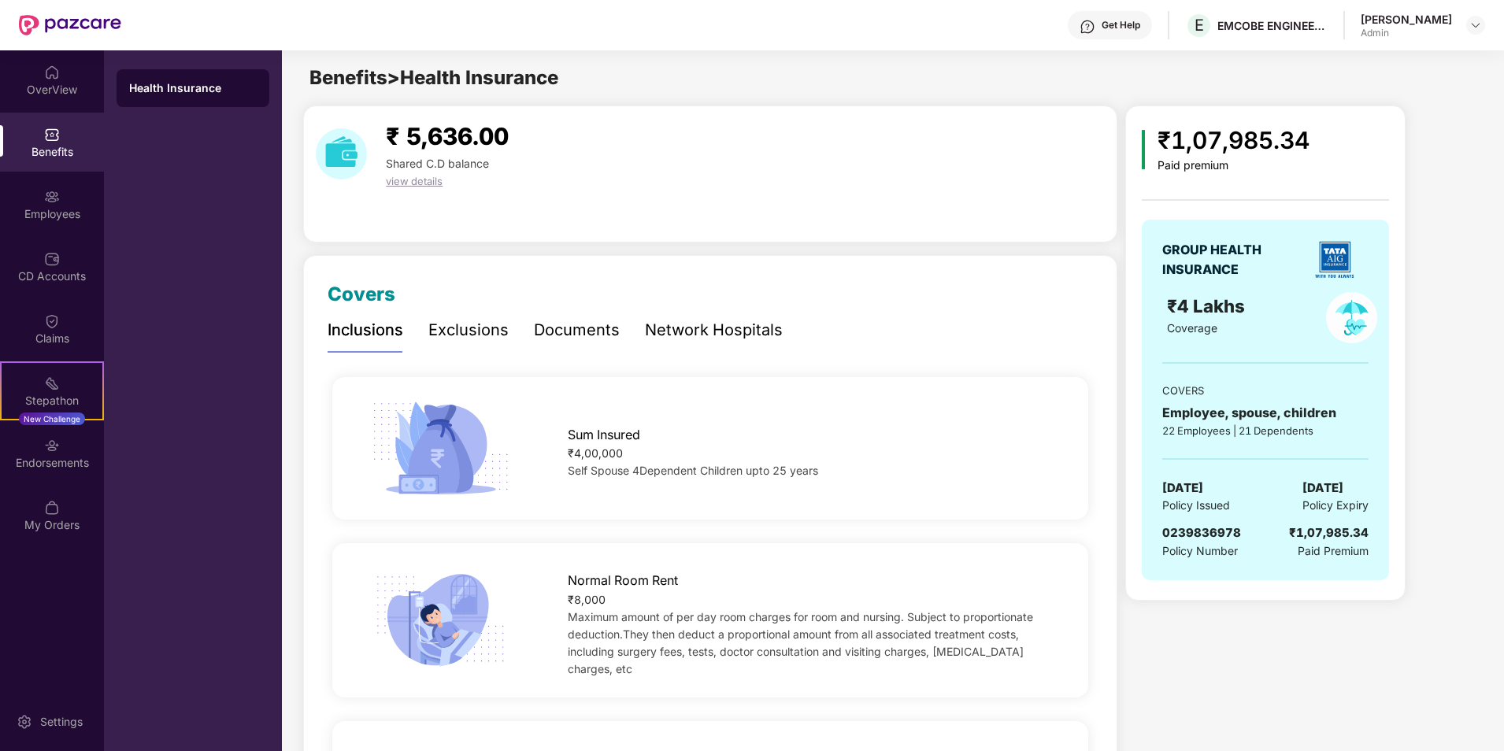
click at [400, 184] on span "view details" at bounding box center [414, 181] width 57 height 13
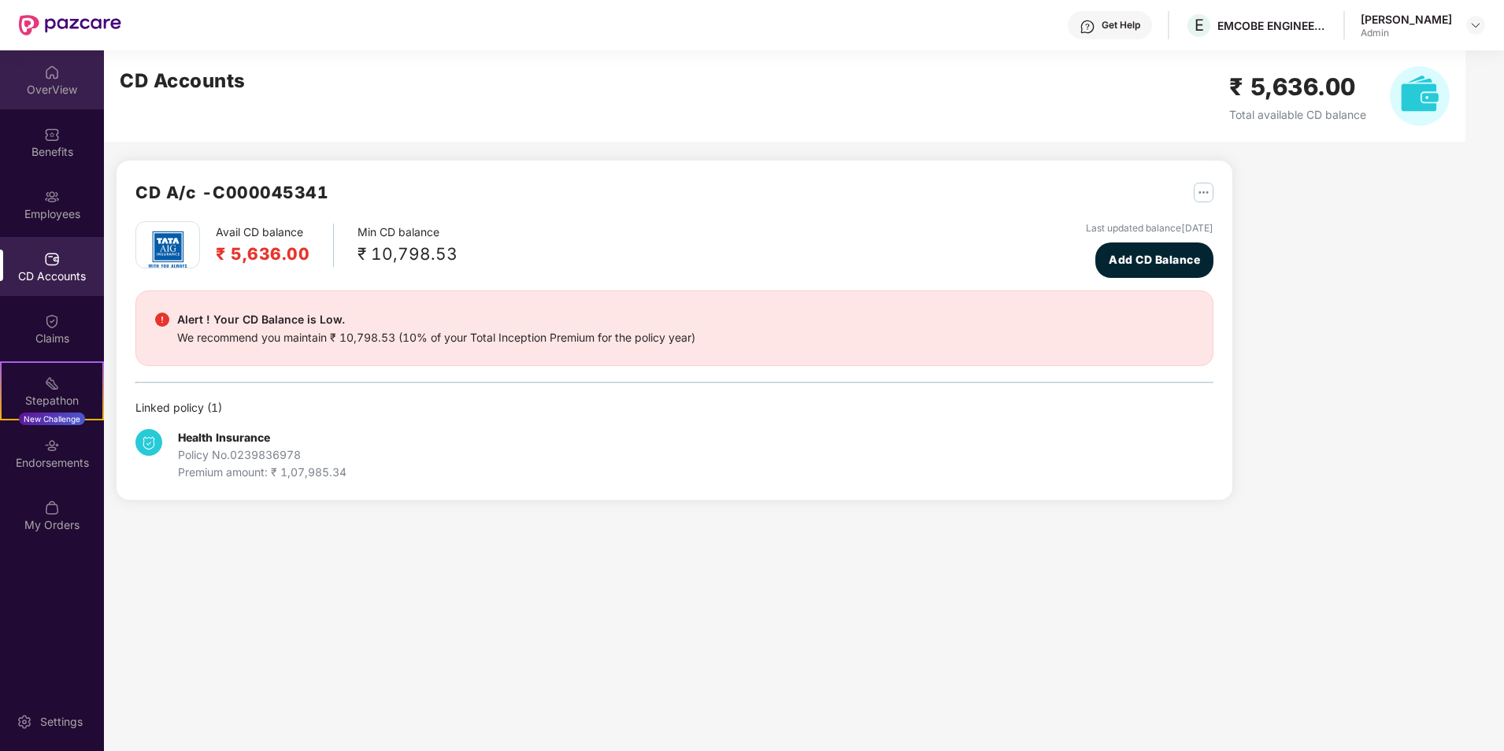
click at [68, 83] on div "OverView" at bounding box center [52, 90] width 104 height 16
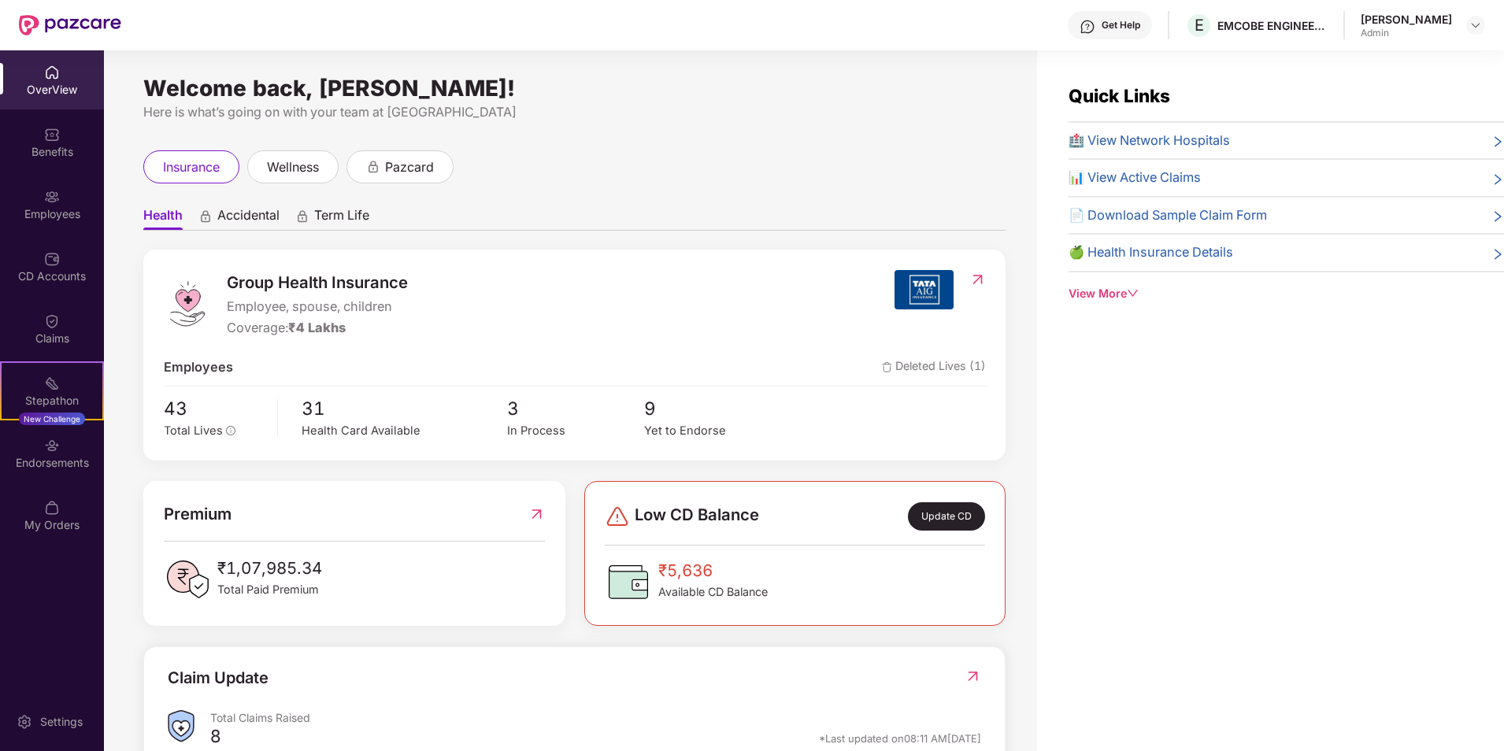
click at [349, 211] on span "Term Life" at bounding box center [341, 218] width 55 height 23
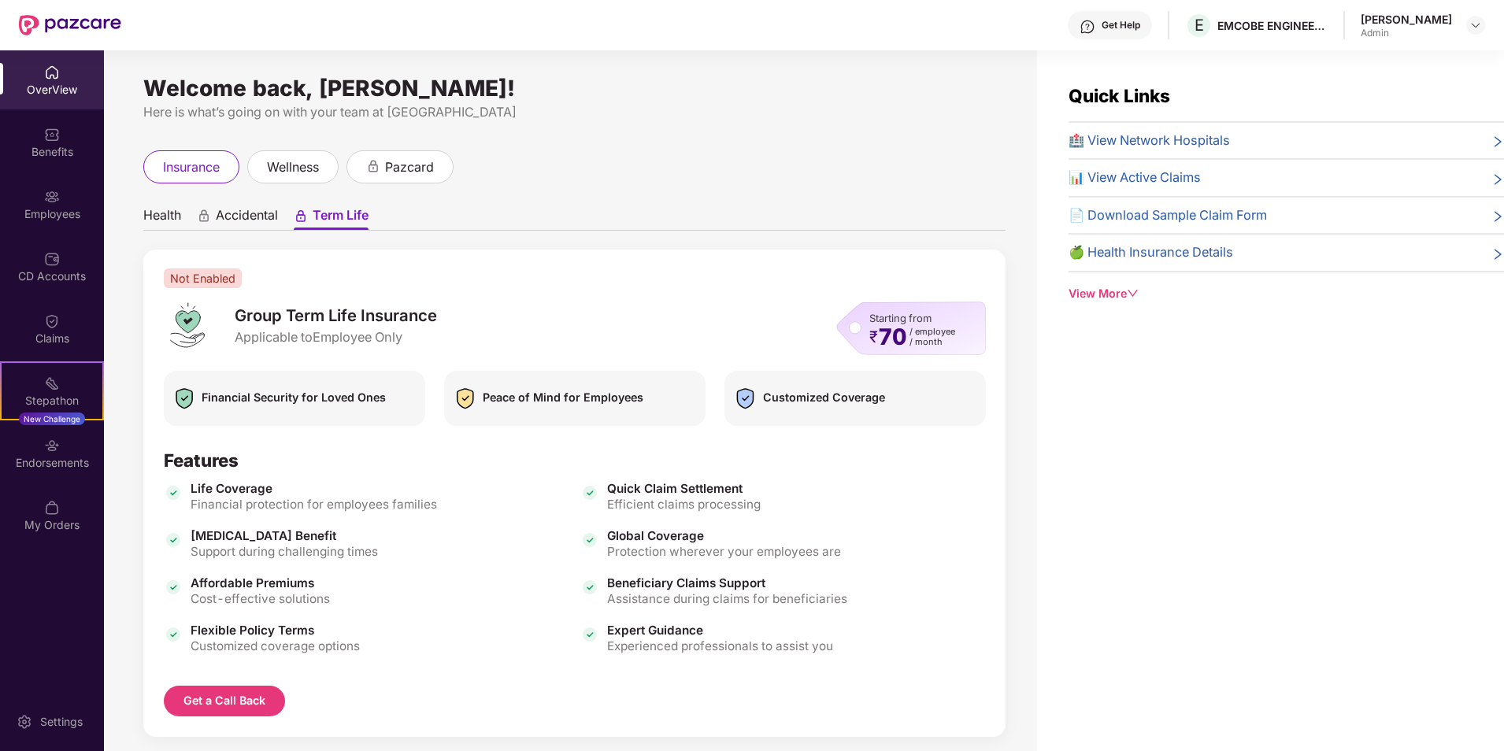
click at [853, 326] on div "Starting from ₹ 70 / employee / month" at bounding box center [911, 329] width 150 height 54
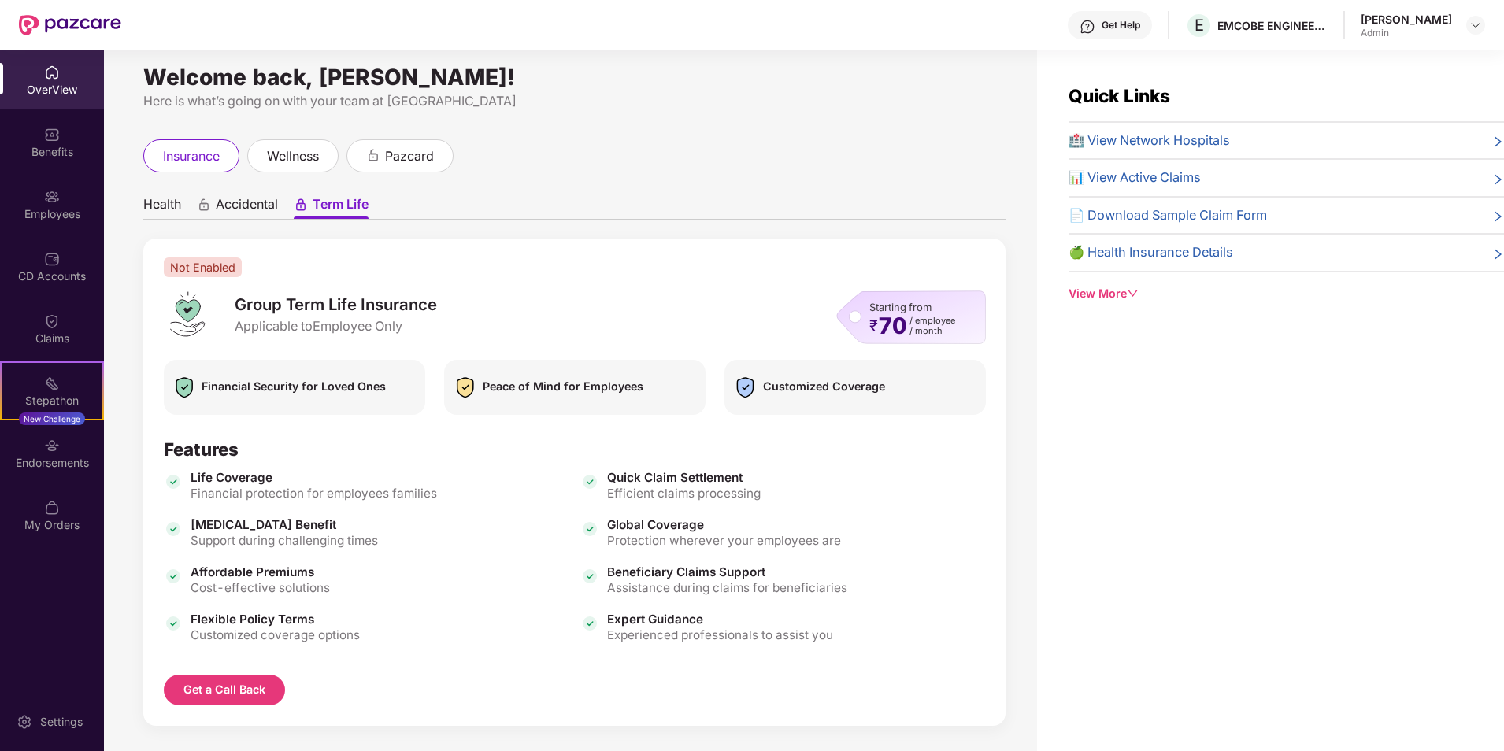
scroll to position [22, 0]
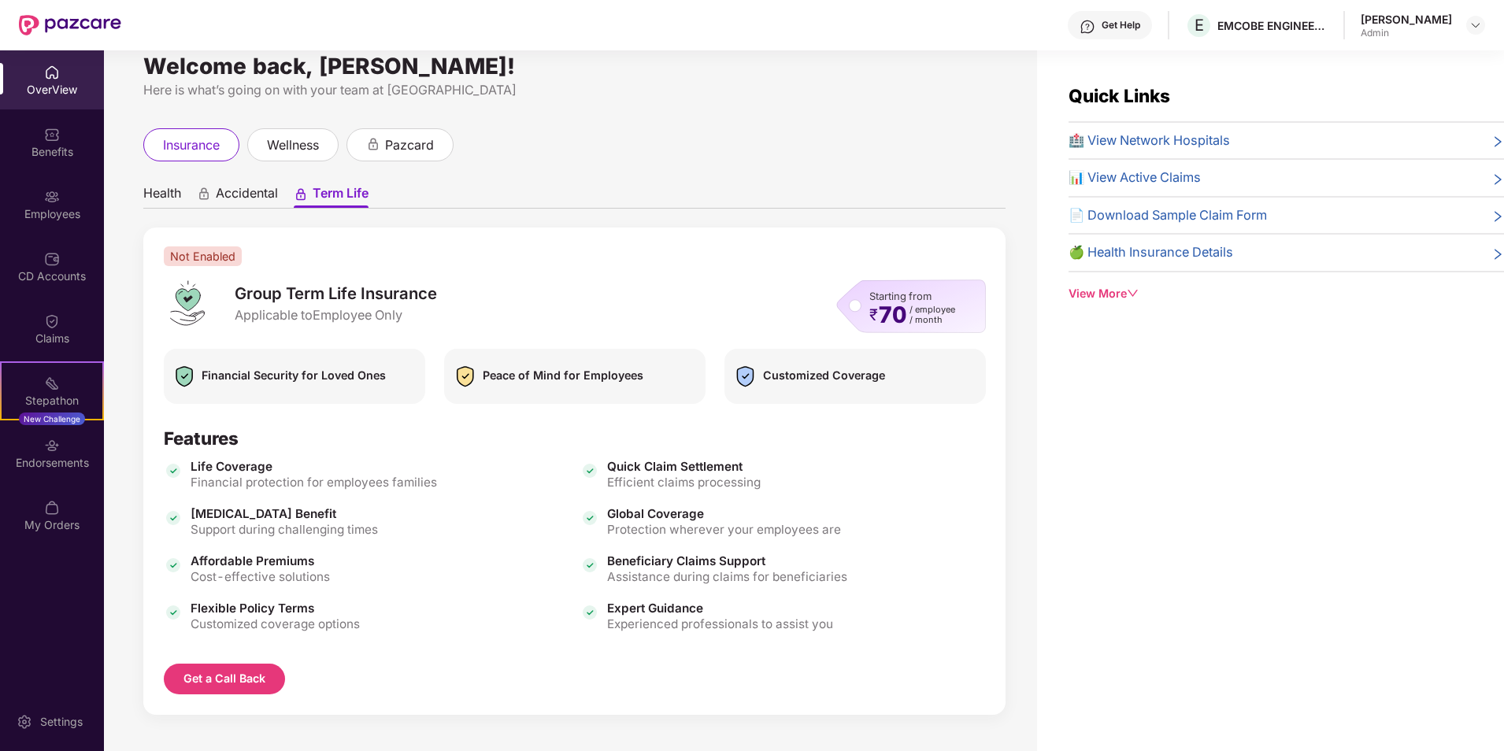
click at [250, 191] on span "Accidental" at bounding box center [247, 196] width 62 height 23
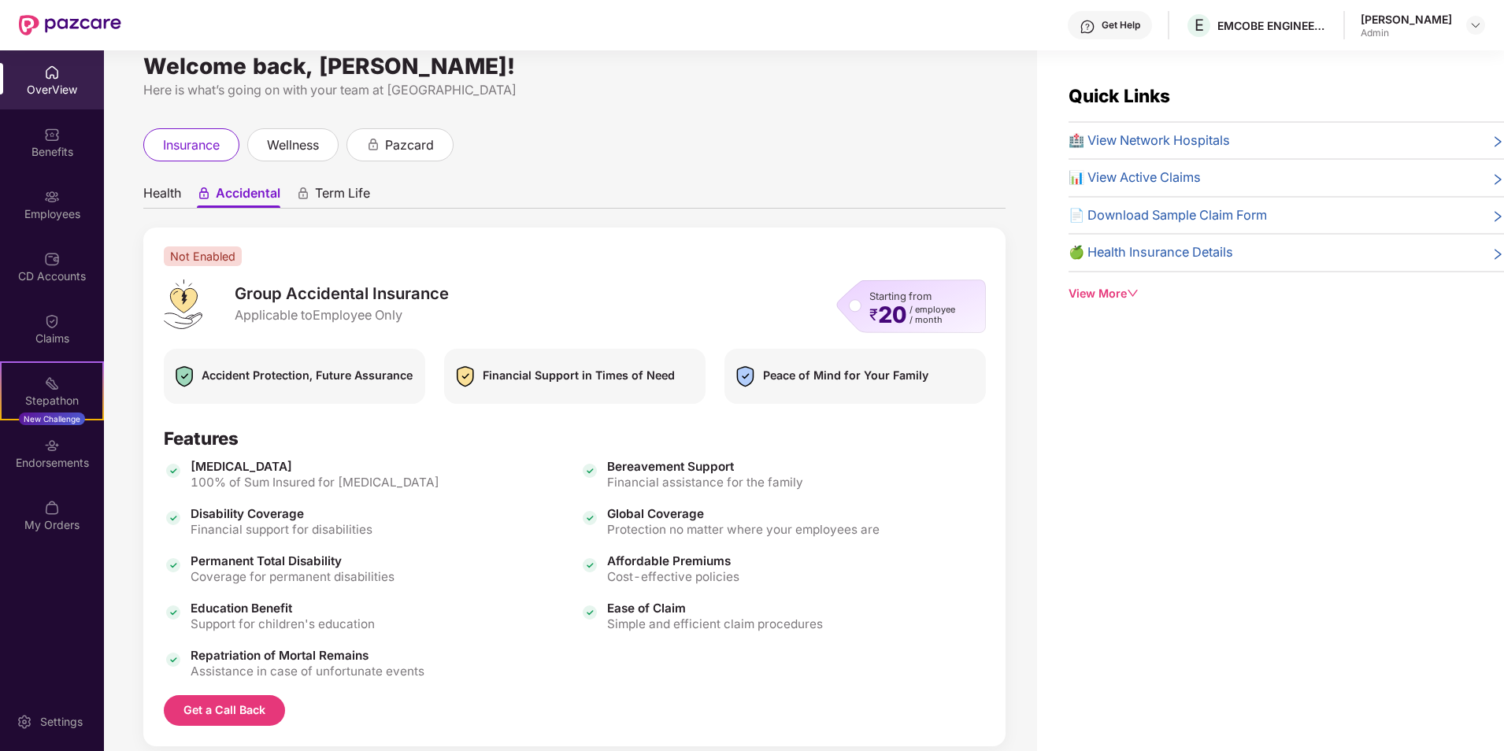
click at [1107, 296] on div "View More" at bounding box center [1285, 293] width 435 height 17
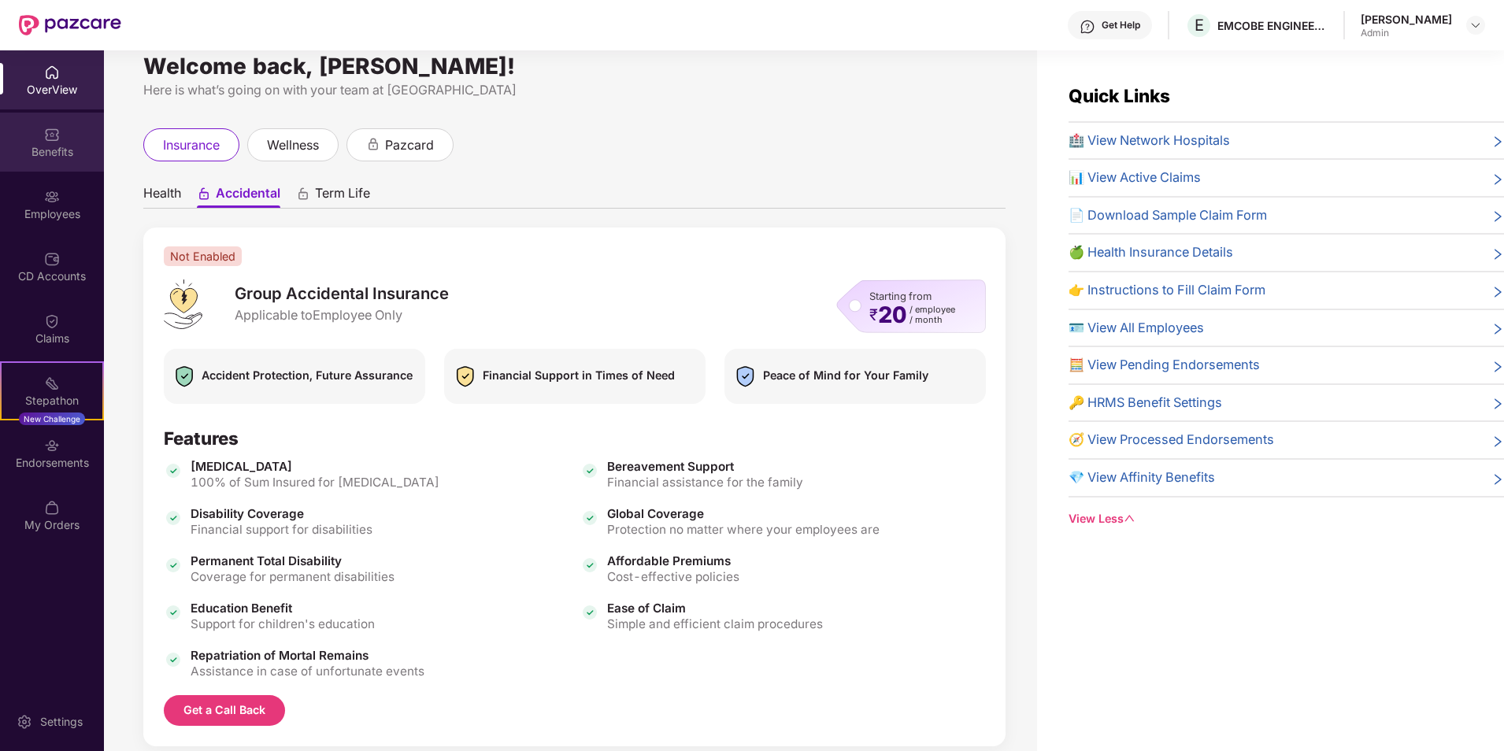
click at [53, 136] on img at bounding box center [52, 135] width 16 height 16
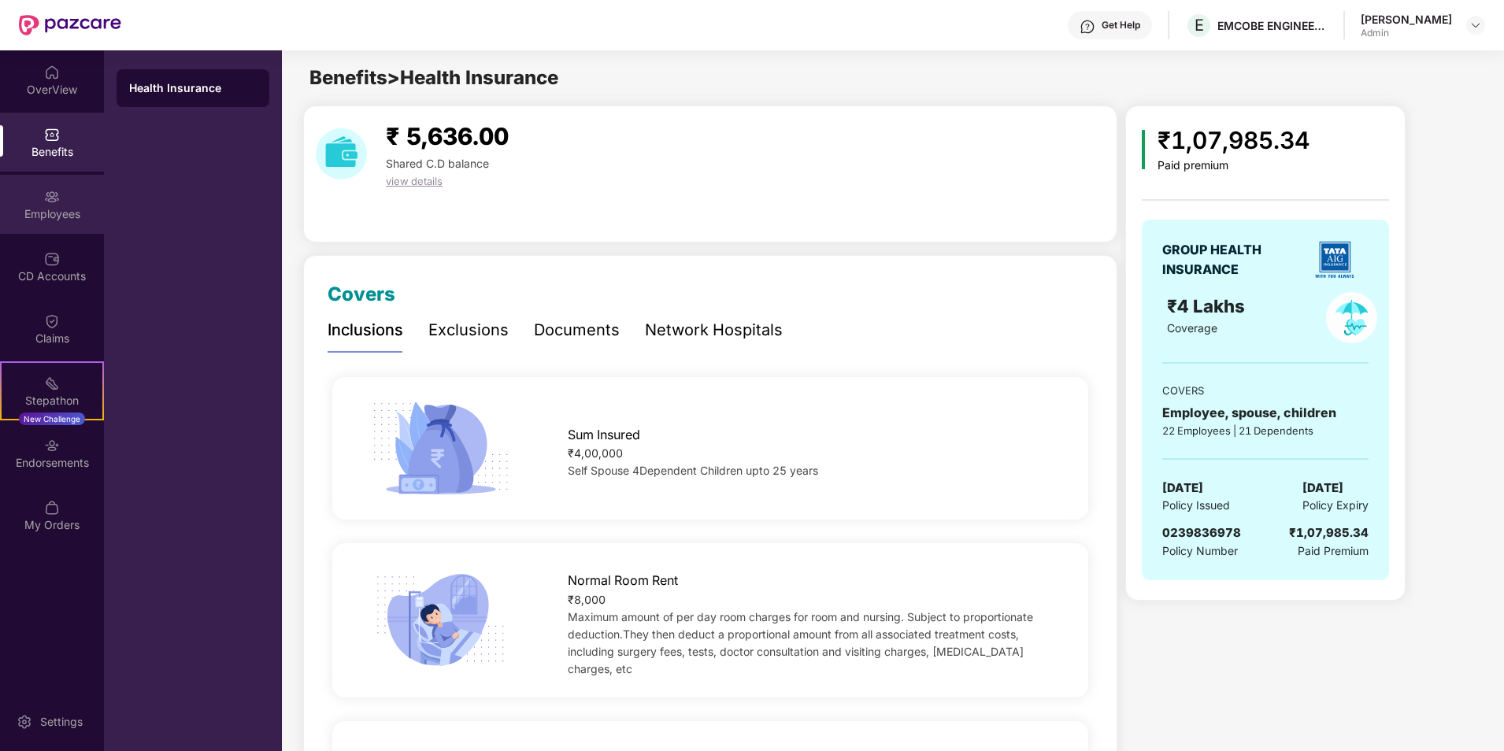
click at [65, 192] on div "Employees" at bounding box center [52, 204] width 104 height 59
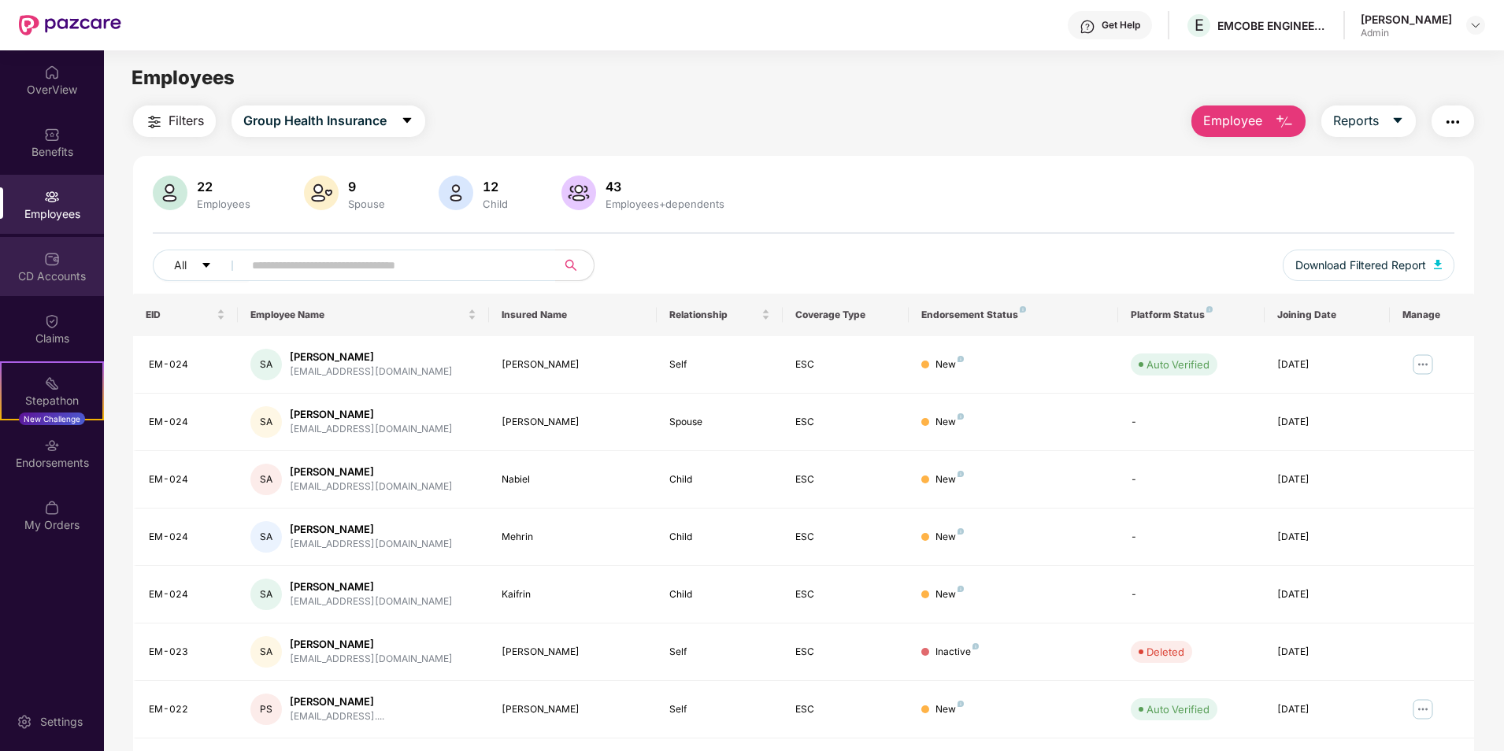
click at [61, 271] on div "CD Accounts" at bounding box center [52, 276] width 104 height 16
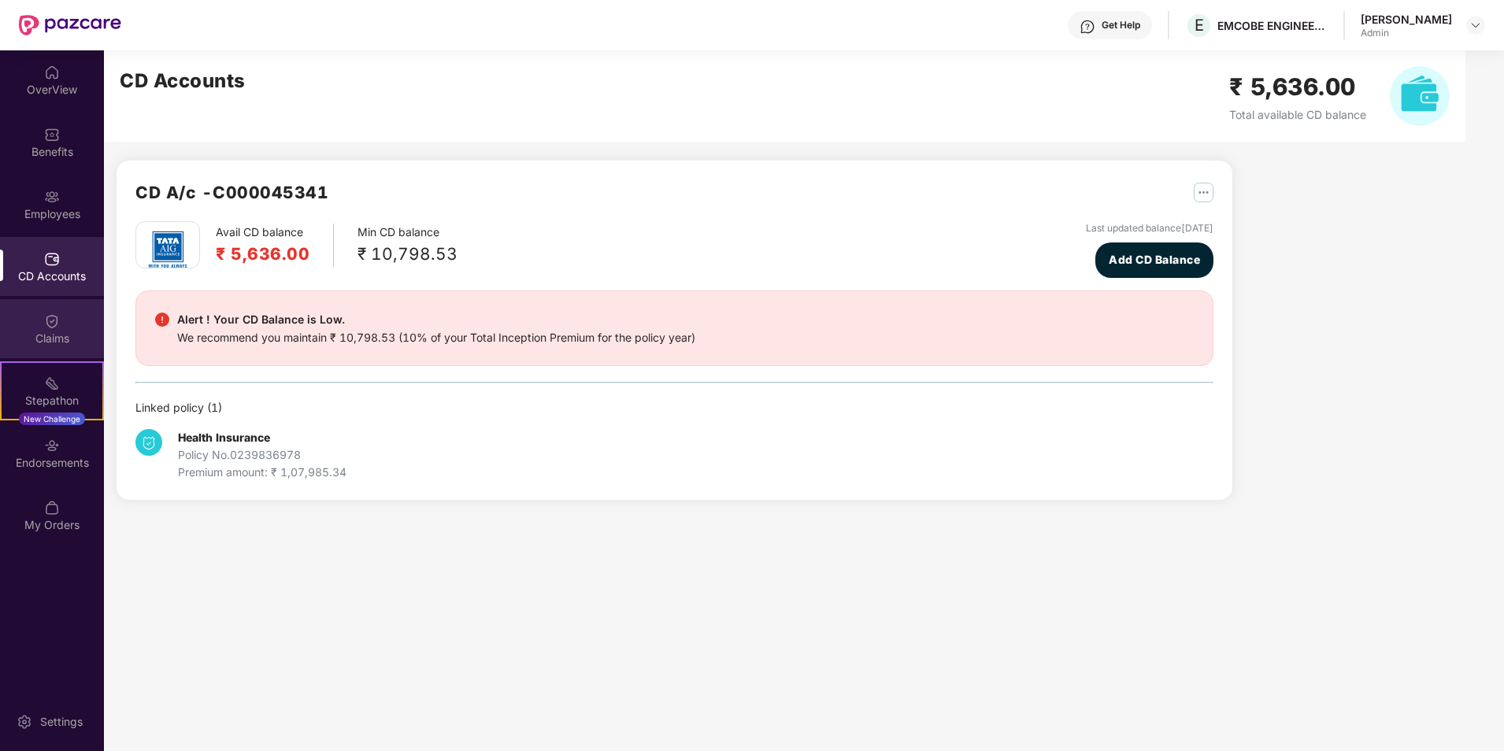
click at [80, 324] on div "Claims" at bounding box center [52, 328] width 104 height 59
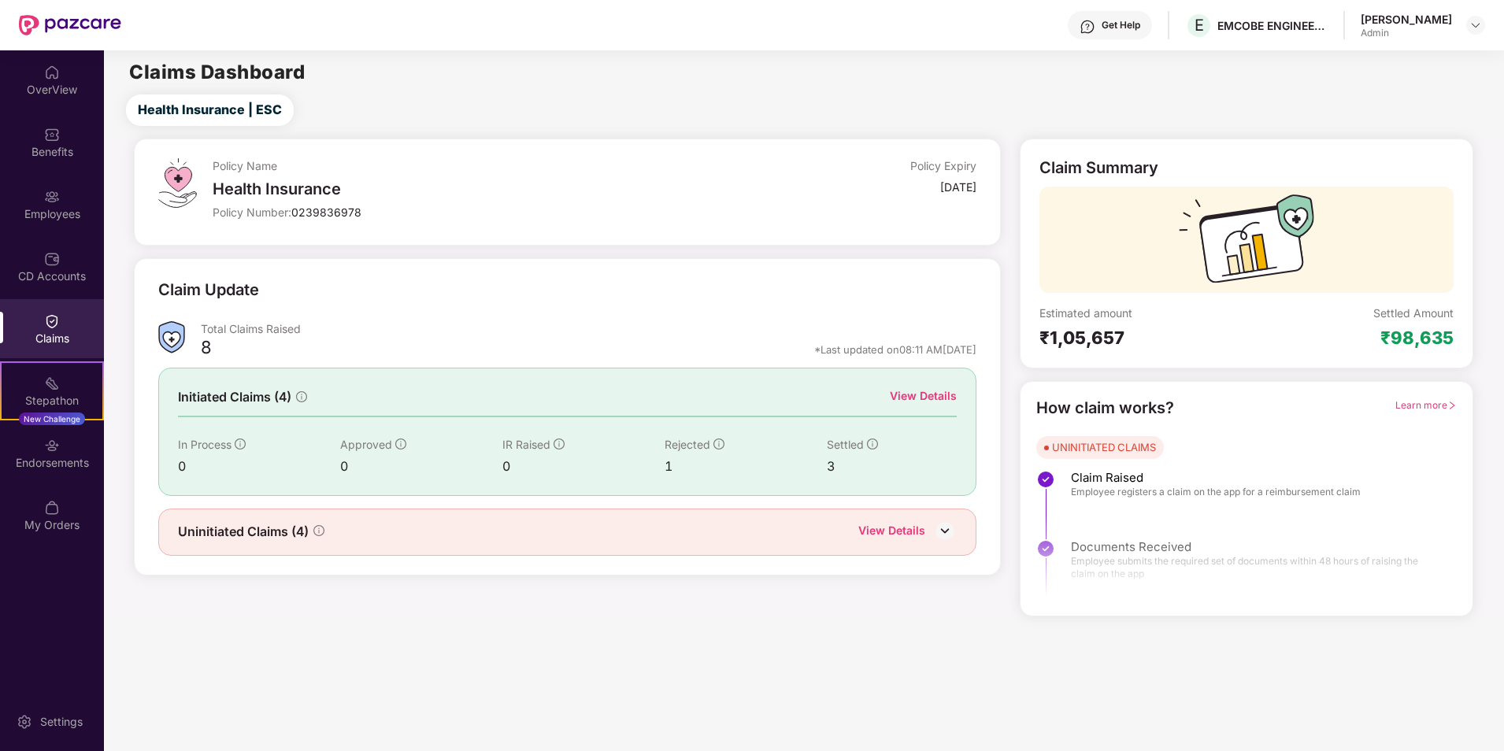
click at [65, 439] on div "Endorsements" at bounding box center [52, 453] width 104 height 59
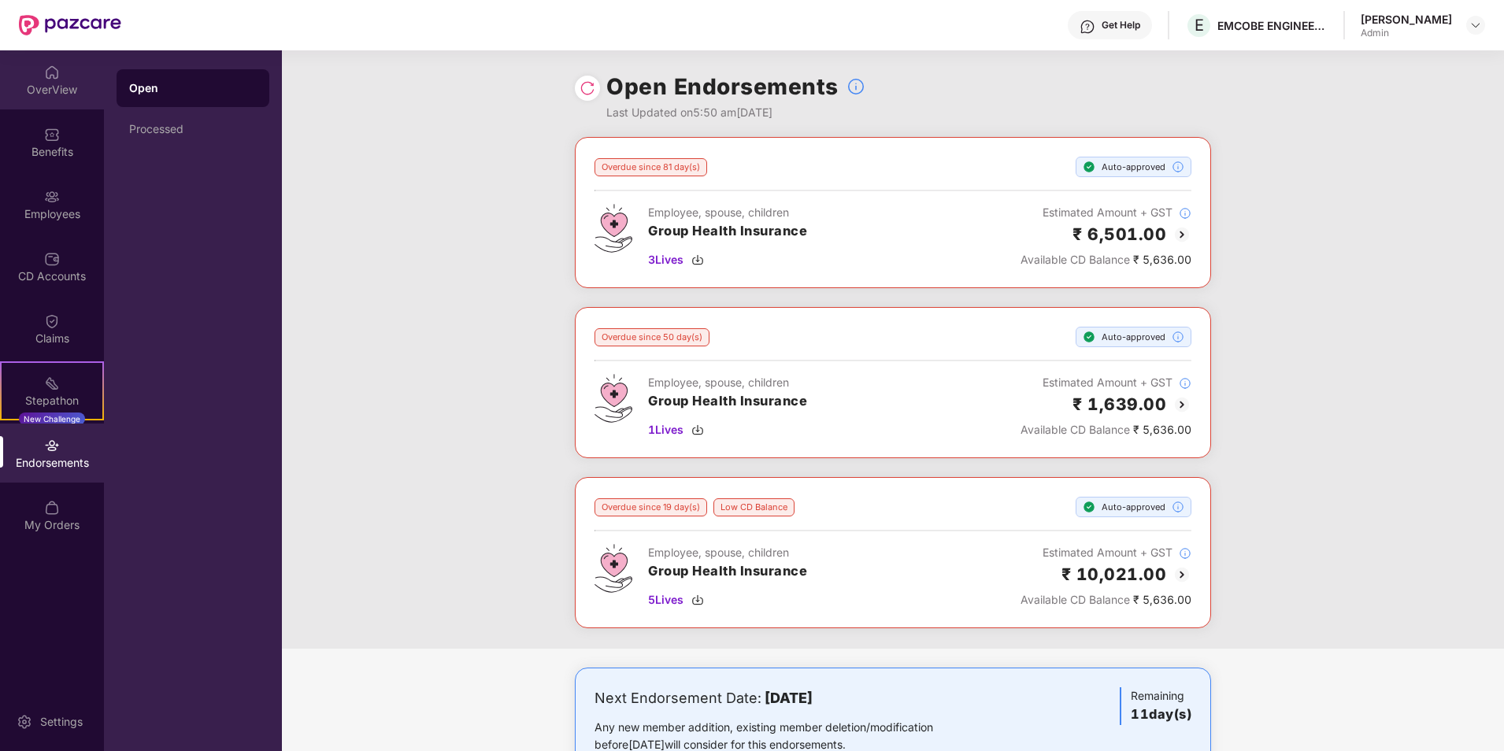
click at [31, 65] on div "OverView" at bounding box center [52, 79] width 104 height 59
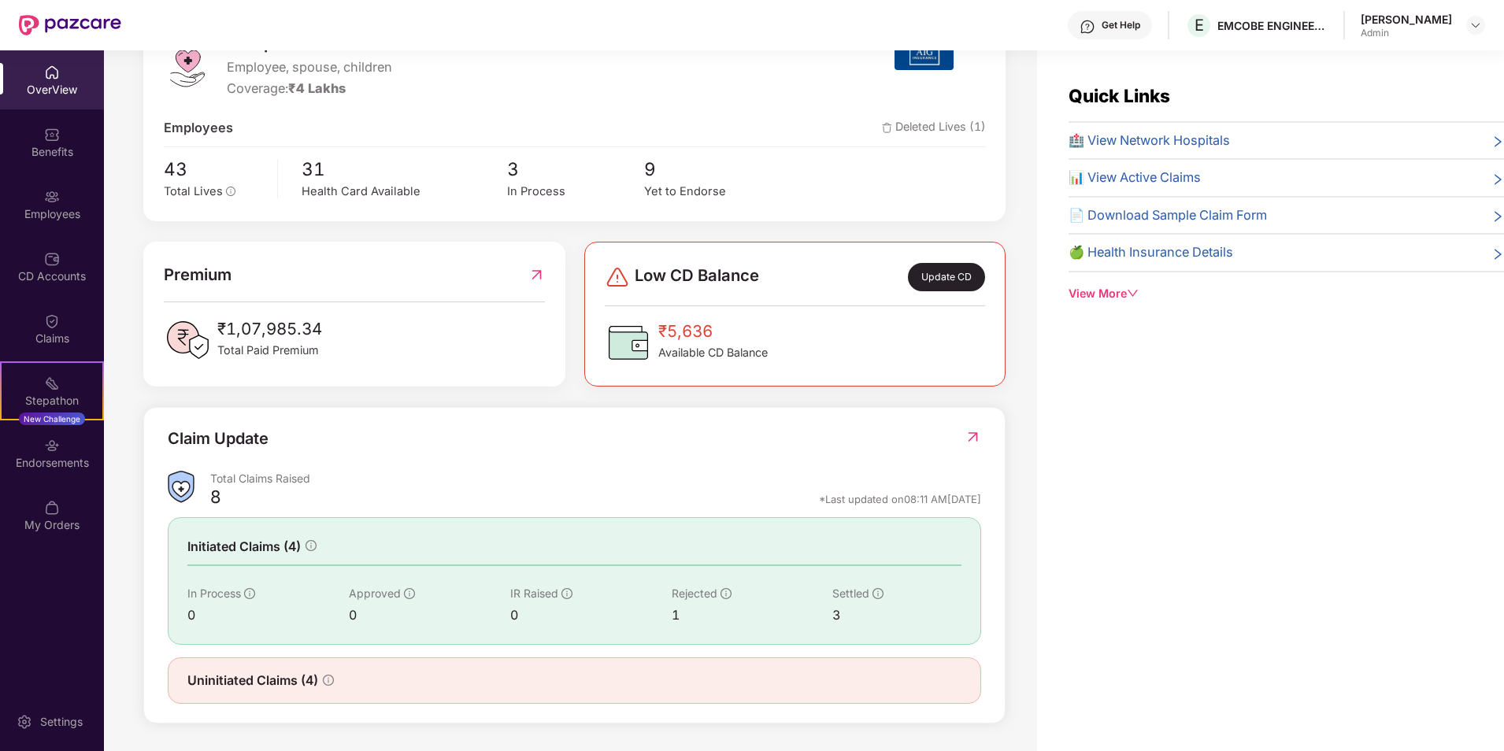
scroll to position [240, 0]
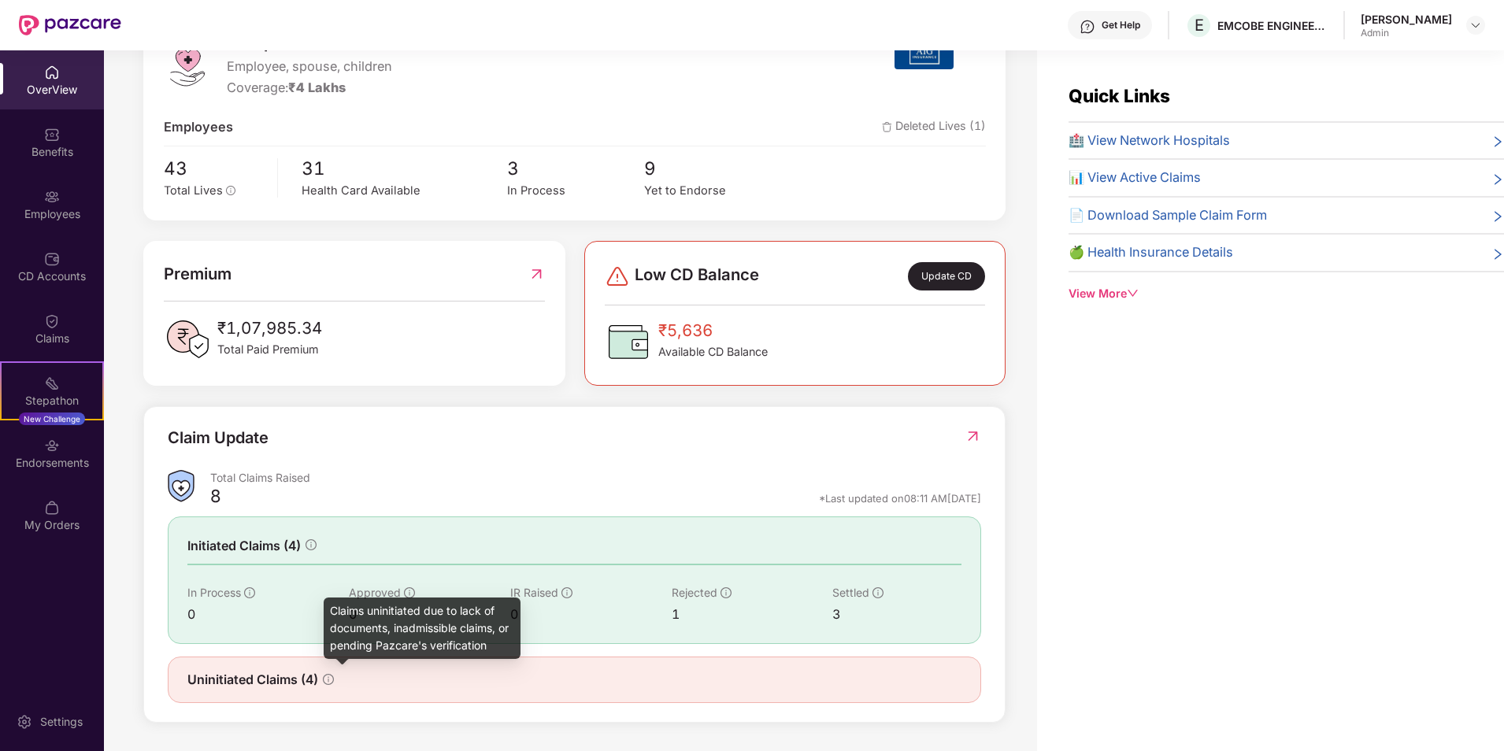
click at [331, 679] on icon "info-circle" at bounding box center [328, 679] width 11 height 11
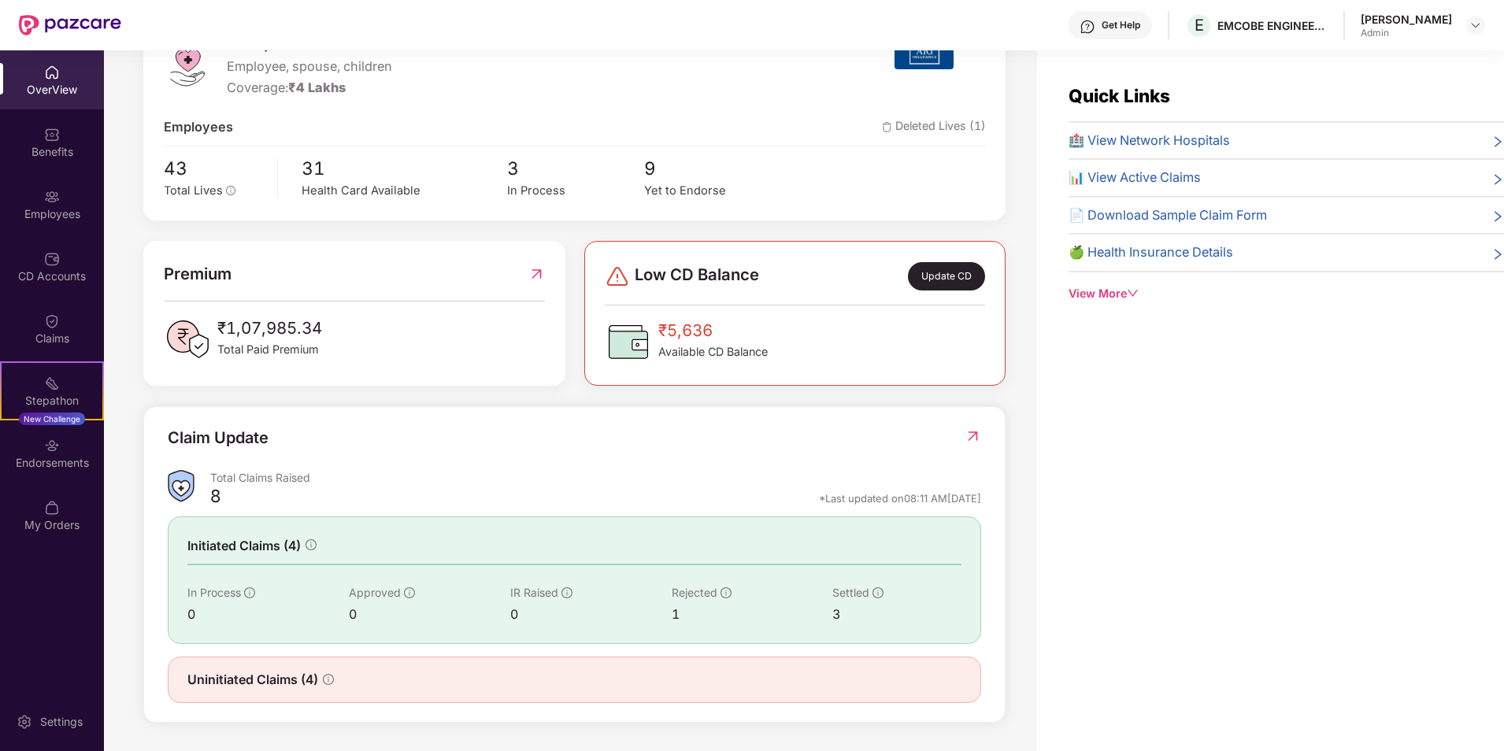
click at [1131, 289] on icon "down" at bounding box center [1132, 292] width 11 height 11
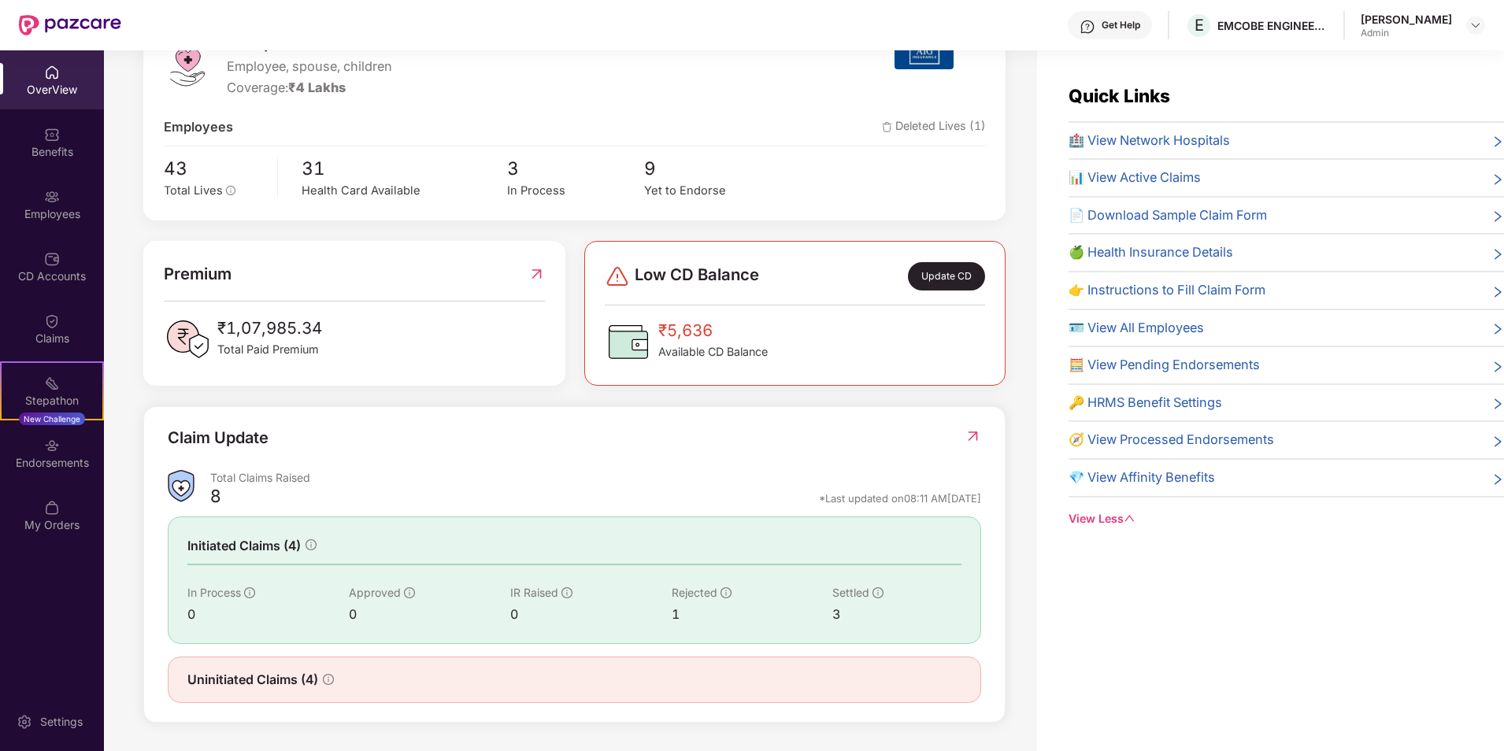
click at [1151, 441] on span "🧭 View Processed Endorsements" at bounding box center [1170, 440] width 205 height 20
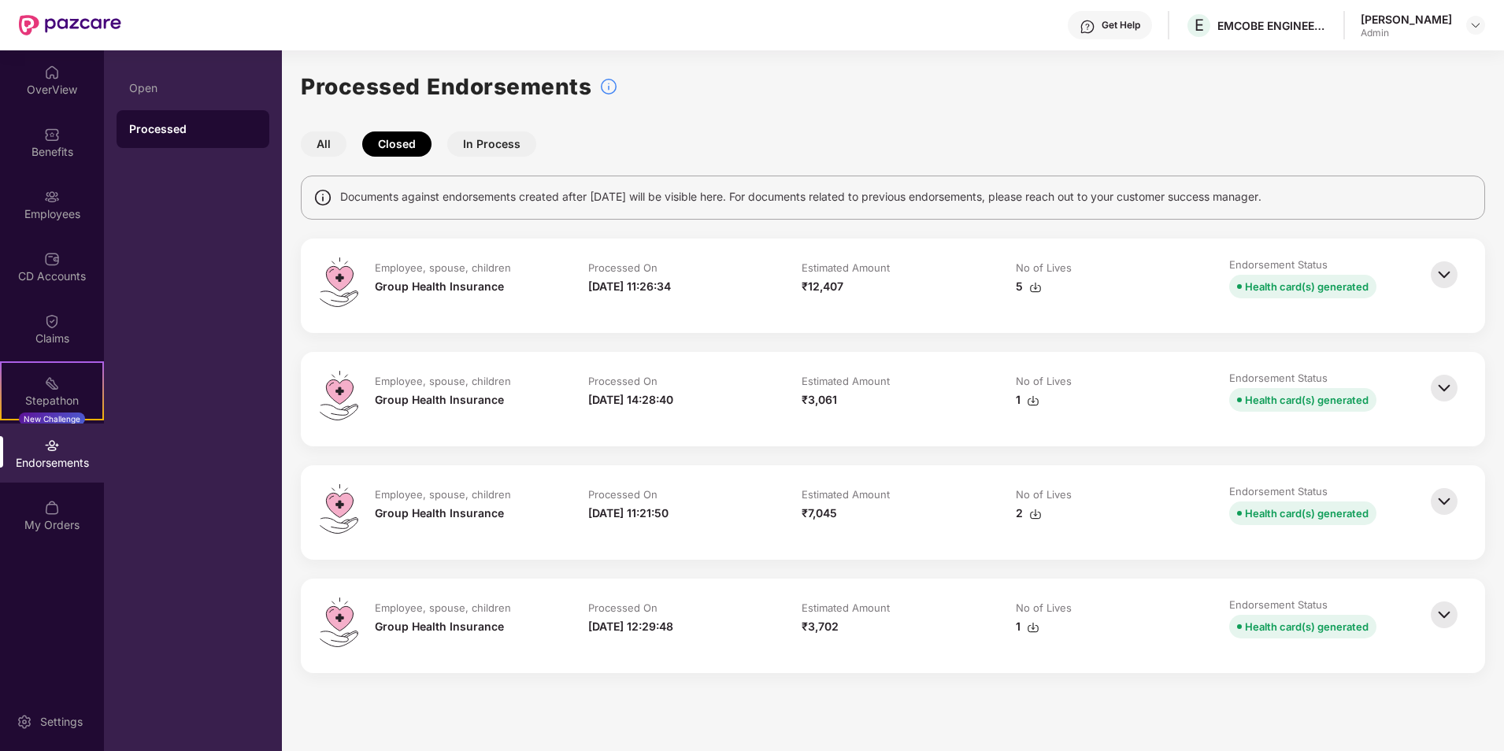
click at [1448, 275] on img at bounding box center [1444, 274] width 35 height 35
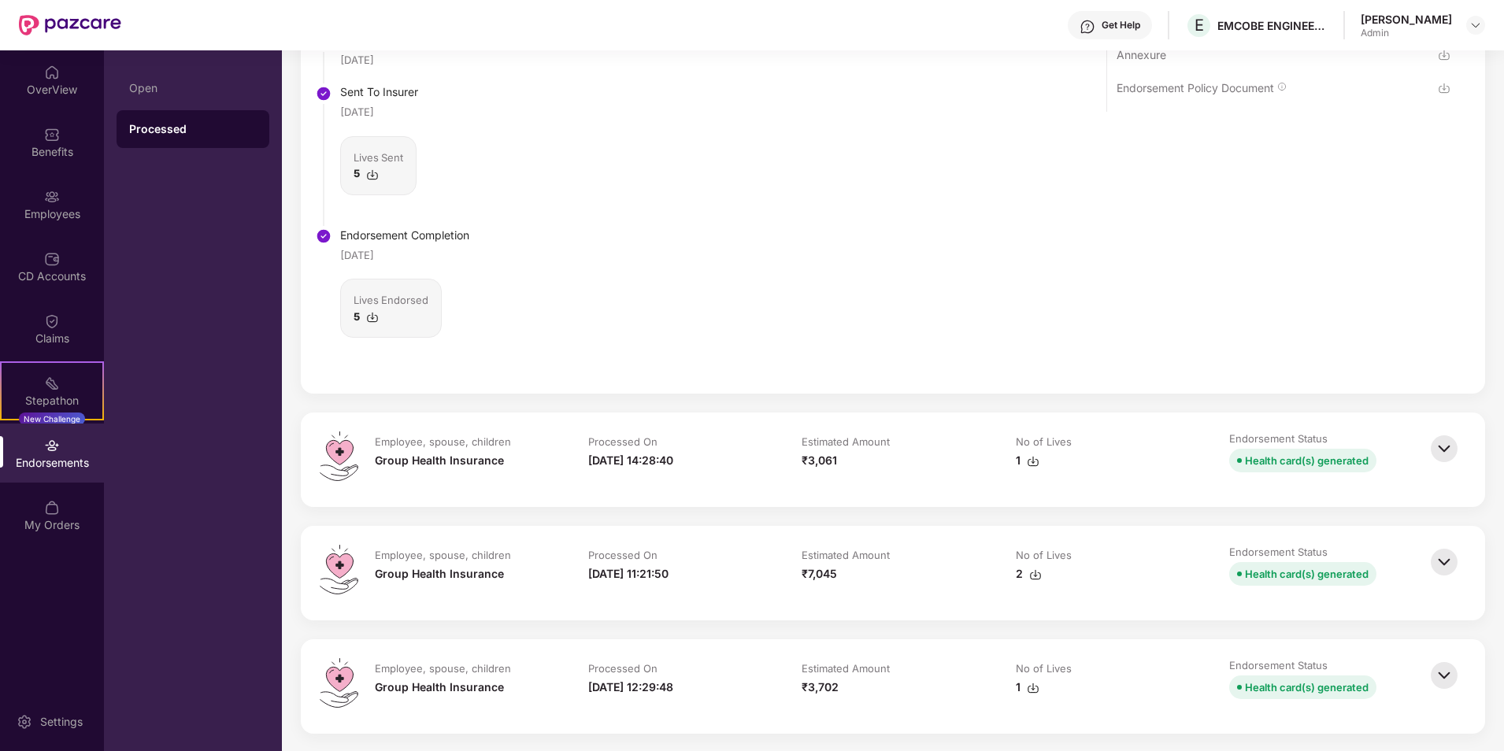
scroll to position [414, 0]
click at [1433, 444] on img at bounding box center [1444, 446] width 35 height 35
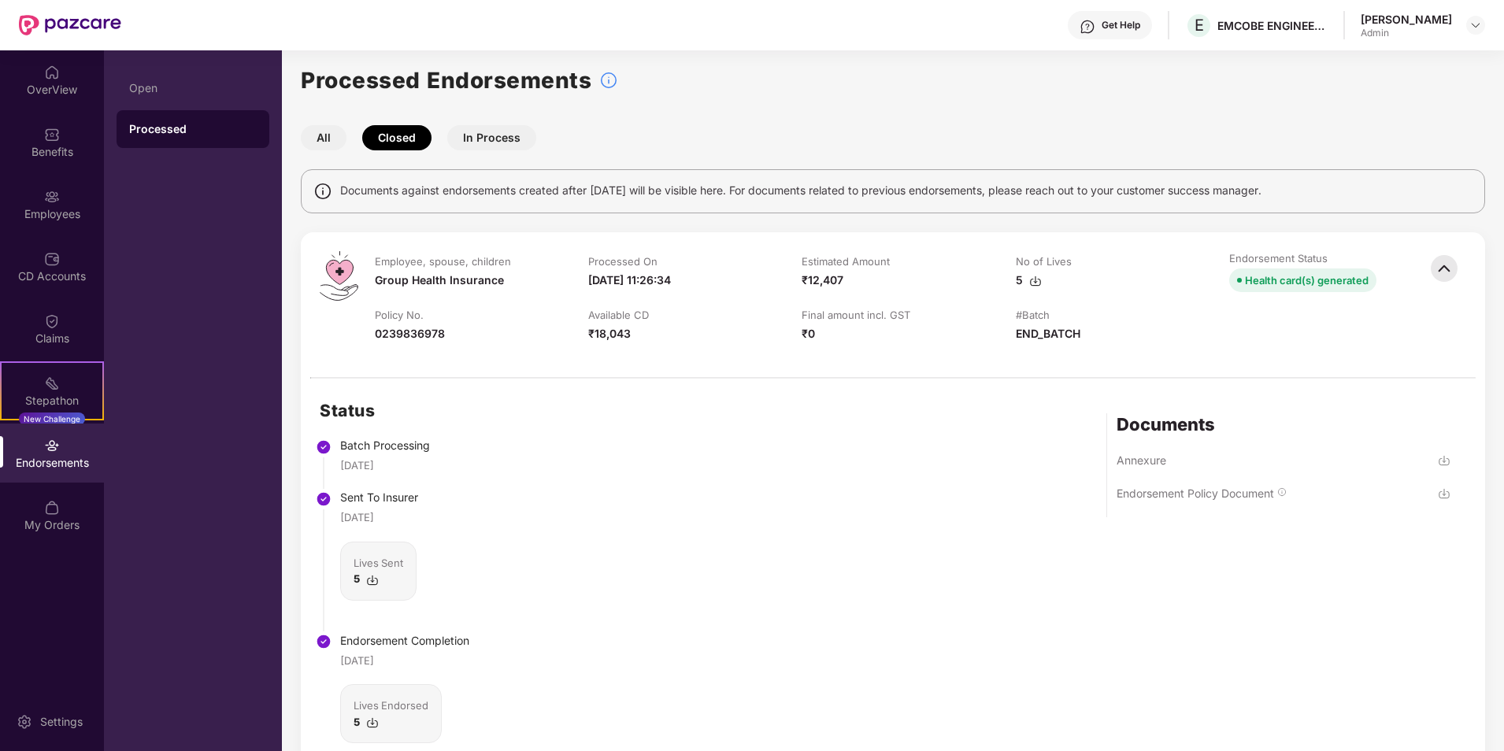
scroll to position [0, 0]
